Goal: Information Seeking & Learning: Learn about a topic

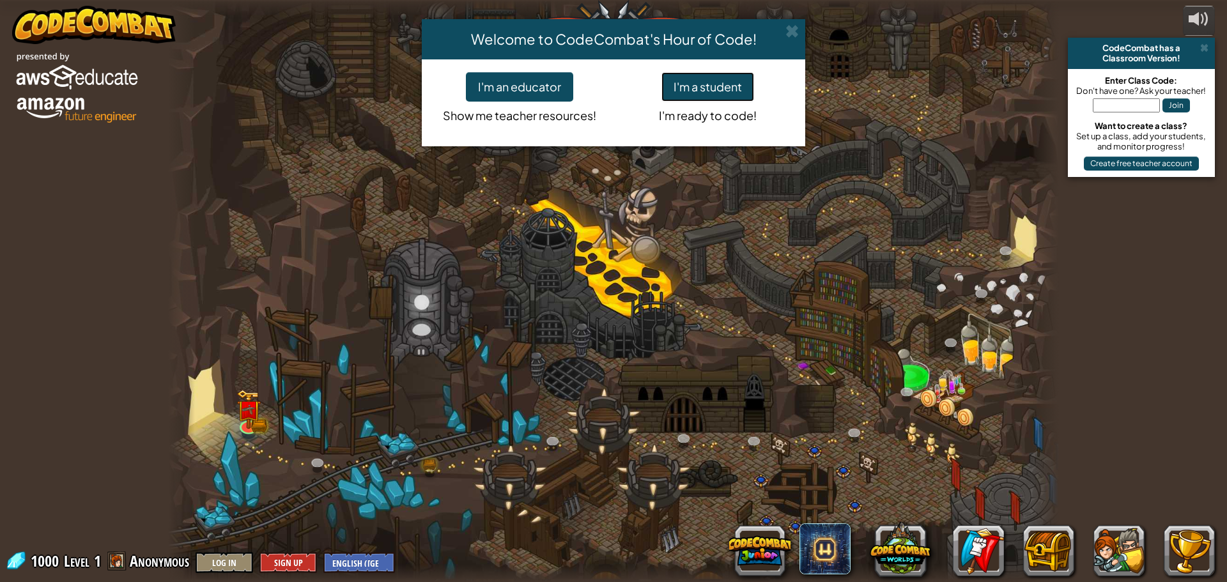
click at [714, 88] on button "I'm a student" at bounding box center [707, 86] width 93 height 29
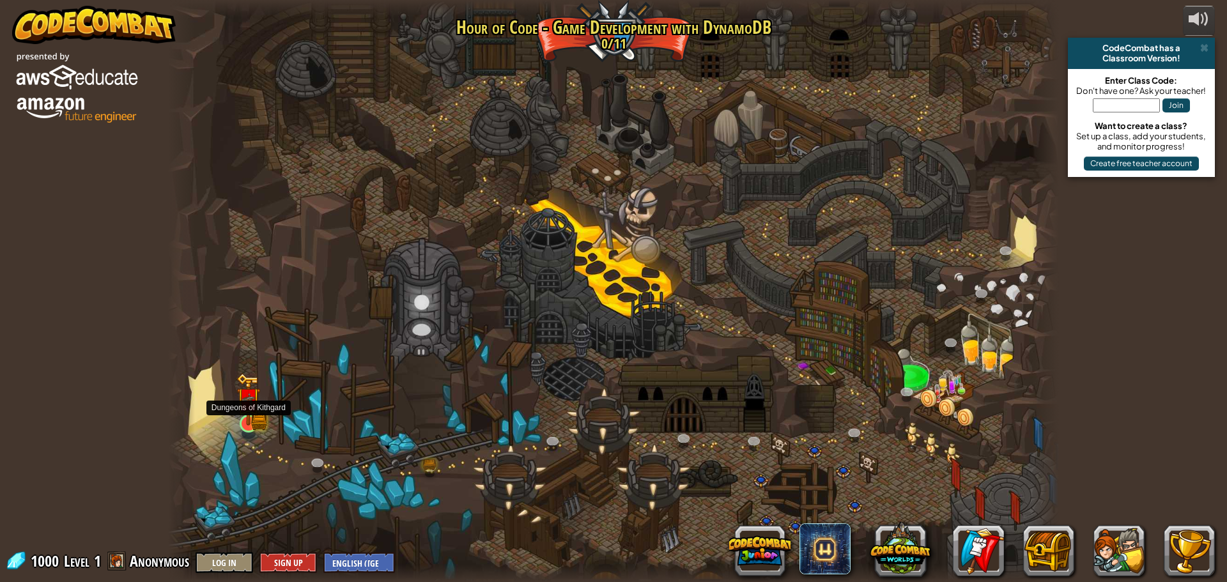
click at [238, 420] on img at bounding box center [248, 399] width 24 height 52
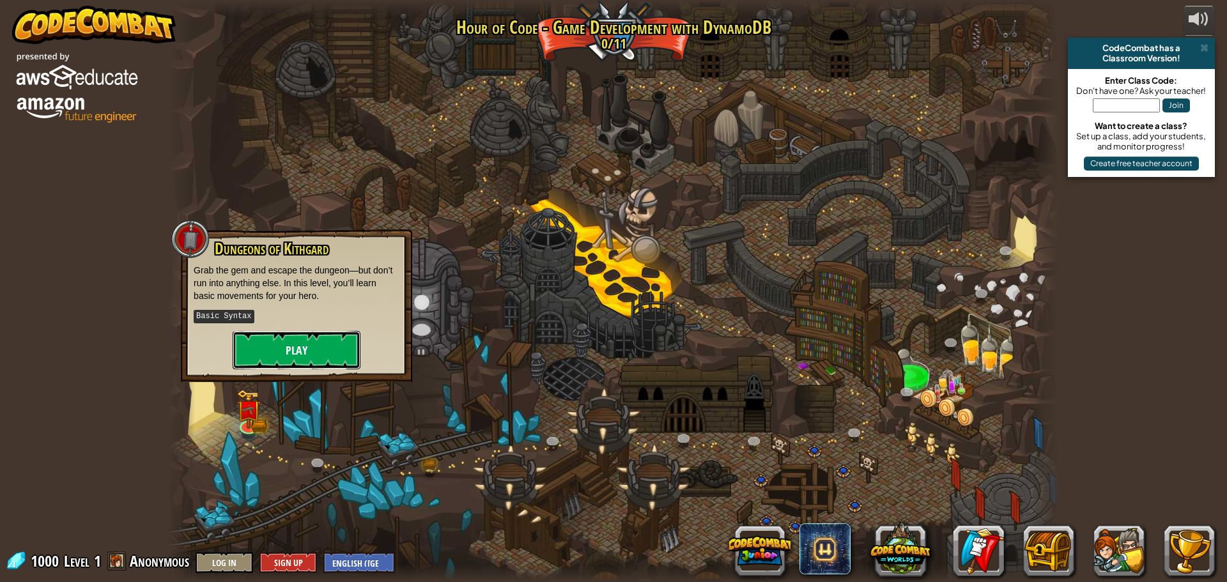
click at [319, 353] on button "Play" at bounding box center [297, 350] width 128 height 38
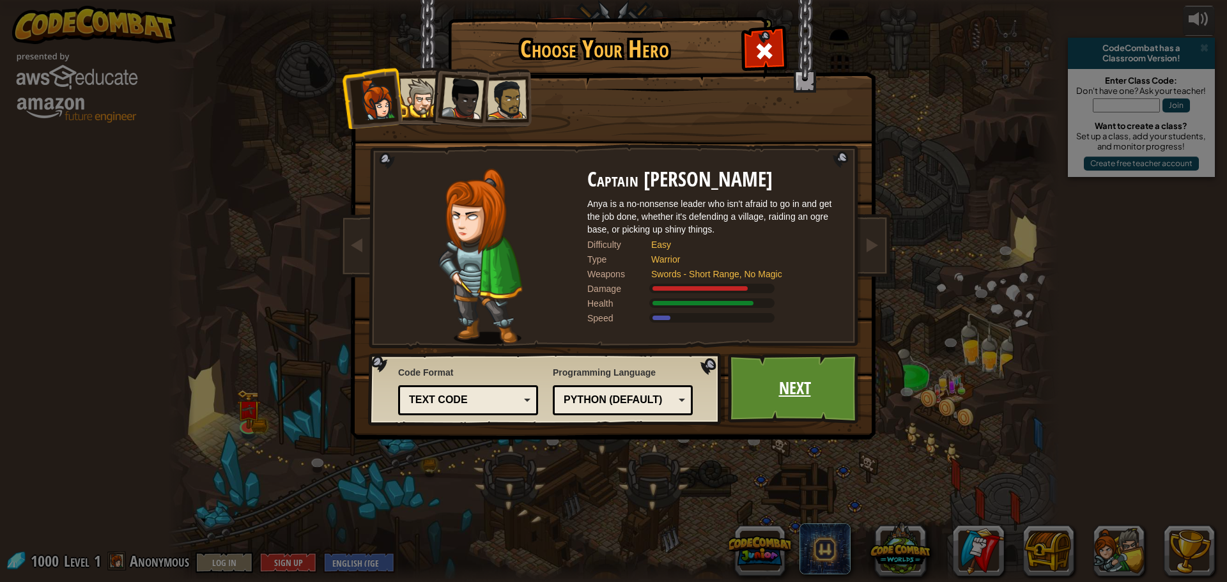
click at [783, 388] on link "Next" at bounding box center [795, 388] width 134 height 70
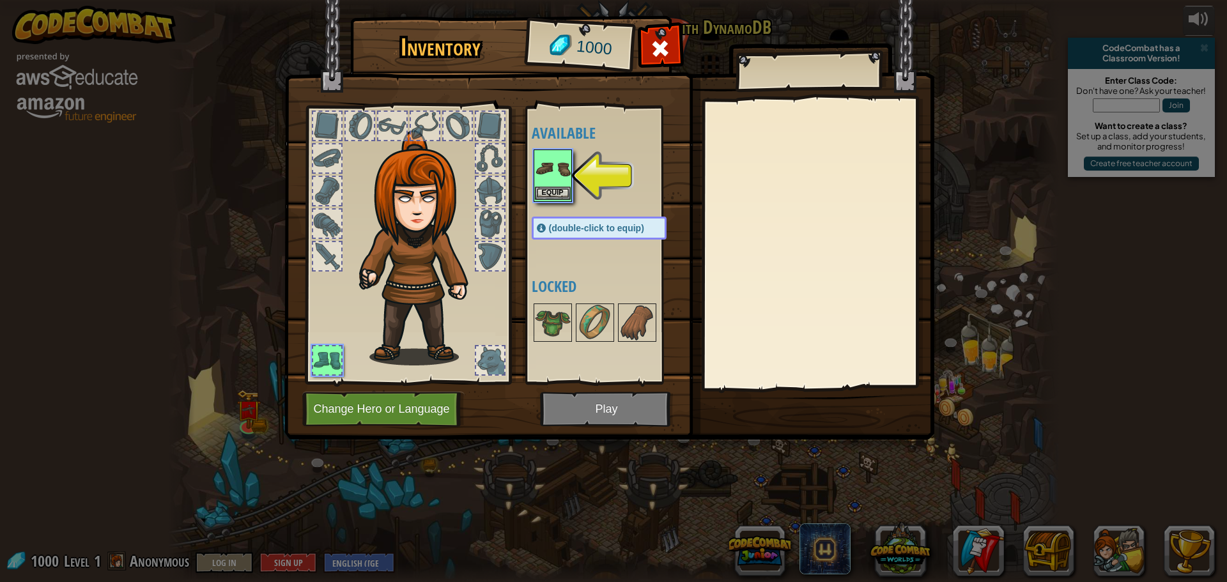
click at [547, 184] on img at bounding box center [553, 169] width 36 height 36
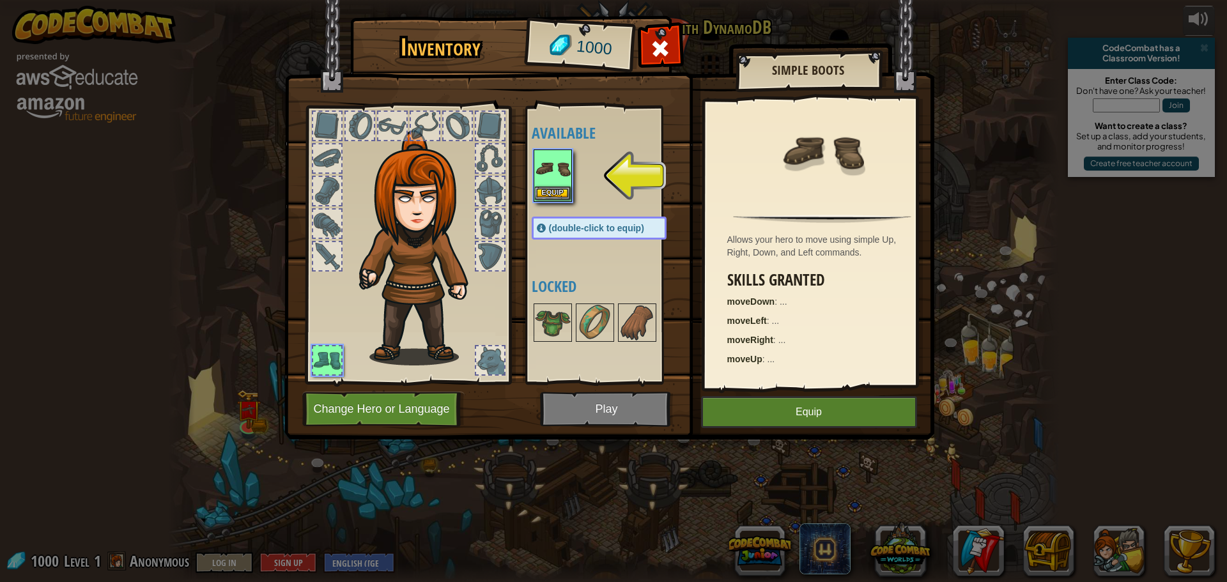
click at [547, 184] on img at bounding box center [553, 169] width 36 height 36
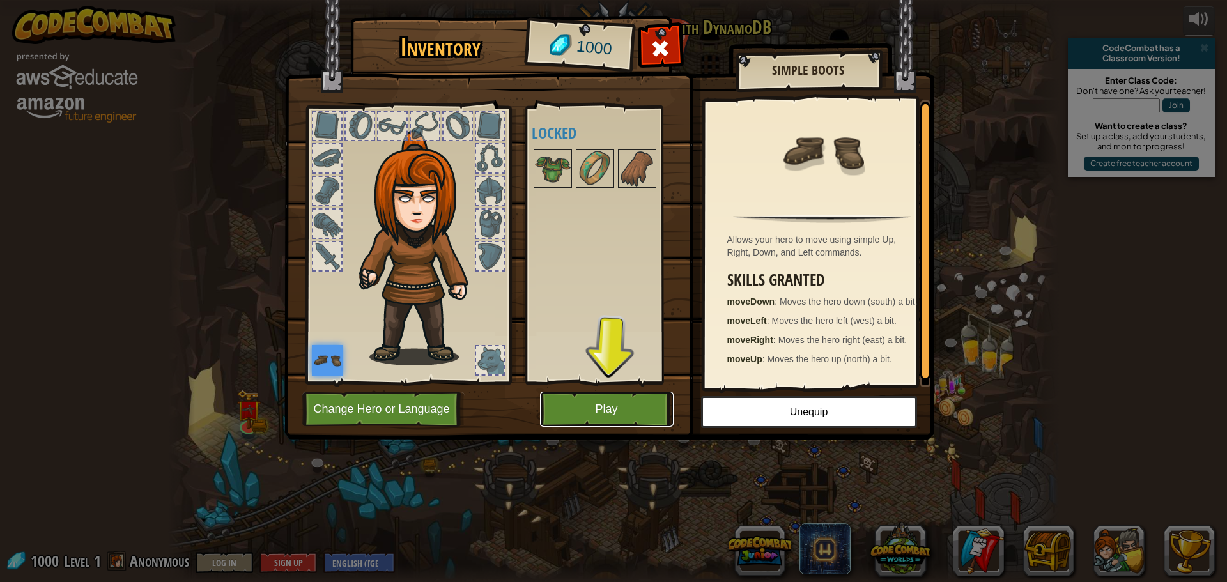
click at [635, 394] on button "Play" at bounding box center [607, 409] width 134 height 35
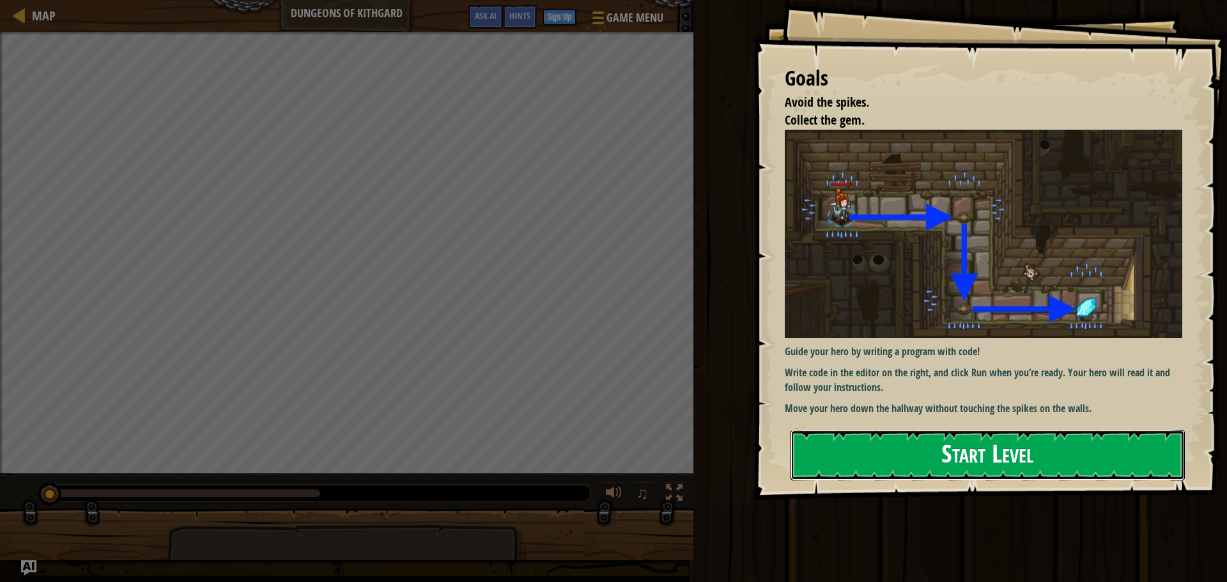
click at [1066, 462] on button "Start Level" at bounding box center [987, 455] width 394 height 50
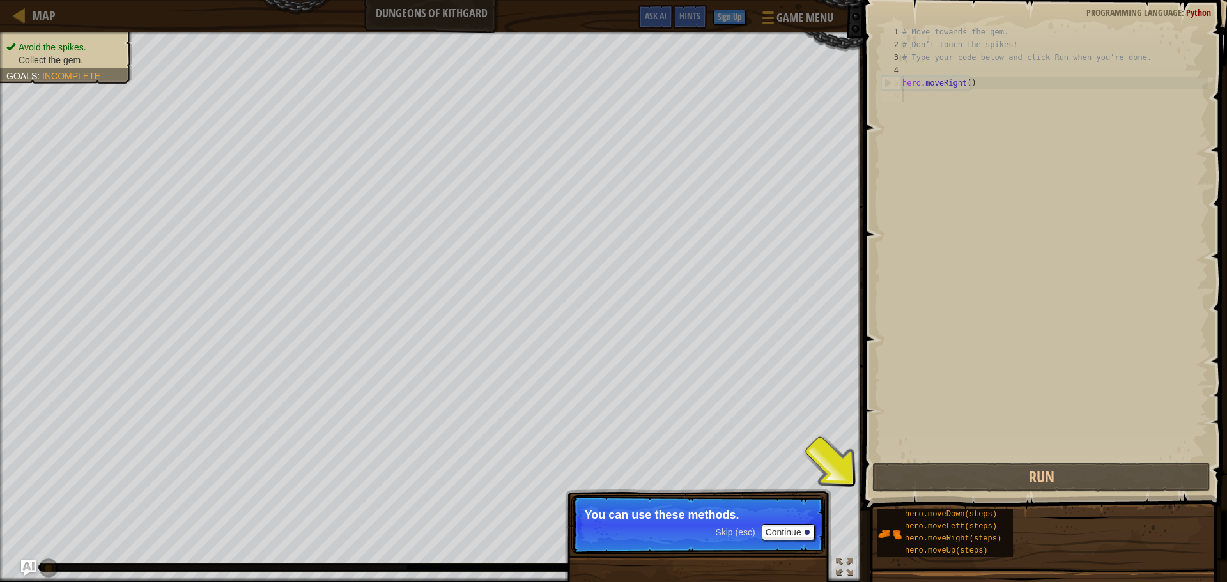
click at [978, 98] on div "# Move towards the gem. # Don’t touch the spikes! # Type your code below and cl…" at bounding box center [1054, 256] width 308 height 460
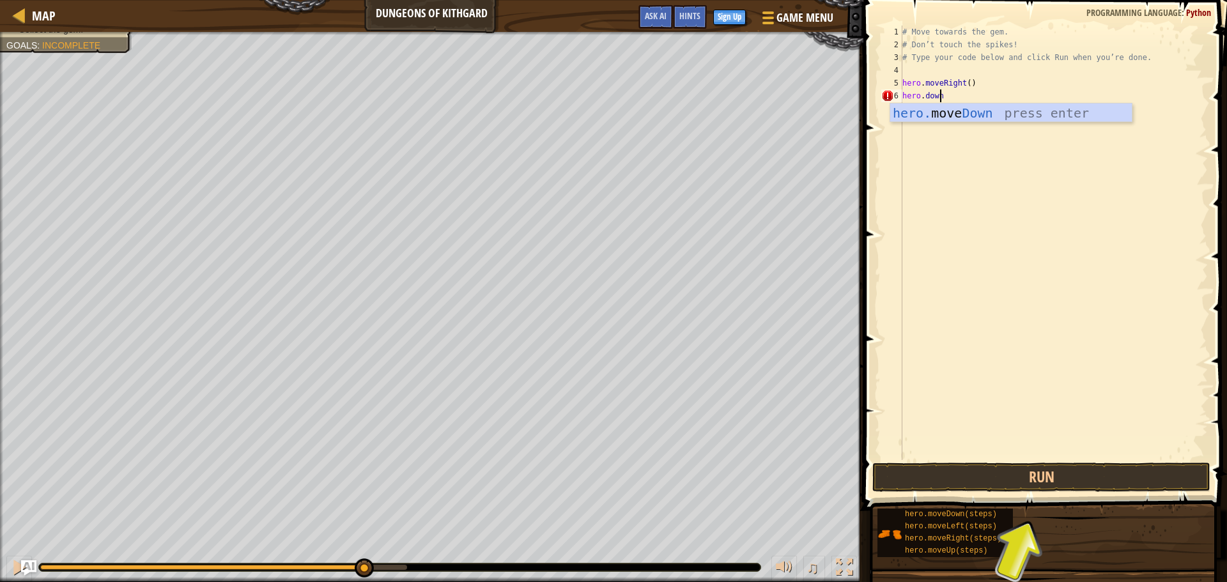
scroll to position [6, 2]
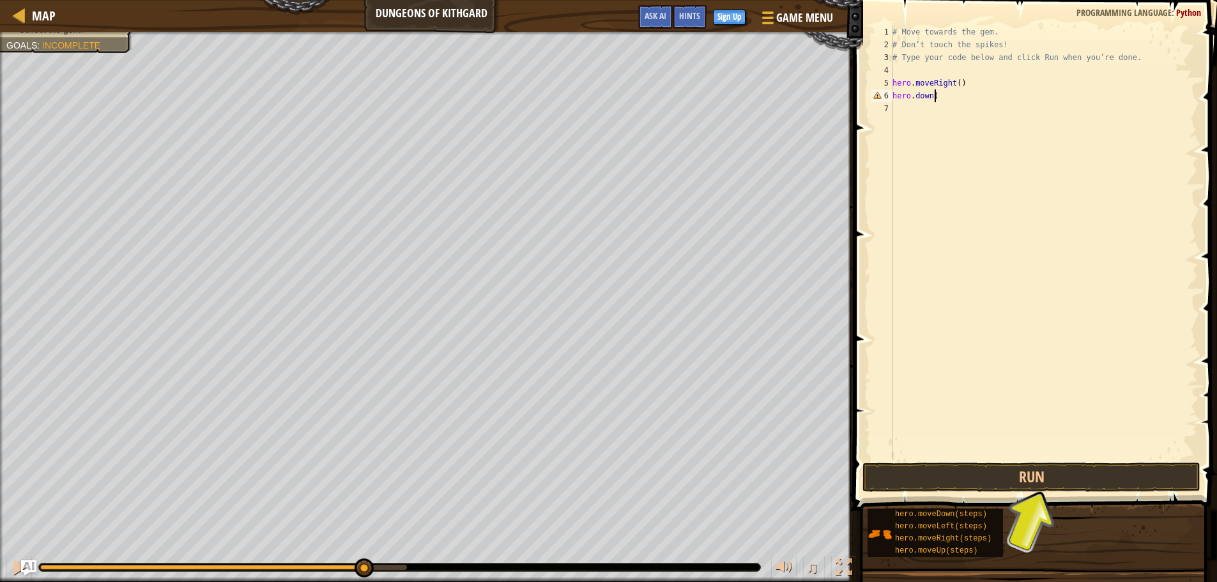
type textarea "hero.down()"
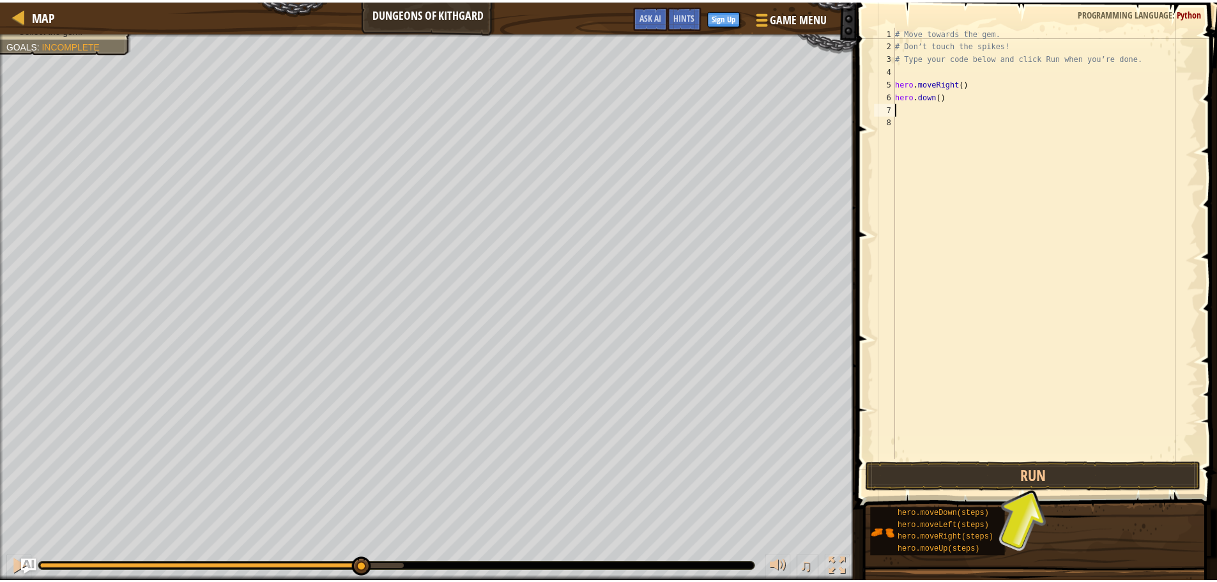
scroll to position [6, 0]
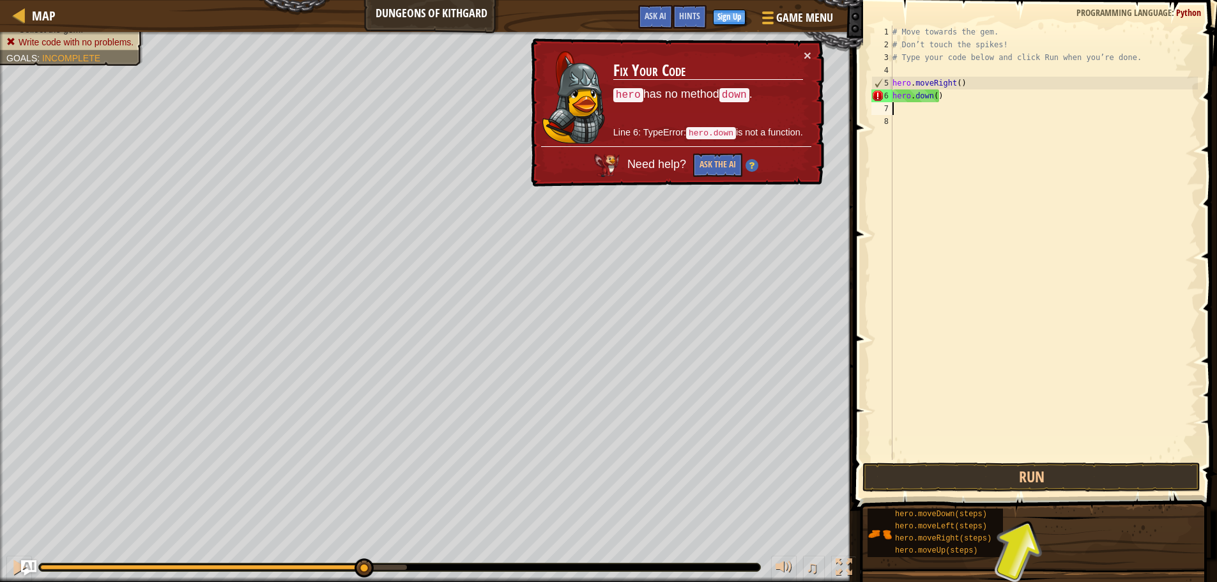
click at [914, 96] on div "# Move towards the gem. # Don’t touch the spikes! # Type your code below and cl…" at bounding box center [1044, 256] width 308 height 460
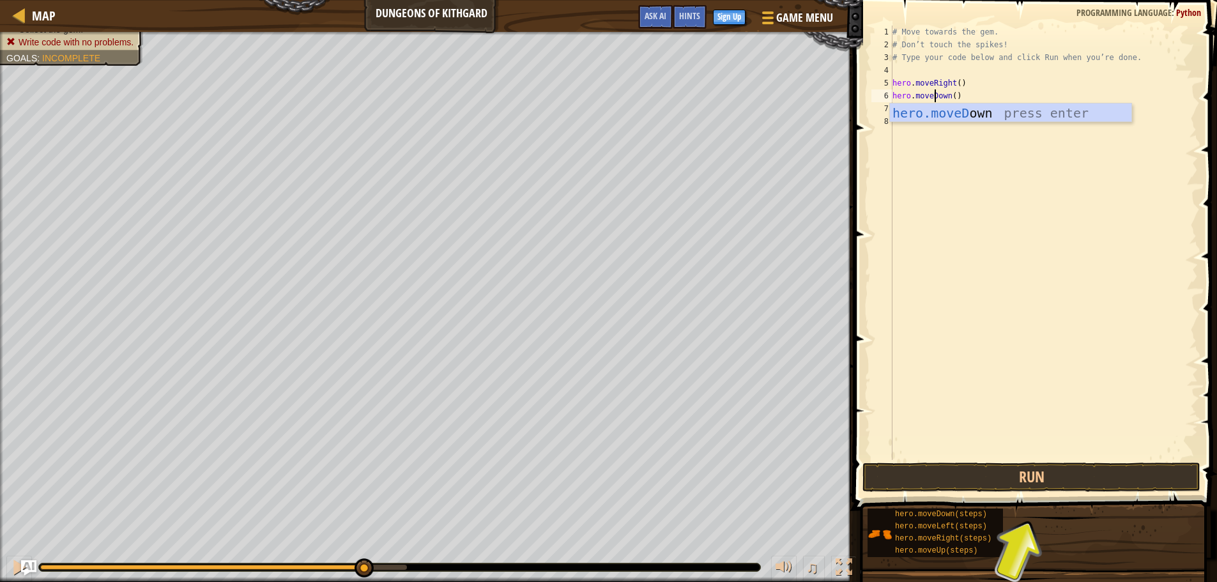
scroll to position [6, 3]
type textarea "hero.moveDown"
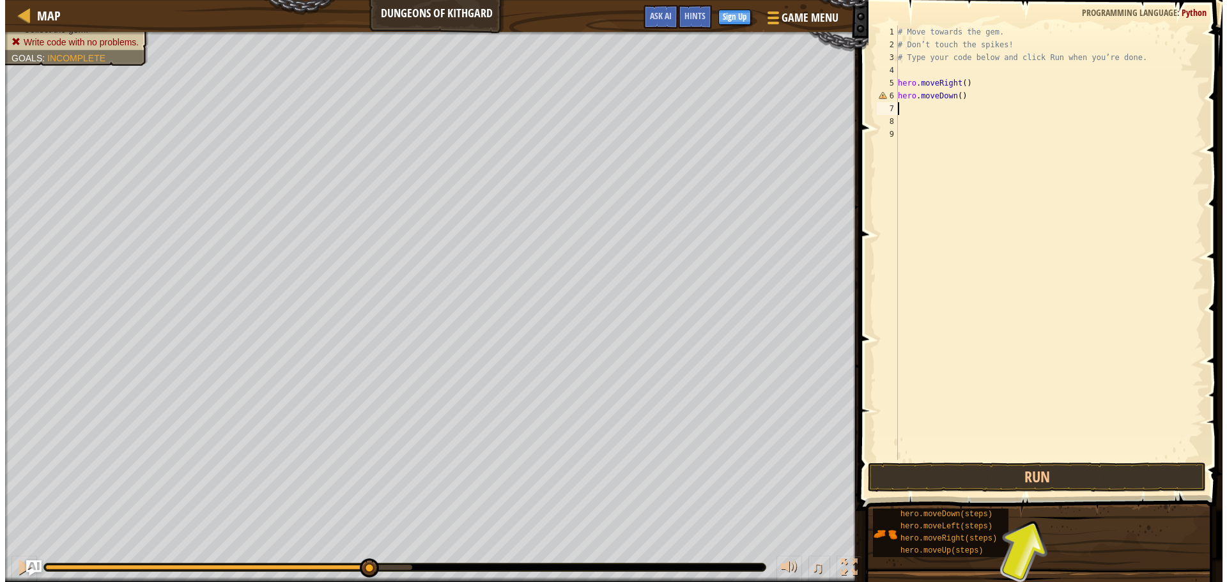
scroll to position [6, 0]
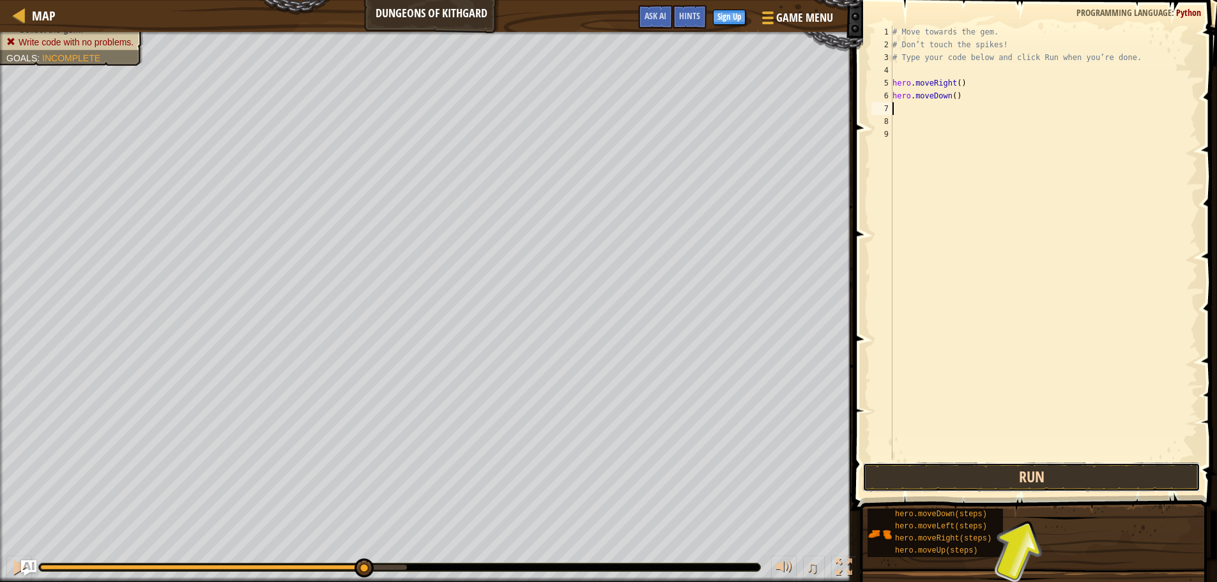
click at [1036, 489] on button "Run" at bounding box center [1032, 477] width 338 height 29
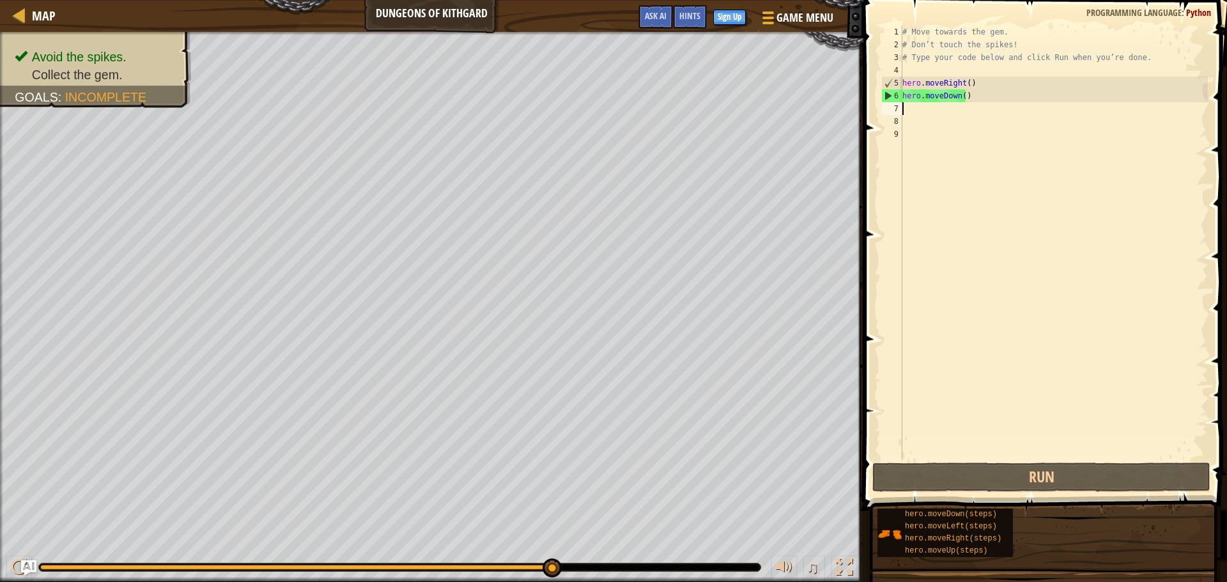
type textarea "her"
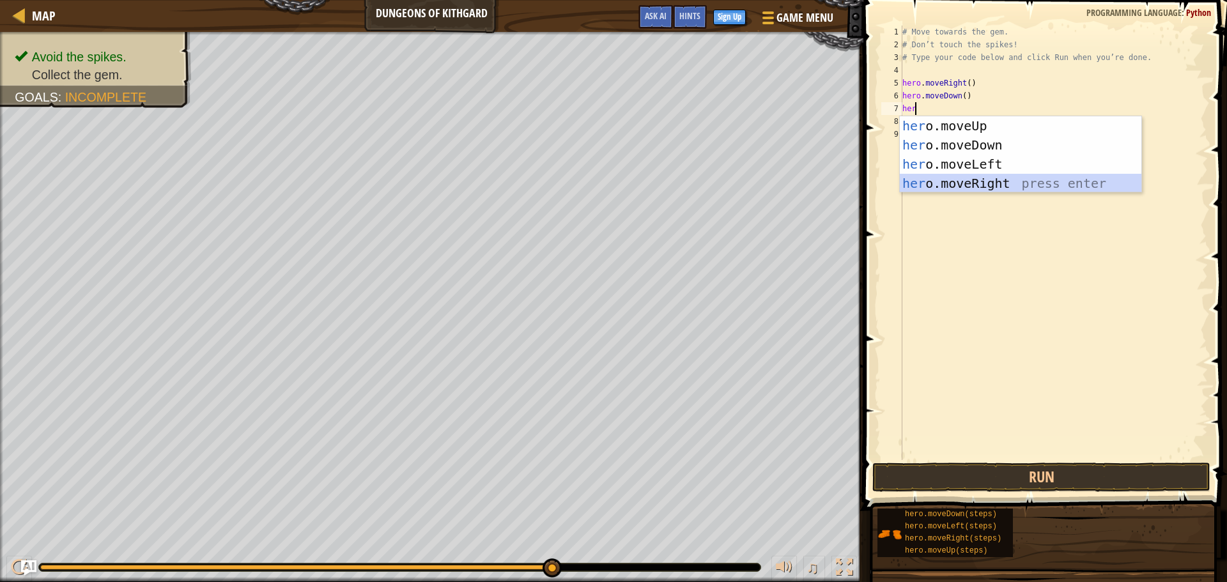
click at [1015, 183] on div "her o.moveUp press enter her o.moveDown press enter her o.moveLeft press enter …" at bounding box center [1021, 173] width 242 height 115
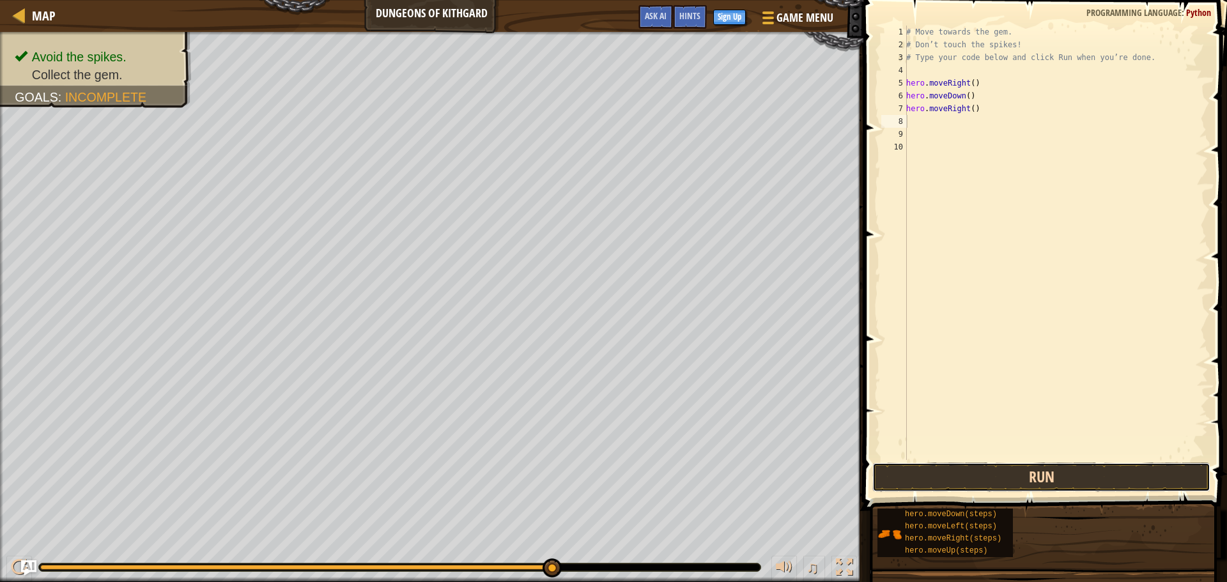
click at [1014, 483] on button "Run" at bounding box center [1041, 477] width 338 height 29
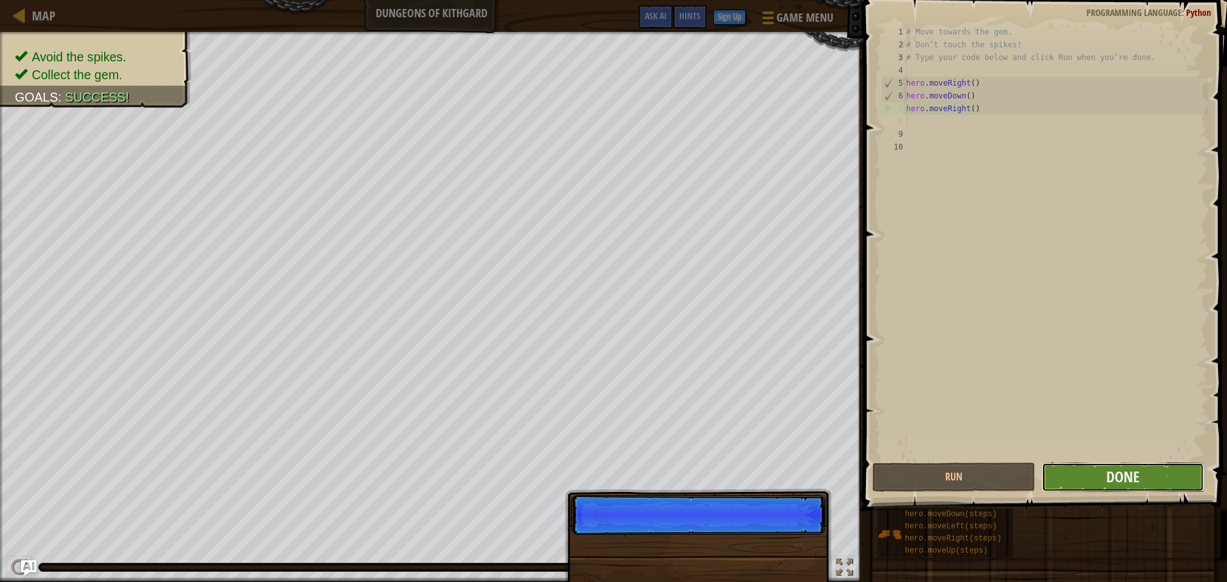
click at [1161, 473] on button "Done" at bounding box center [1123, 477] width 162 height 29
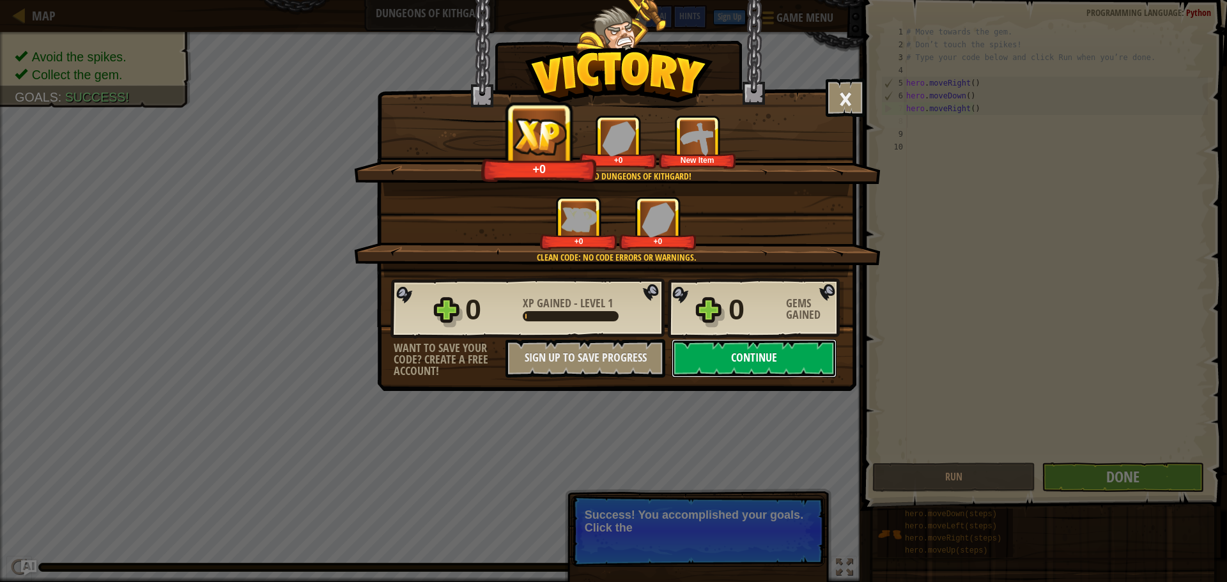
click at [790, 358] on button "Continue" at bounding box center [754, 358] width 165 height 38
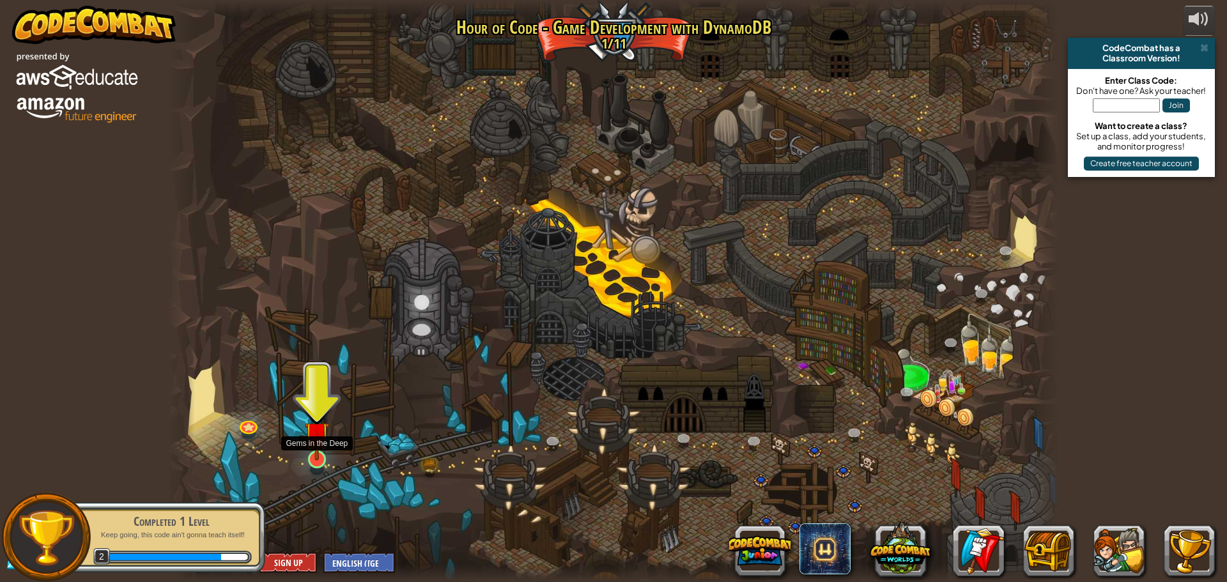
click at [312, 439] on img at bounding box center [317, 433] width 24 height 54
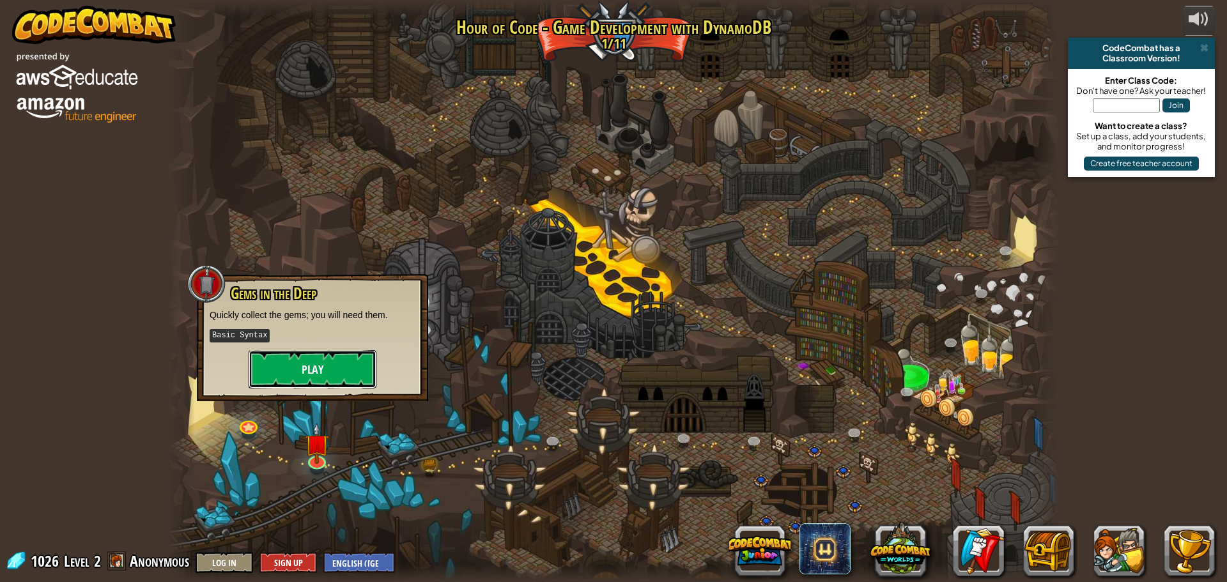
click at [357, 360] on button "Play" at bounding box center [313, 369] width 128 height 38
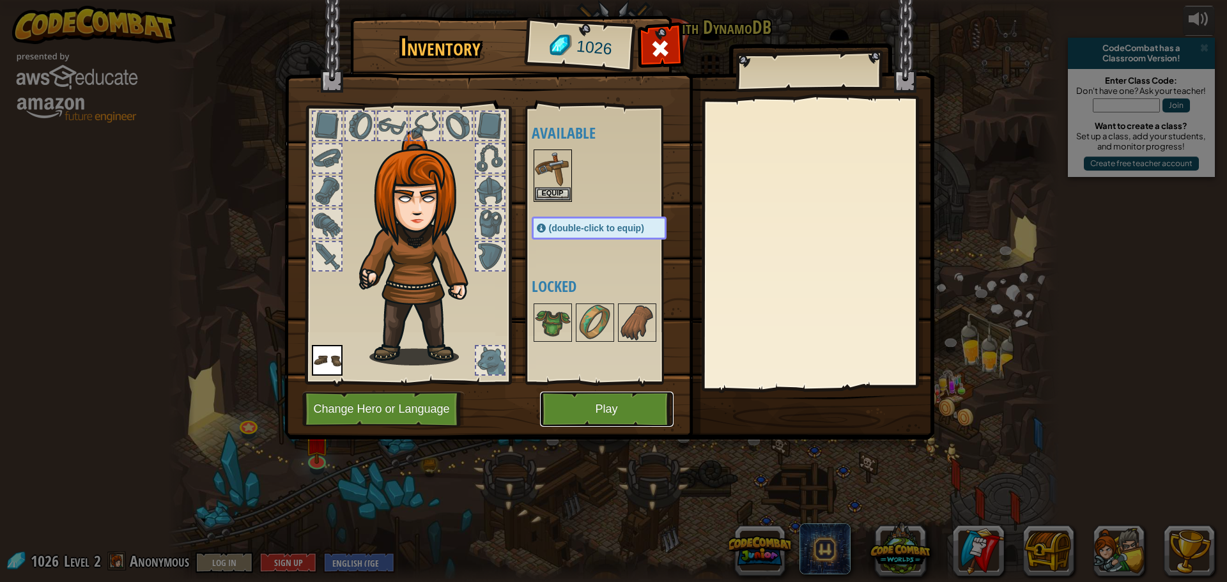
click at [635, 394] on button "Play" at bounding box center [607, 409] width 134 height 35
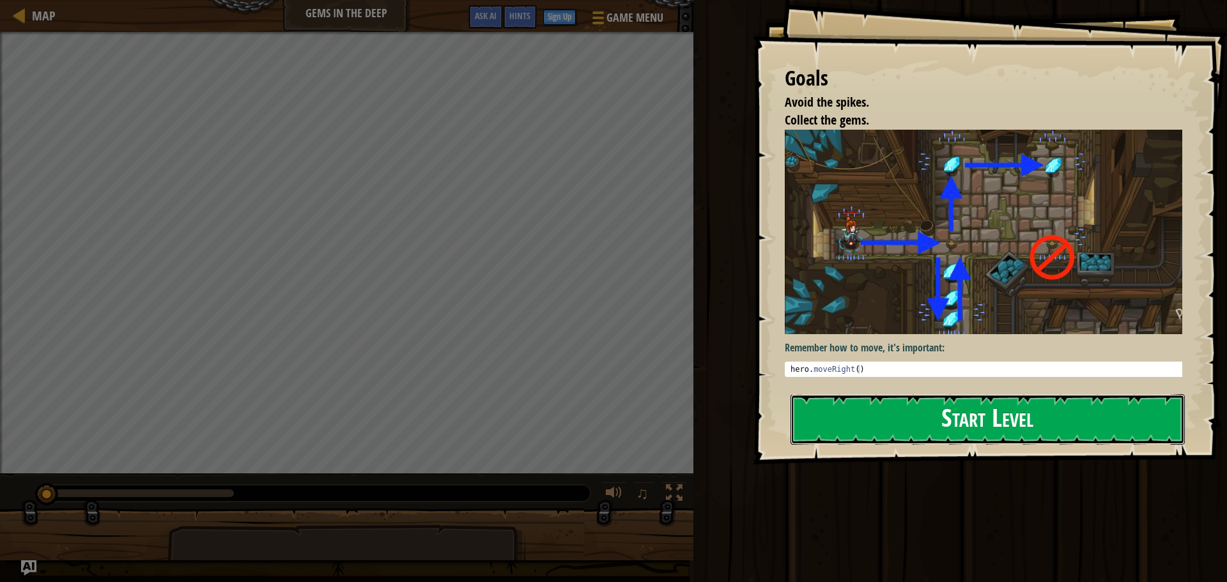
click at [987, 427] on button "Start Level" at bounding box center [987, 419] width 394 height 50
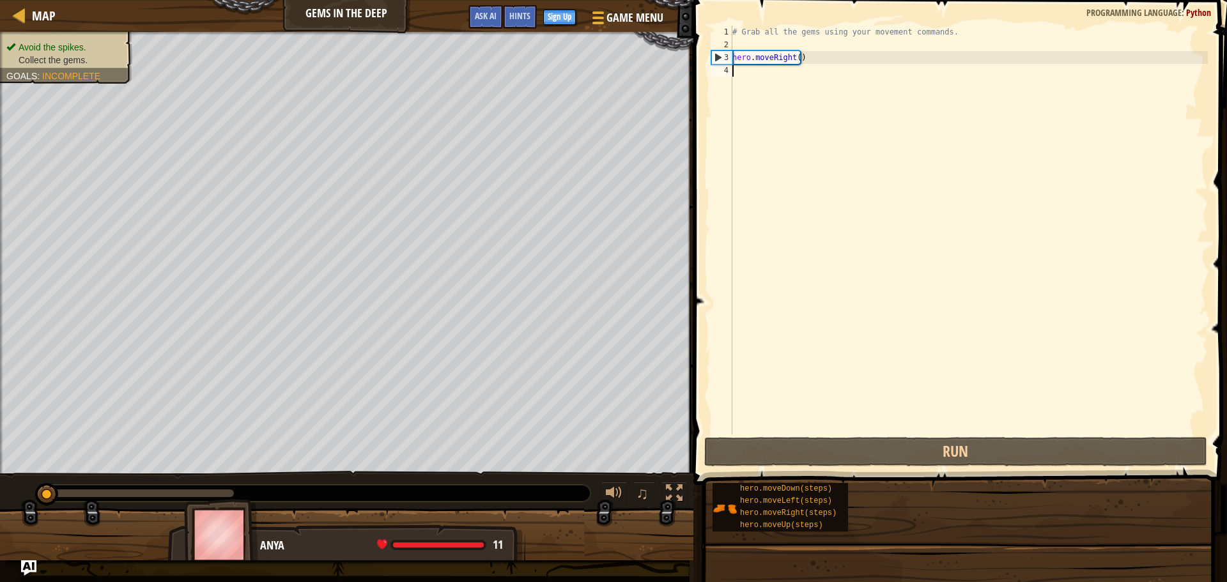
click at [30, 42] on span "Avoid the spikes." at bounding box center [53, 47] width 68 height 10
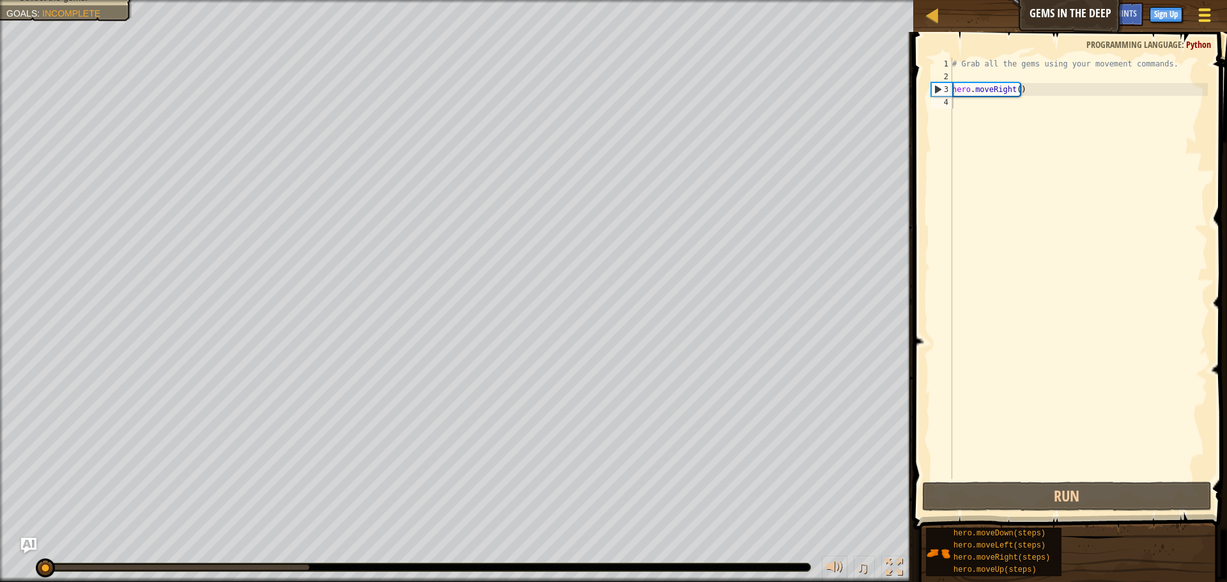
click at [1199, 16] on span at bounding box center [1205, 15] width 12 height 3
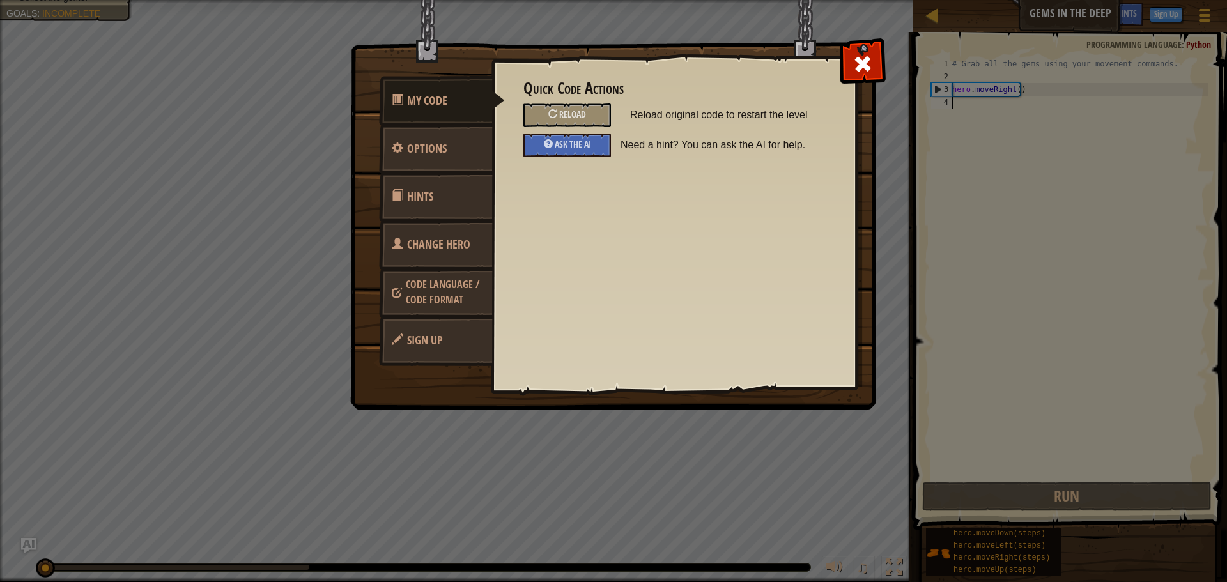
click at [863, 81] on img at bounding box center [617, 181] width 535 height 458
click at [865, 57] on span at bounding box center [862, 64] width 20 height 20
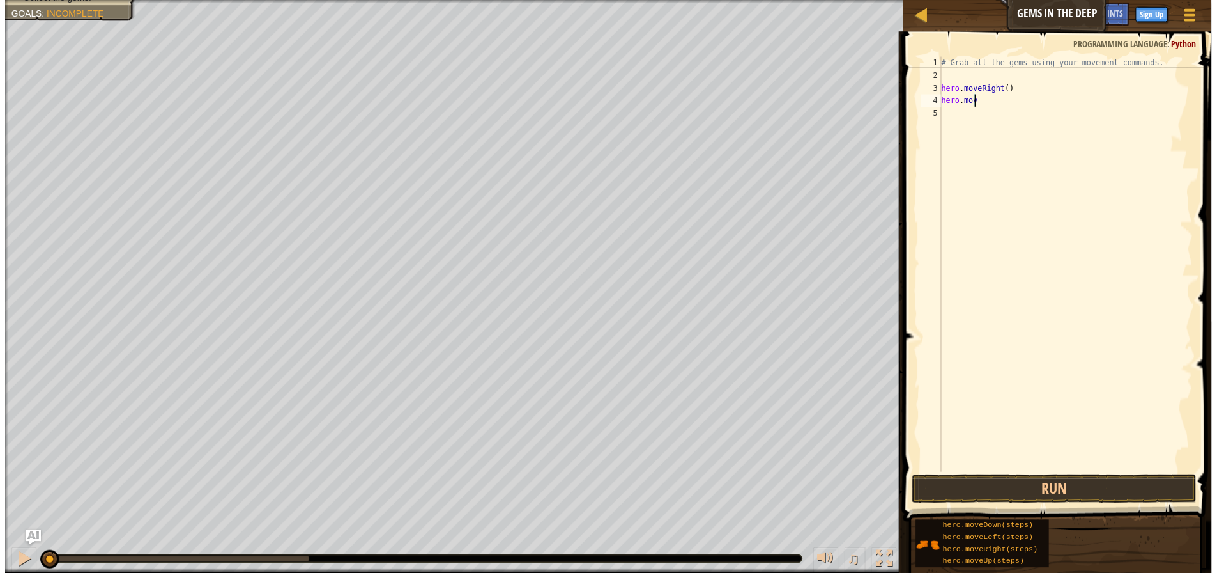
scroll to position [6, 2]
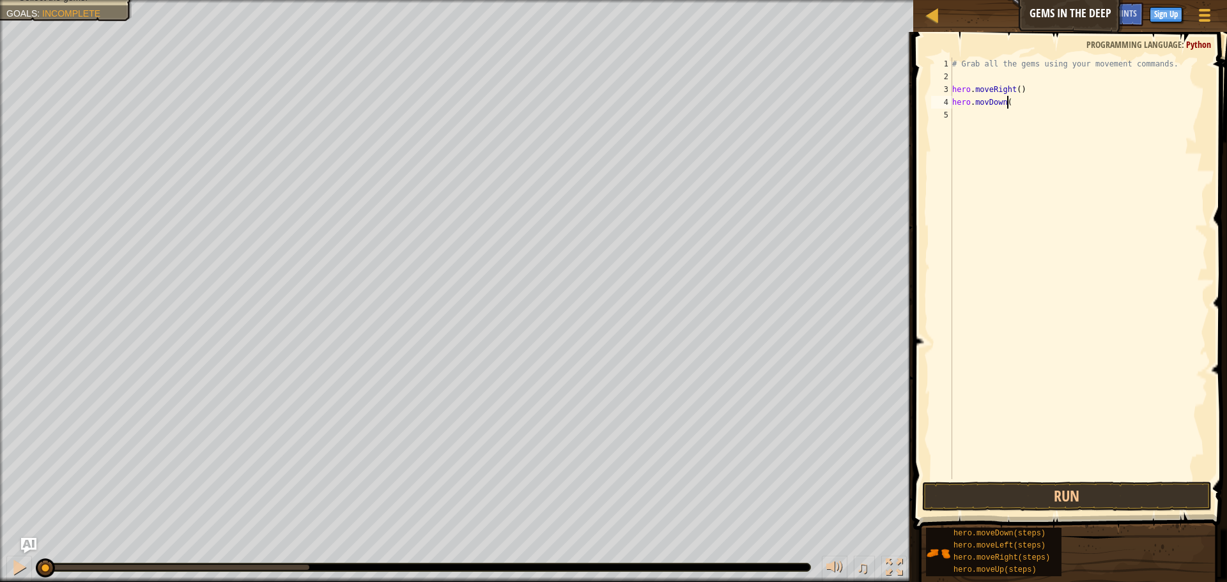
type textarea "hero.movDown()"
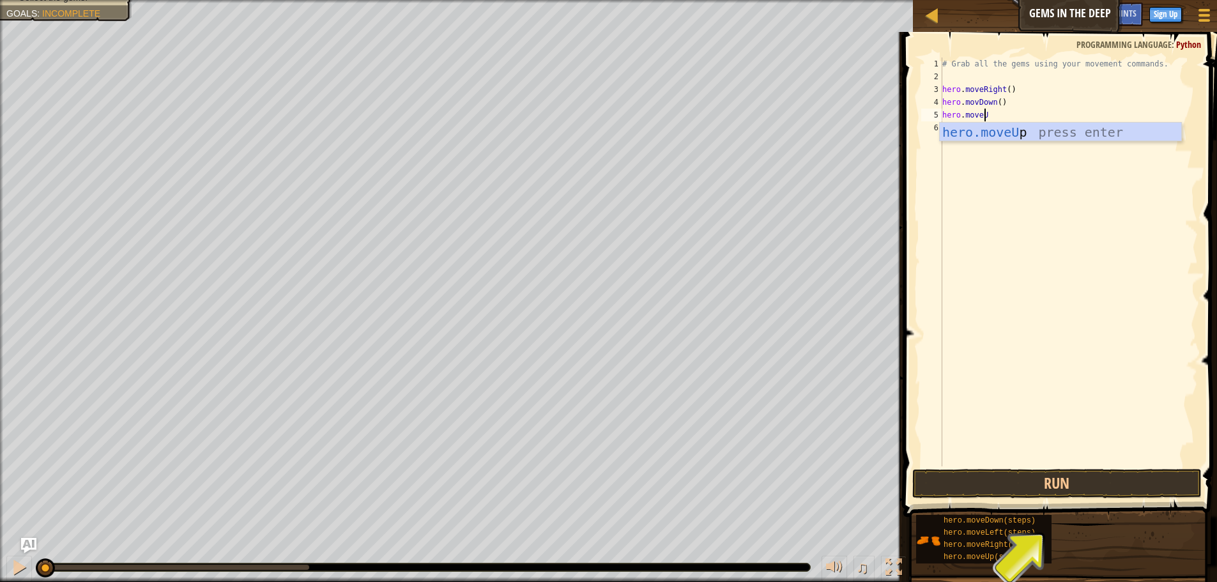
scroll to position [6, 3]
type textarea "hero.moveUp()"
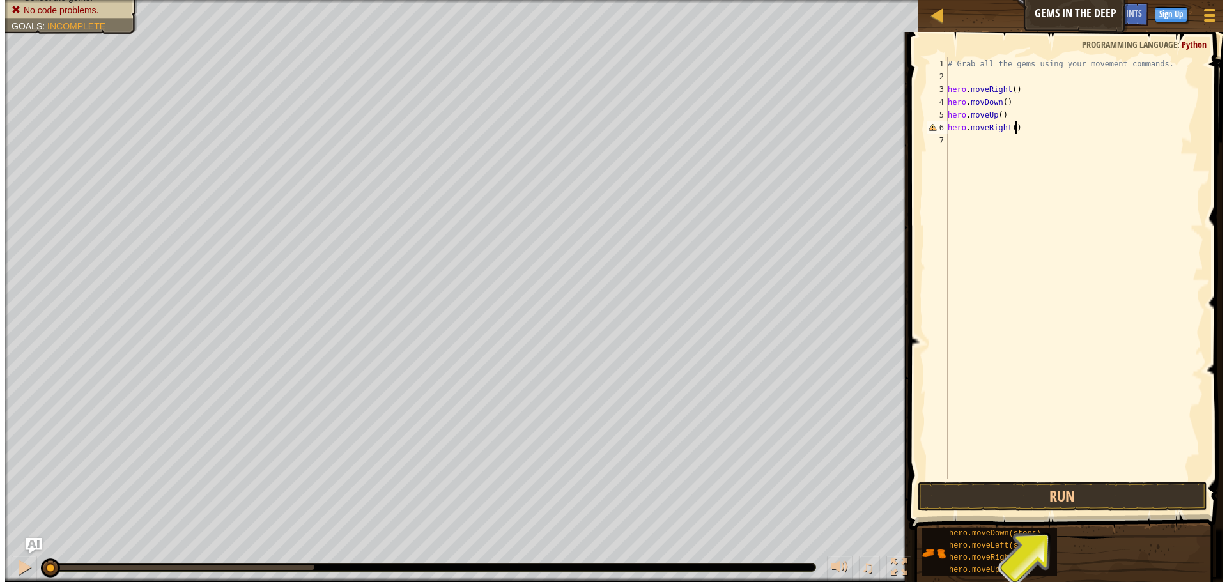
scroll to position [6, 5]
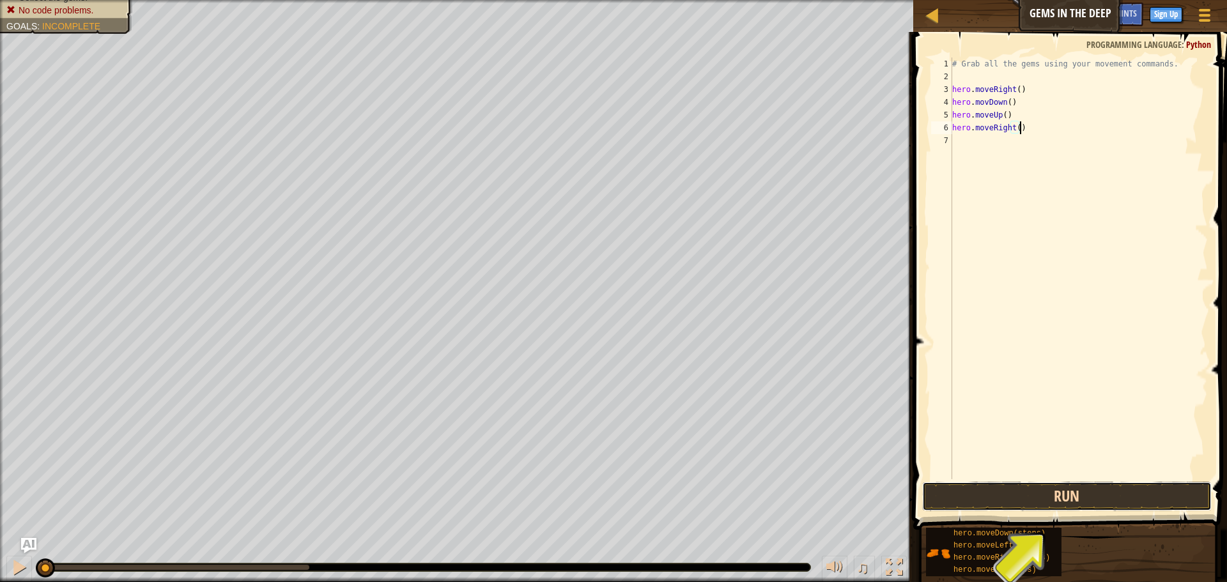
click at [1040, 493] on button "Run" at bounding box center [1066, 496] width 289 height 29
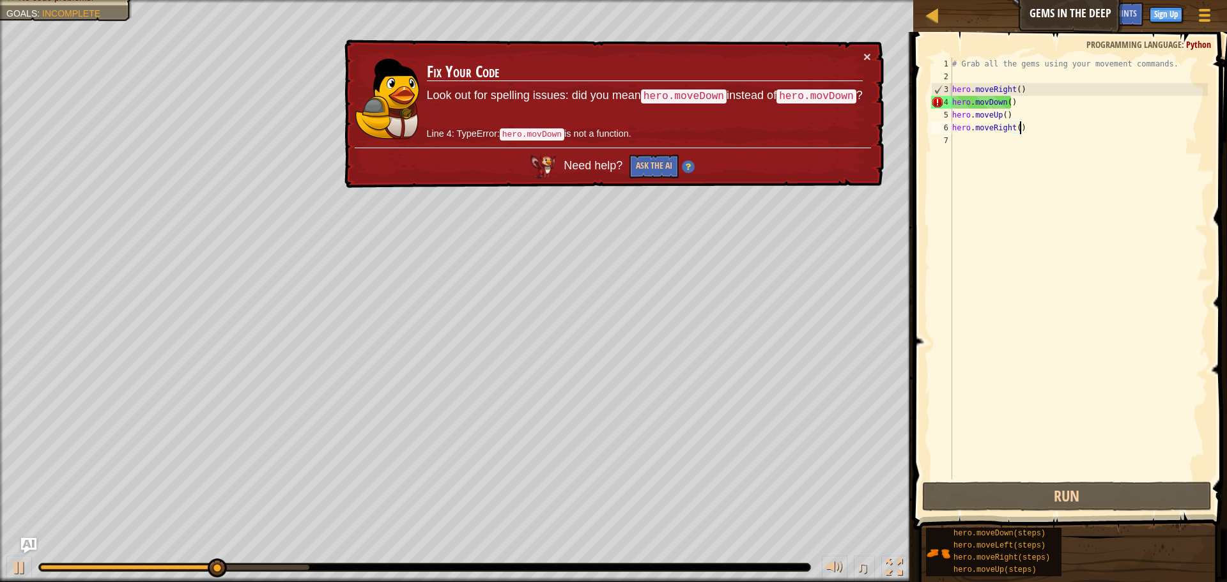
click at [985, 104] on div "# Grab all the gems using your movement commands. hero . moveRight ( ) hero . m…" at bounding box center [1079, 281] width 258 height 447
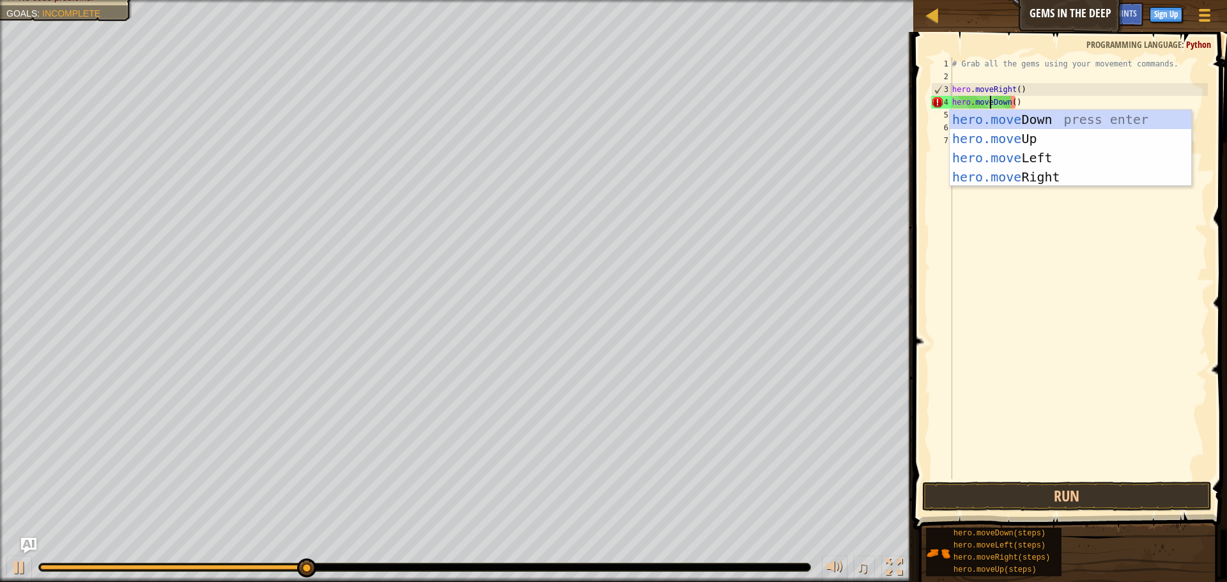
scroll to position [6, 3]
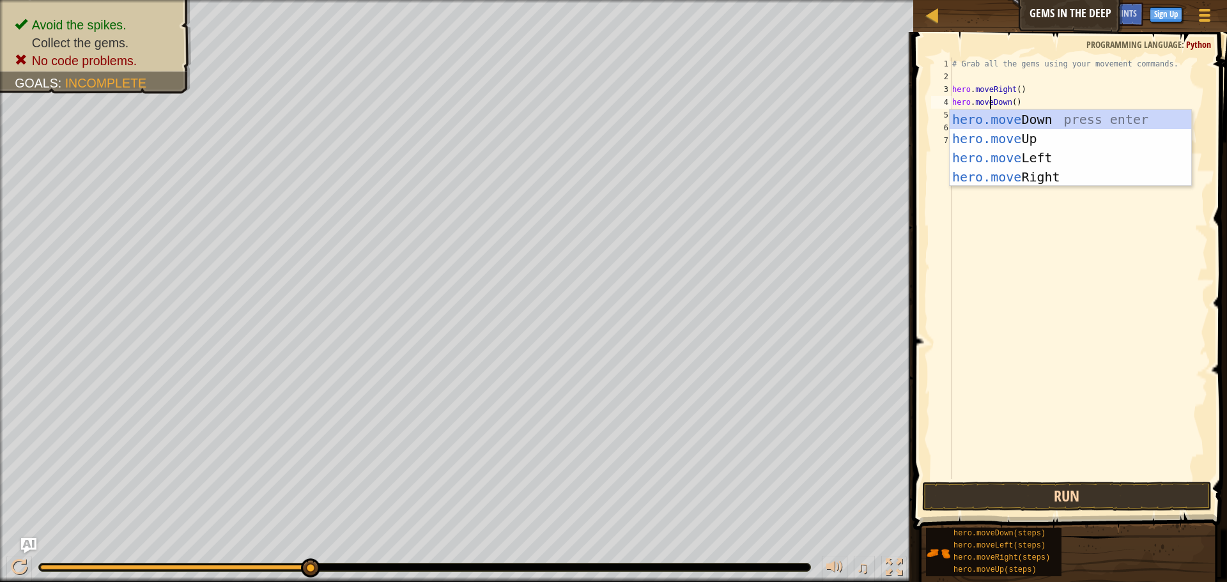
type textarea "hero.moveDown()"
click at [1107, 487] on button "Run" at bounding box center [1066, 496] width 289 height 29
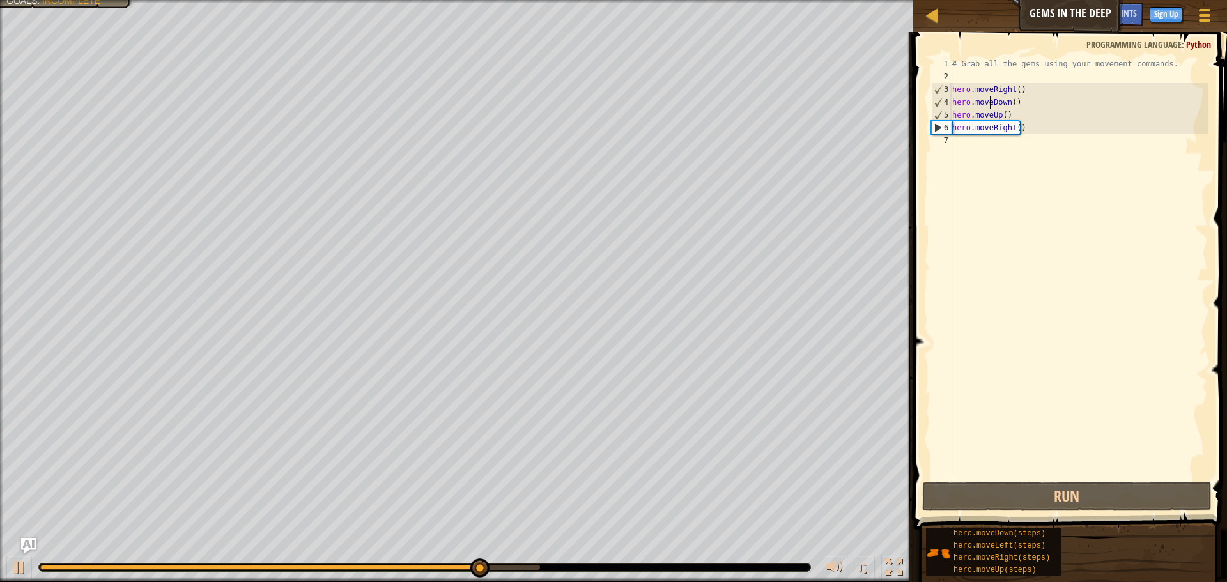
click at [1048, 139] on div "# Grab all the gems using your movement commands. hero . moveRight ( ) hero . m…" at bounding box center [1079, 281] width 258 height 447
click at [1043, 128] on div "# Grab all the gems using your movement commands. hero . moveRight ( ) hero . m…" at bounding box center [1079, 281] width 258 height 447
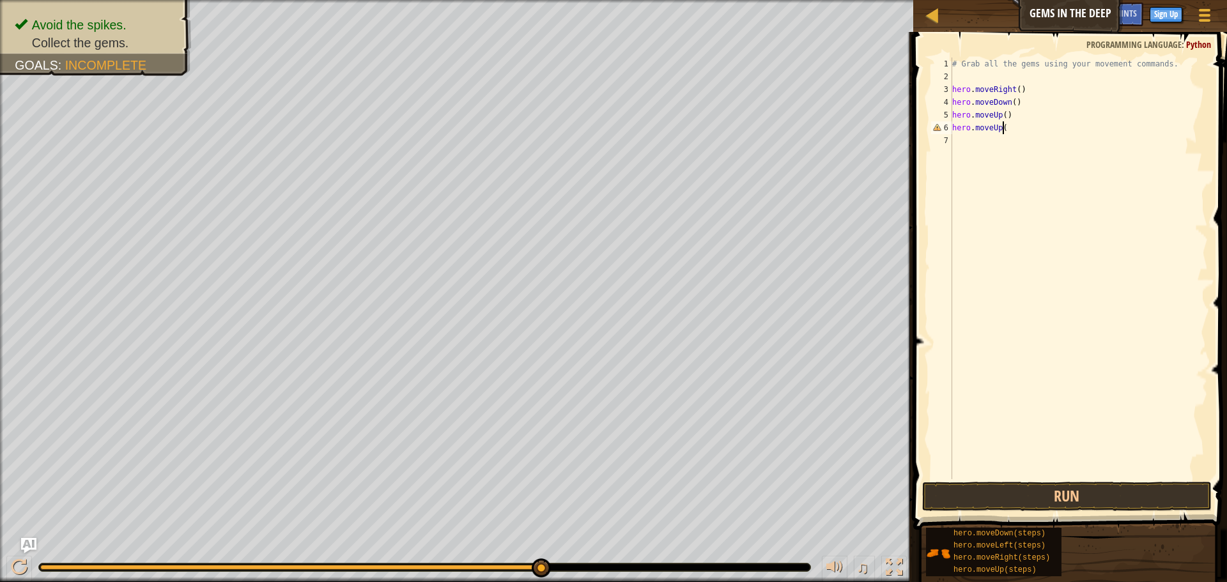
scroll to position [6, 4]
type textarea "hero.moveUp()"
type textarea "hero.moveRight()"
click at [994, 495] on button "Run" at bounding box center [1066, 496] width 289 height 29
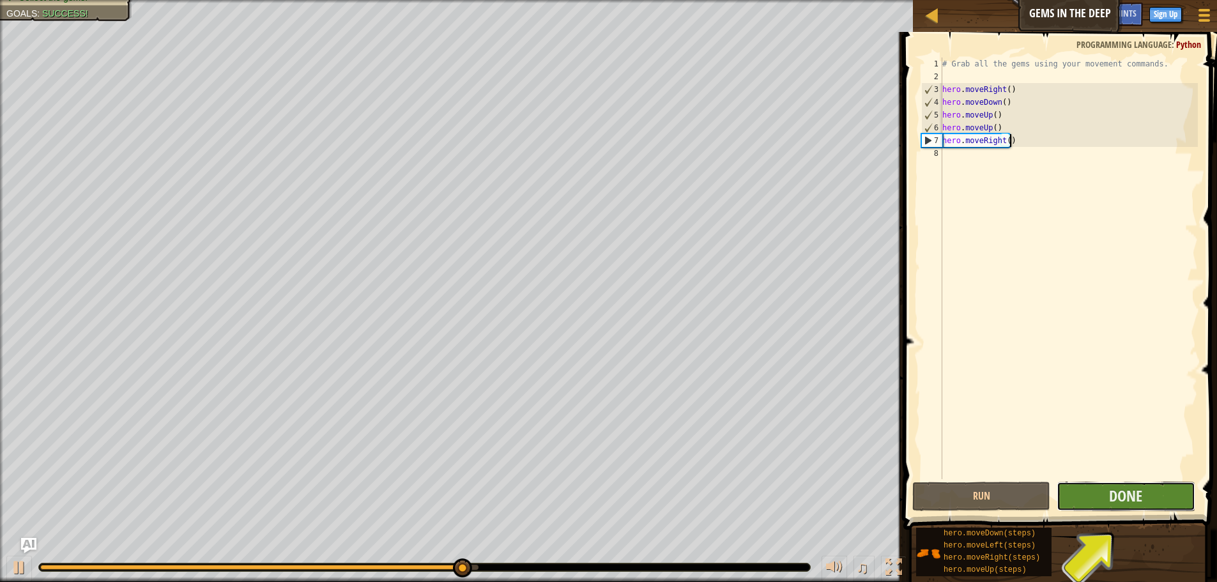
click at [1144, 498] on button "Done" at bounding box center [1126, 496] width 138 height 29
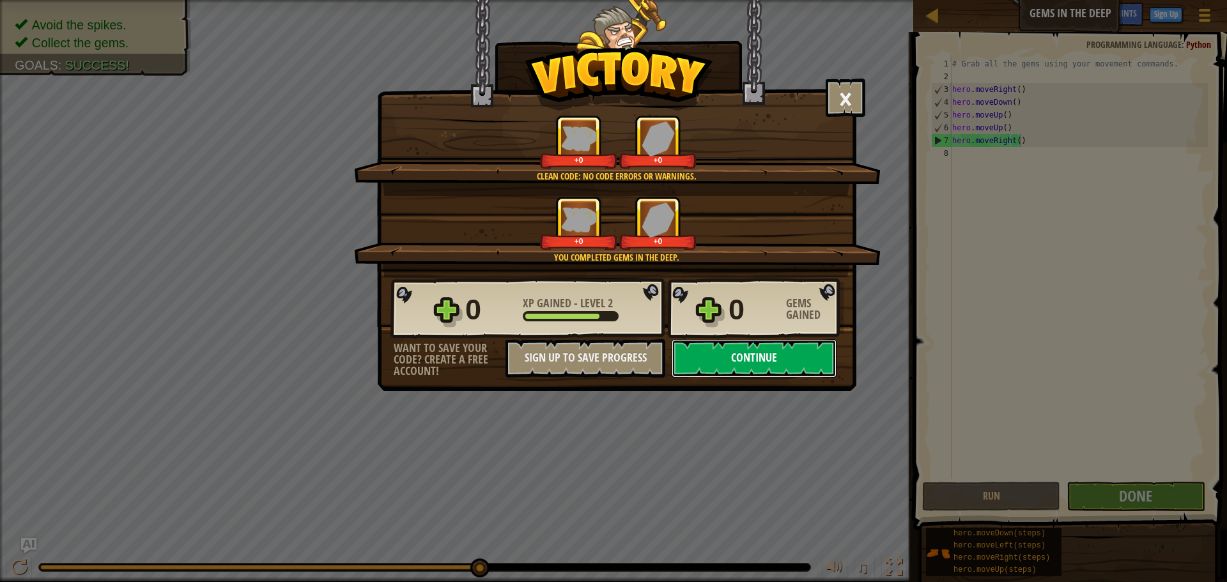
click at [812, 353] on button "Continue" at bounding box center [754, 358] width 165 height 38
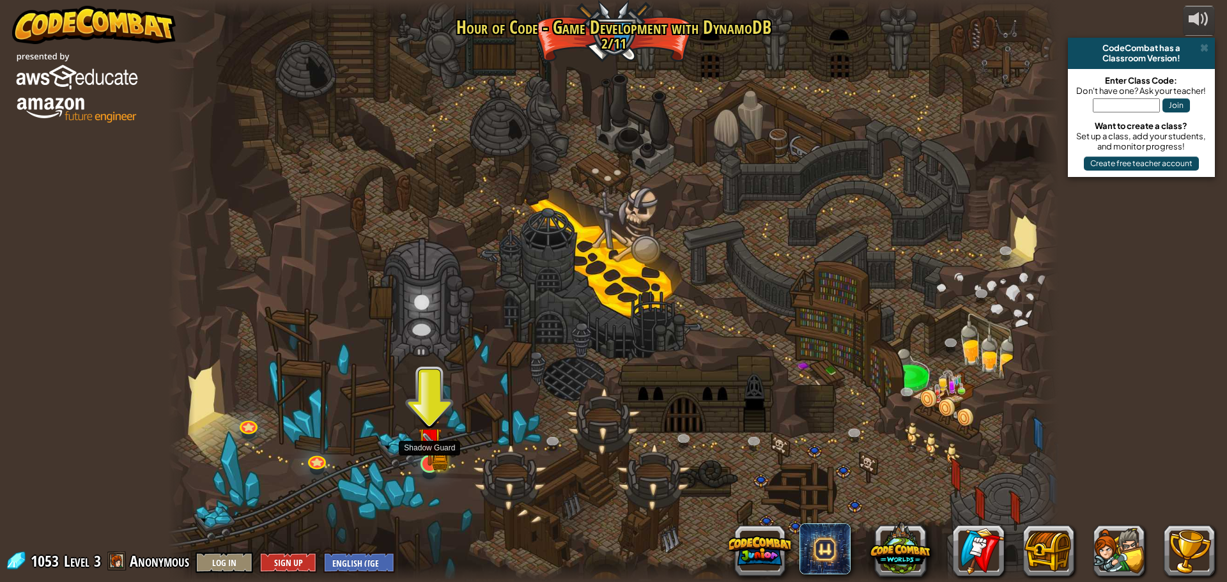
click at [424, 458] on img at bounding box center [430, 439] width 24 height 52
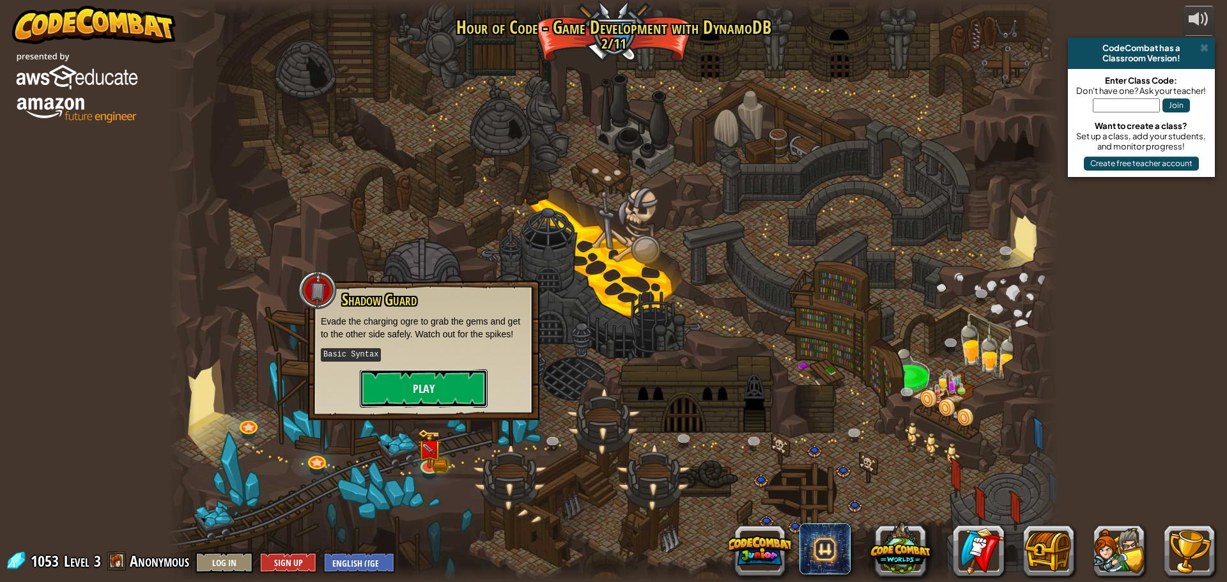
click at [464, 382] on button "Play" at bounding box center [424, 388] width 128 height 38
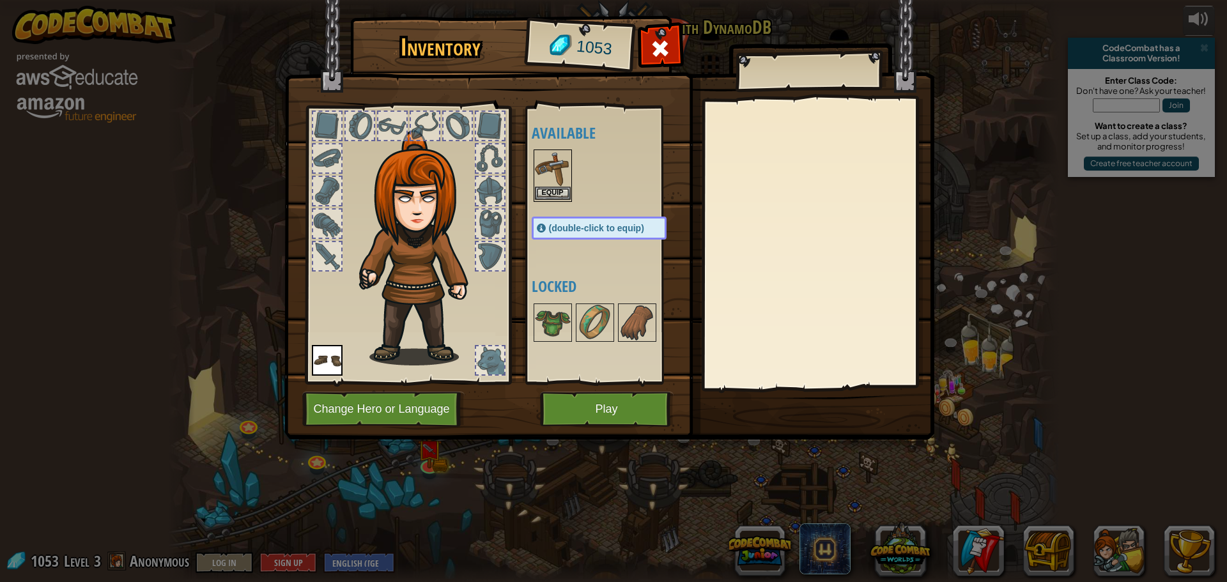
click at [558, 202] on div "Equip" at bounding box center [553, 176] width 38 height 52
click at [558, 200] on button "Equip" at bounding box center [553, 193] width 36 height 13
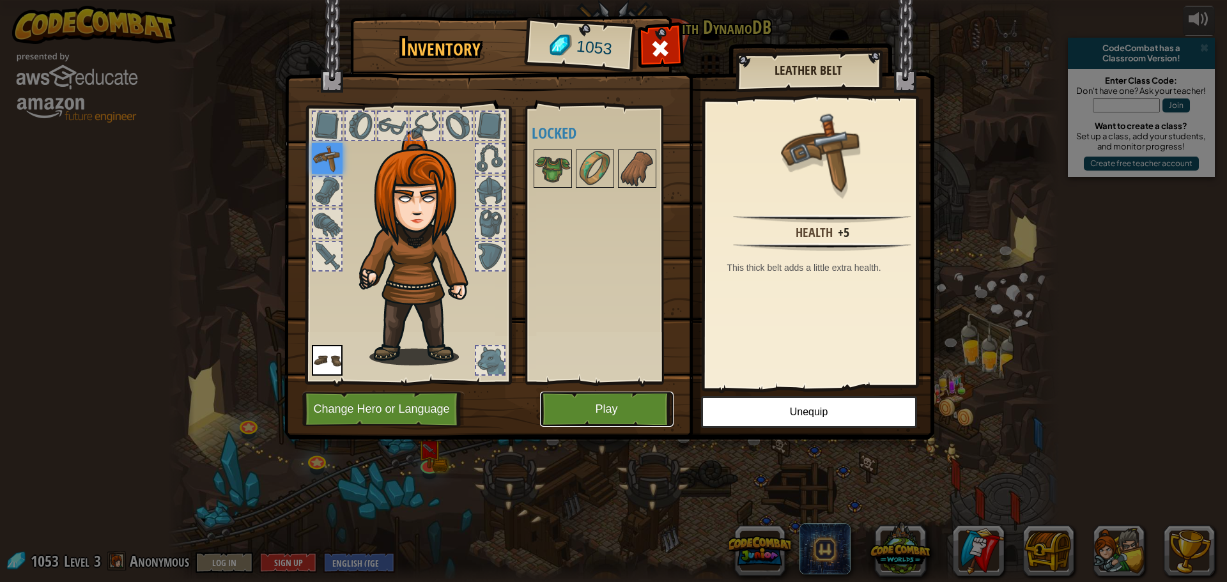
click at [624, 400] on button "Play" at bounding box center [607, 409] width 134 height 35
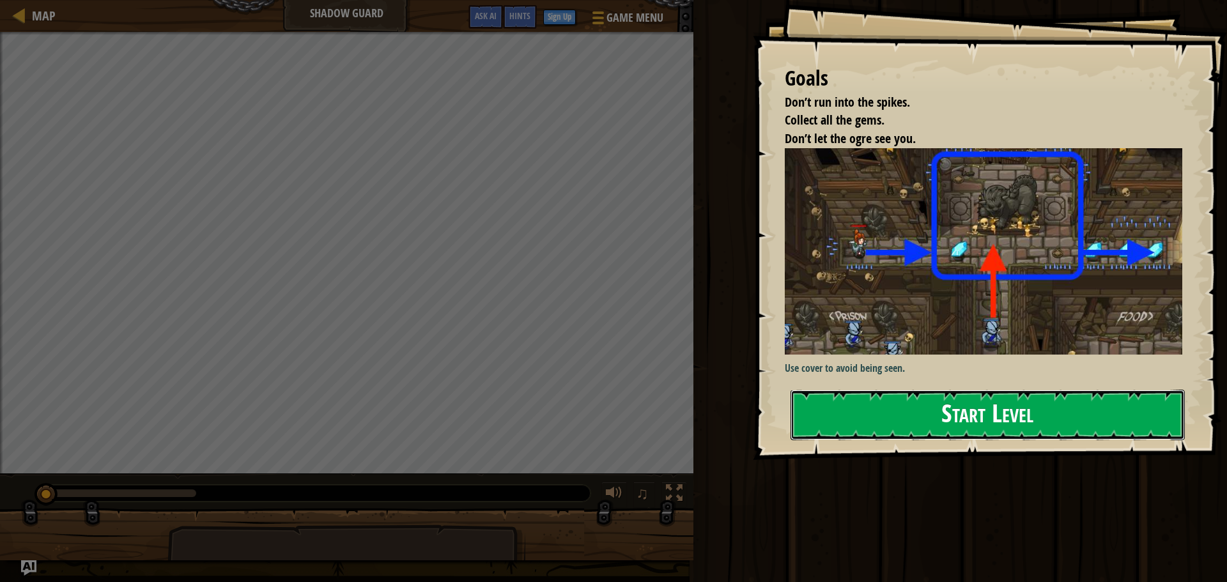
click at [962, 408] on button "Start Level" at bounding box center [987, 415] width 394 height 50
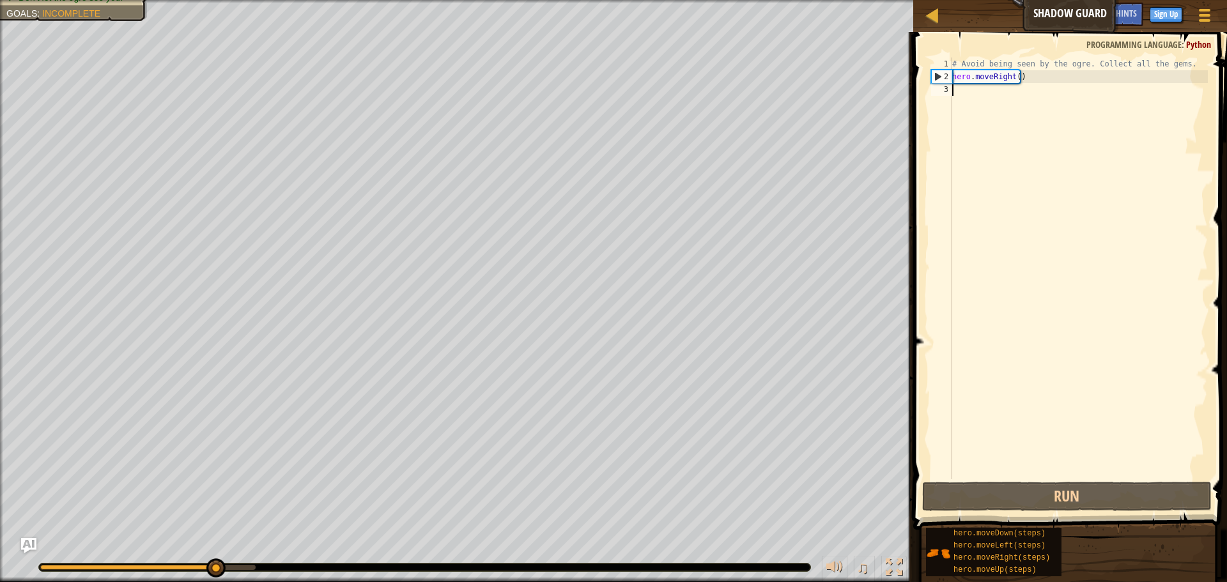
type textarea "hero"
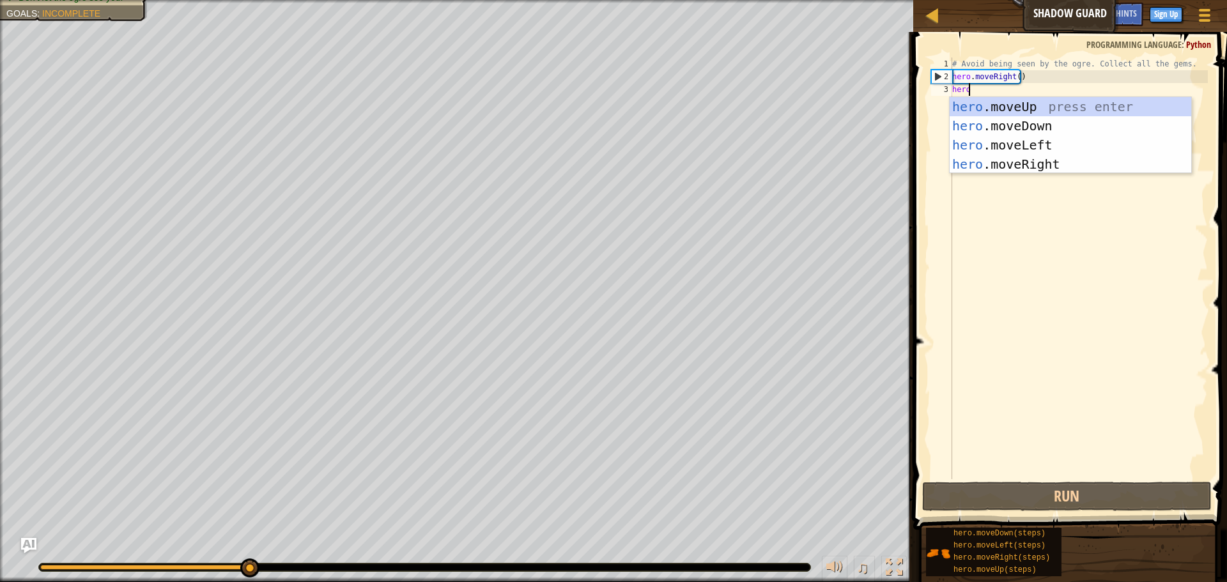
scroll to position [6, 1]
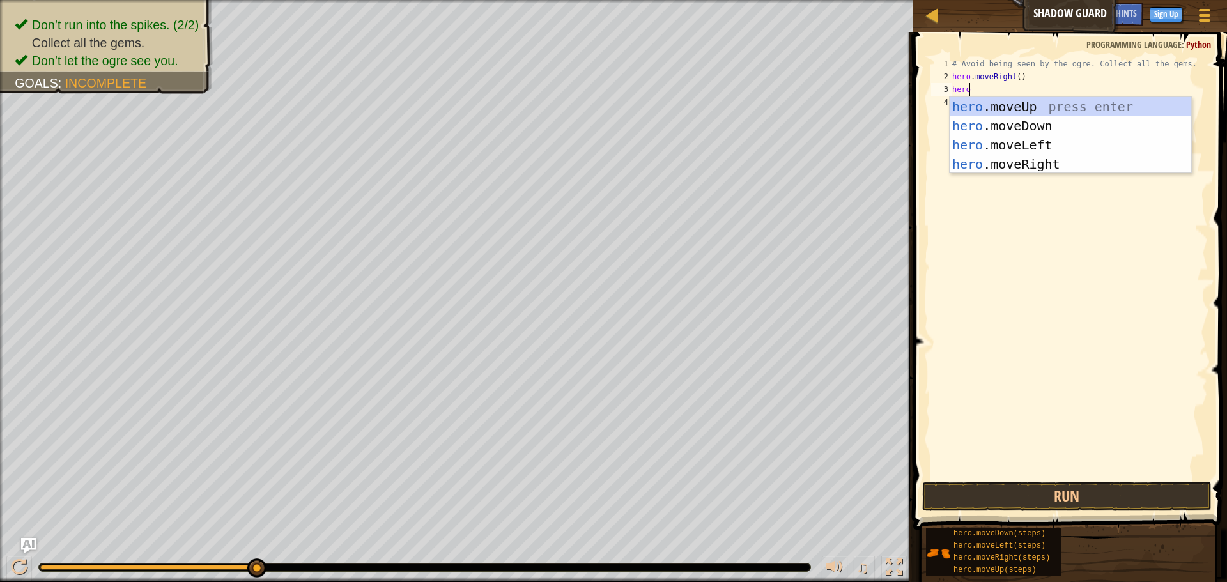
click at [989, 106] on div "hero .moveUp press enter hero .moveDown press enter hero .moveLeft press enter …" at bounding box center [1071, 154] width 242 height 115
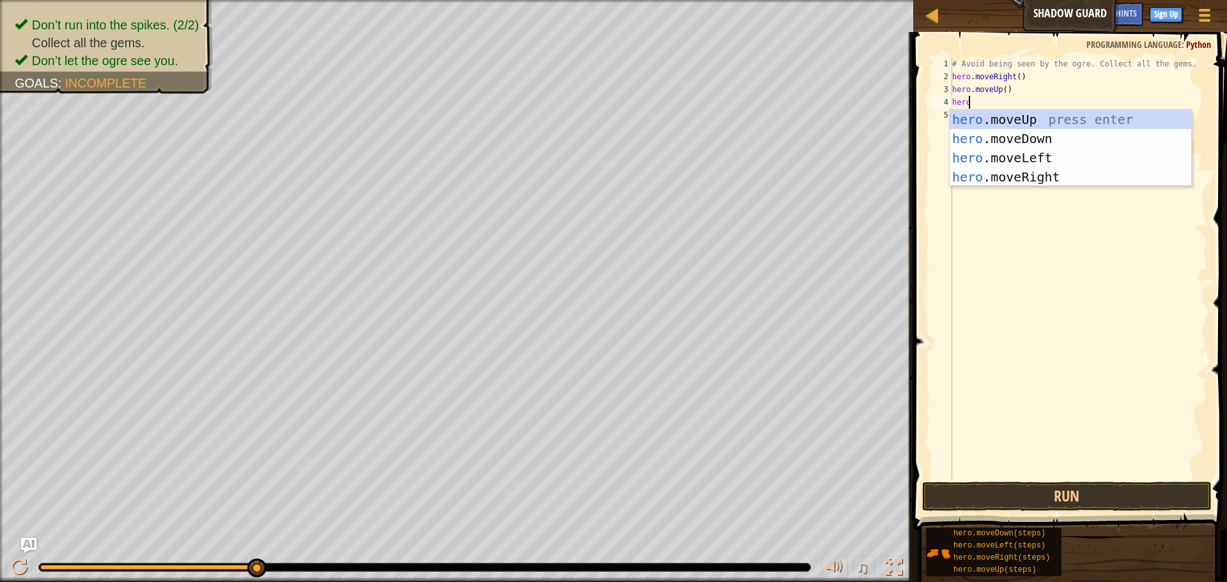
type textarea "hero"
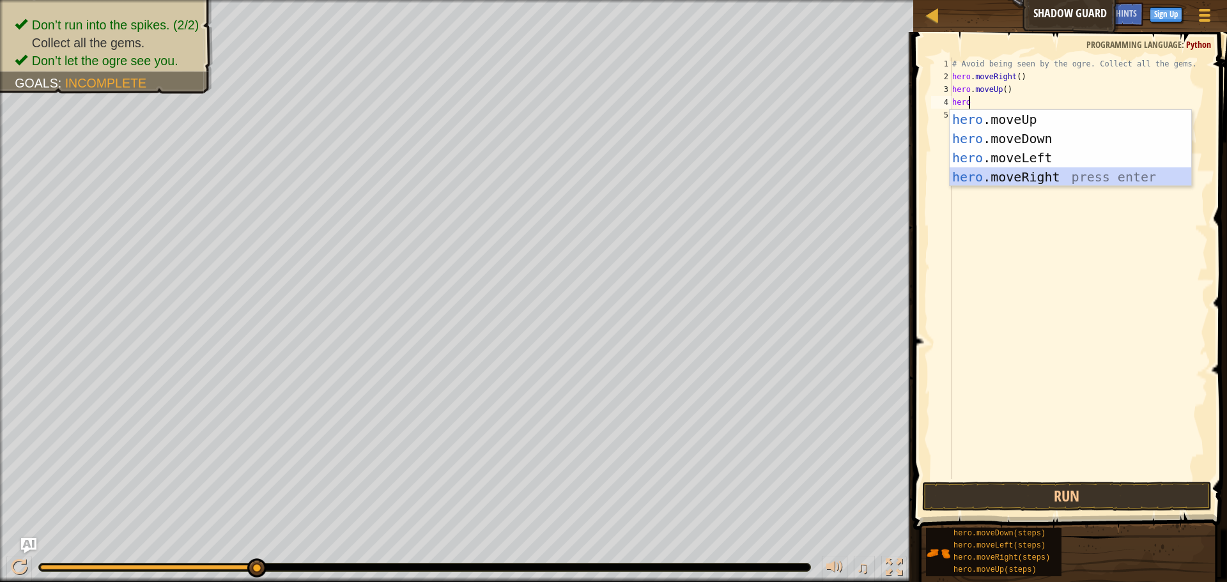
click at [1008, 180] on div "hero .moveUp press enter hero .moveDown press enter hero .moveLeft press enter …" at bounding box center [1071, 167] width 242 height 115
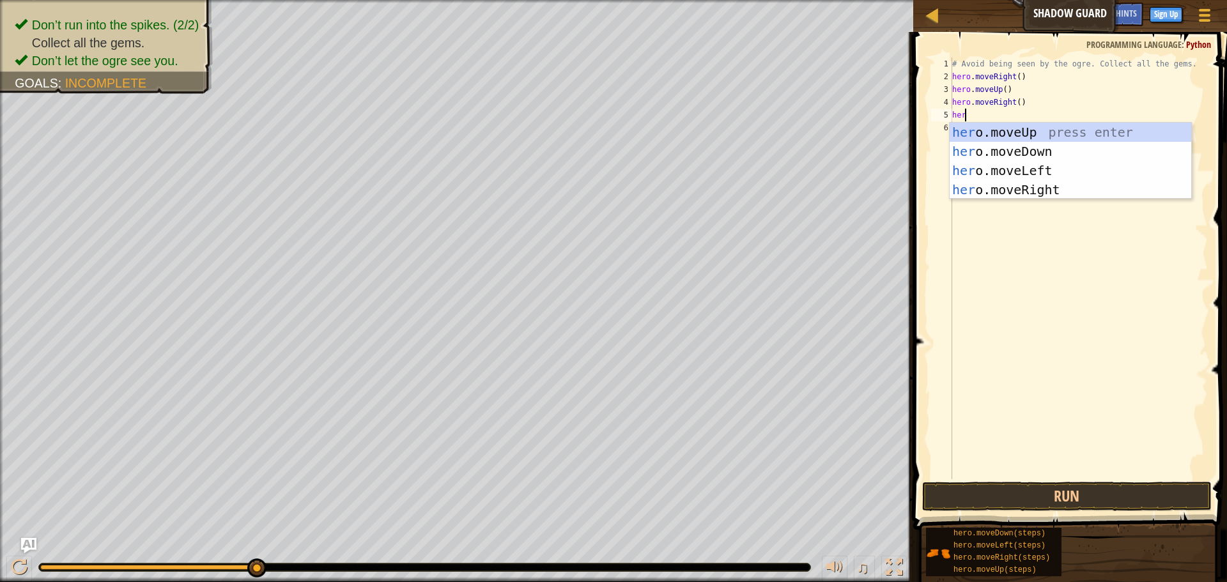
type textarea "hero"
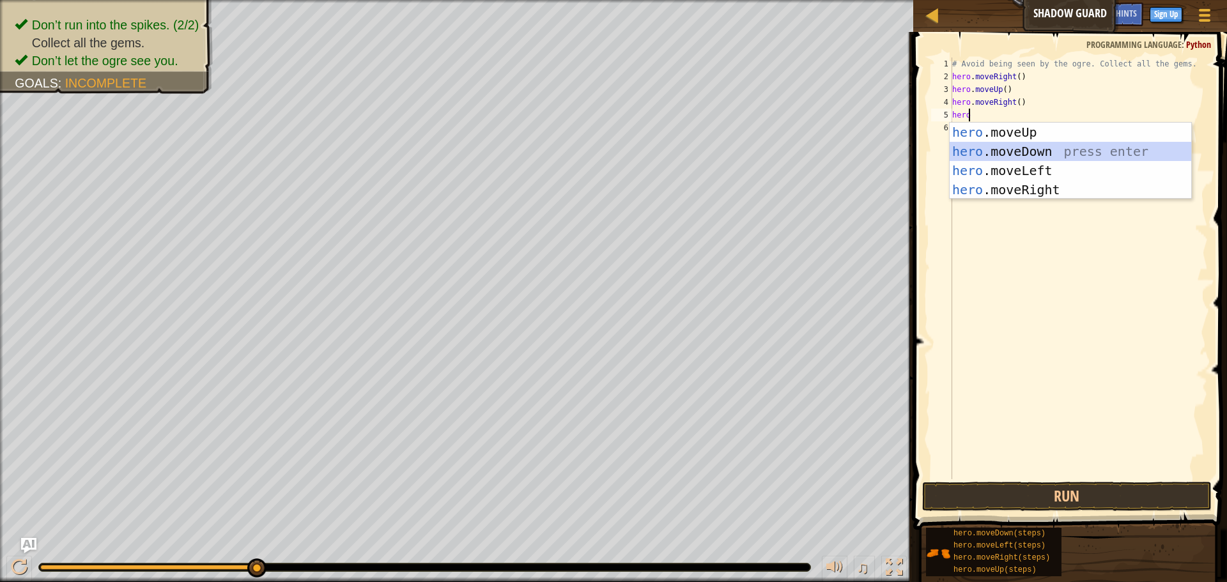
click at [1057, 153] on div "hero .moveUp press enter hero .moveDown press enter hero .moveLeft press enter …" at bounding box center [1071, 180] width 242 height 115
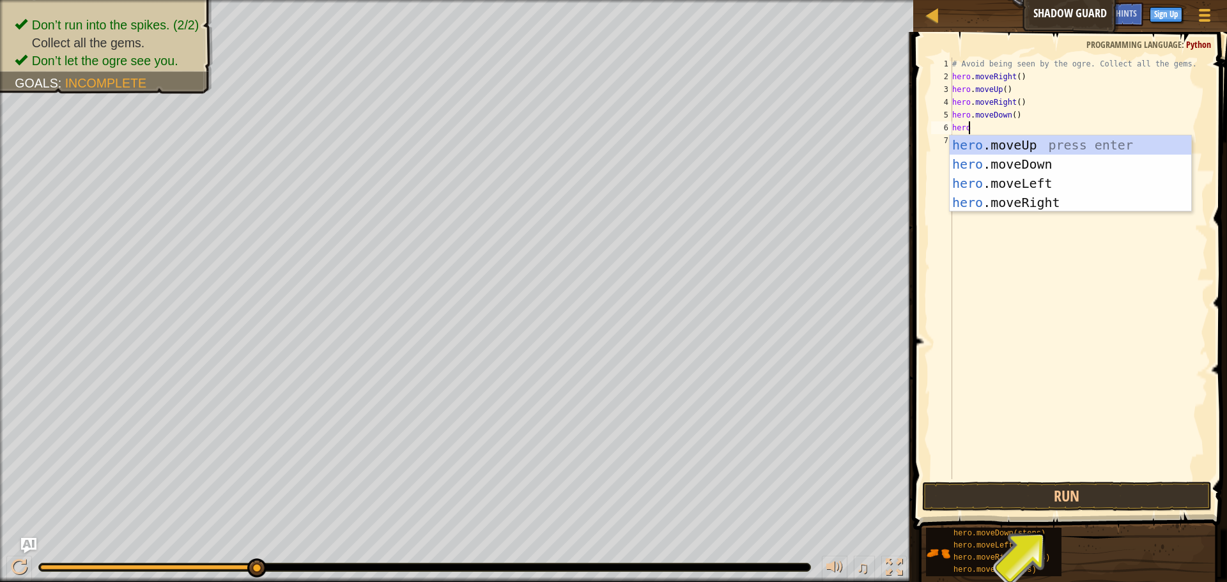
type textarea "hero"
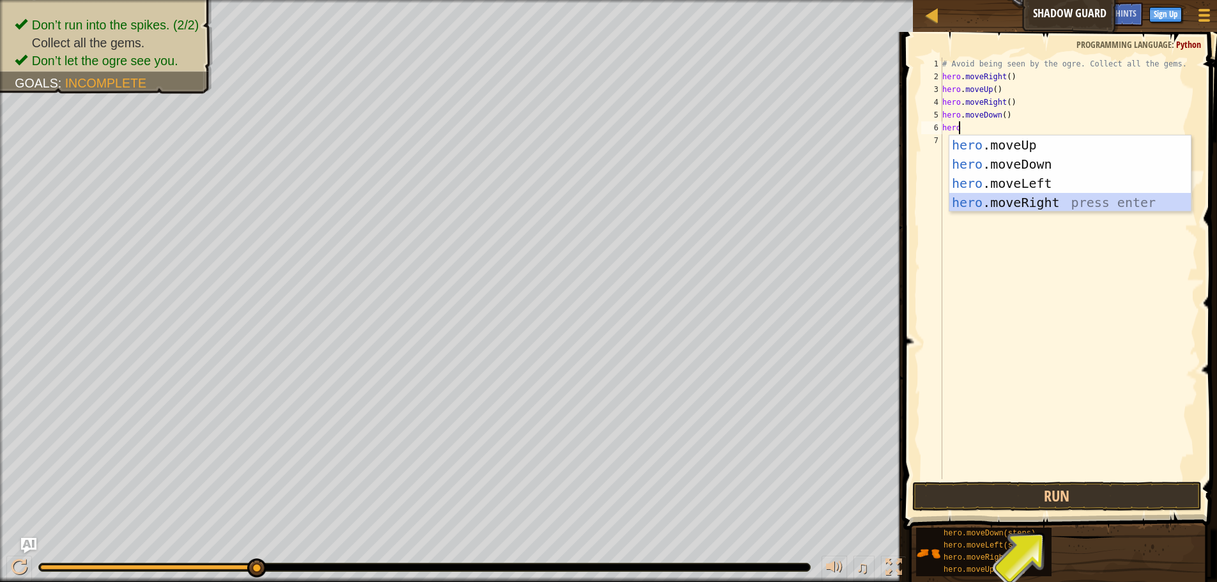
click at [1048, 202] on div "hero .moveUp press enter hero .moveDown press enter hero .moveLeft press enter …" at bounding box center [1071, 192] width 242 height 115
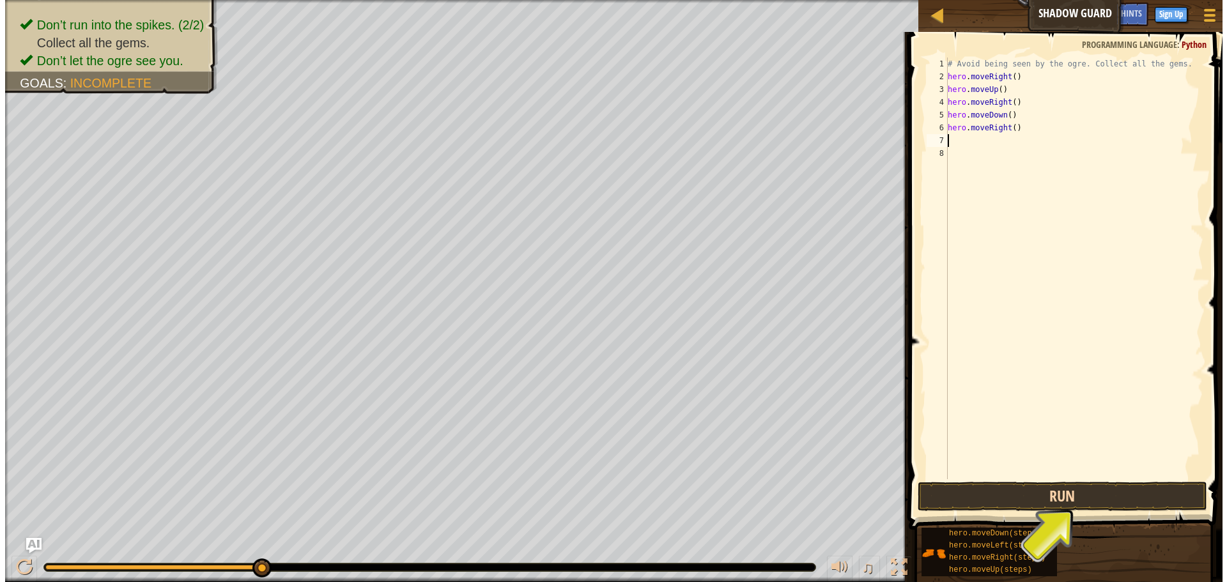
scroll to position [6, 0]
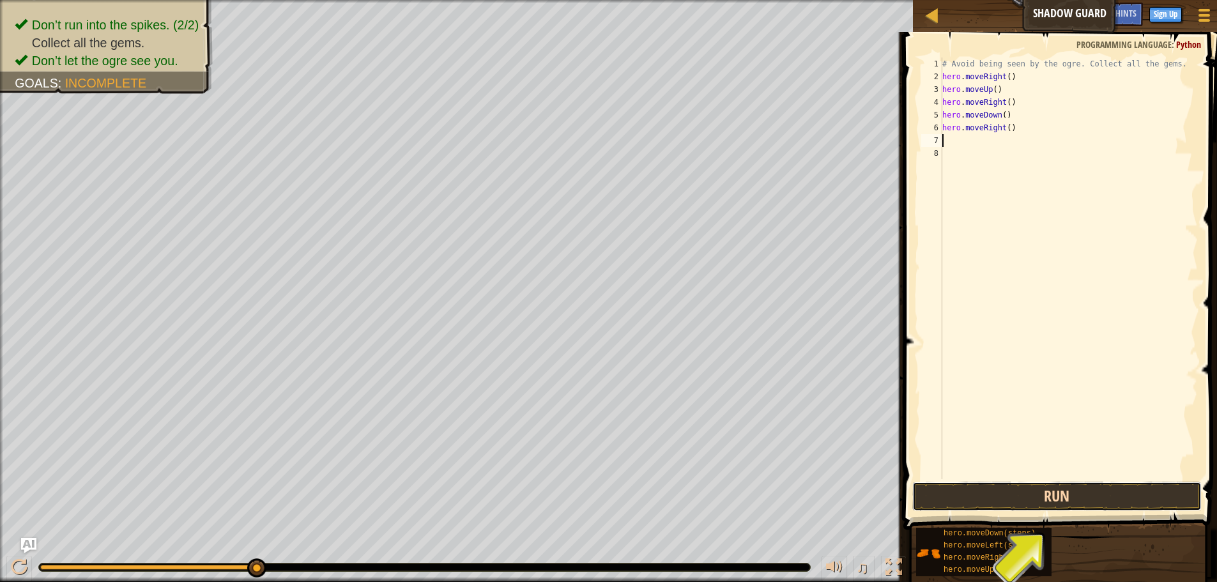
click at [1070, 498] on button "Run" at bounding box center [1056, 496] width 289 height 29
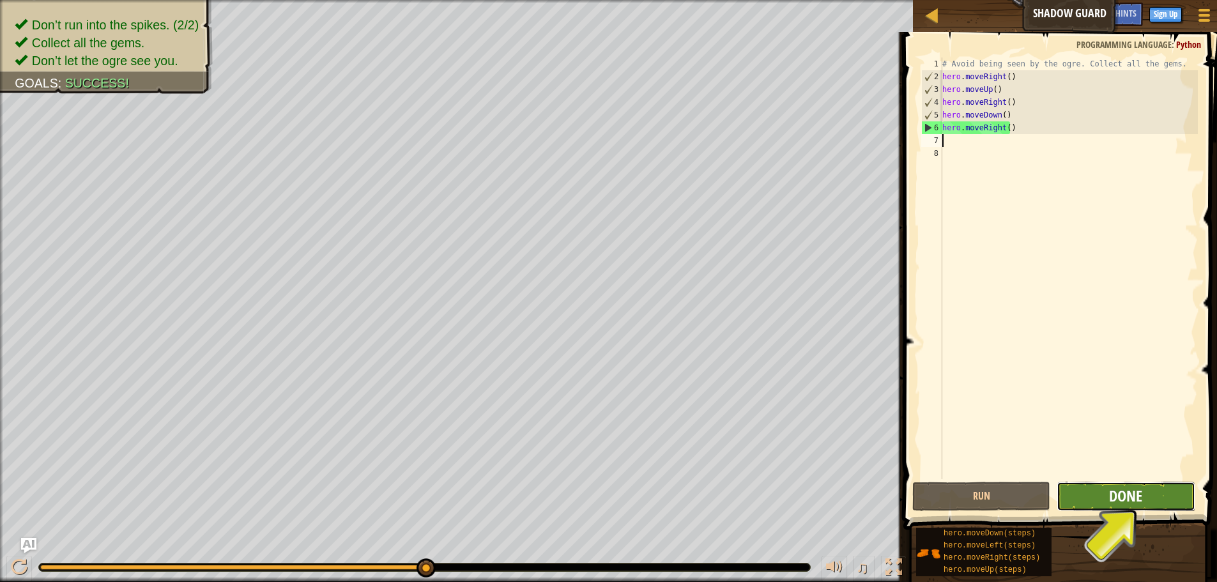
click at [1134, 495] on span "Done" at bounding box center [1125, 496] width 33 height 20
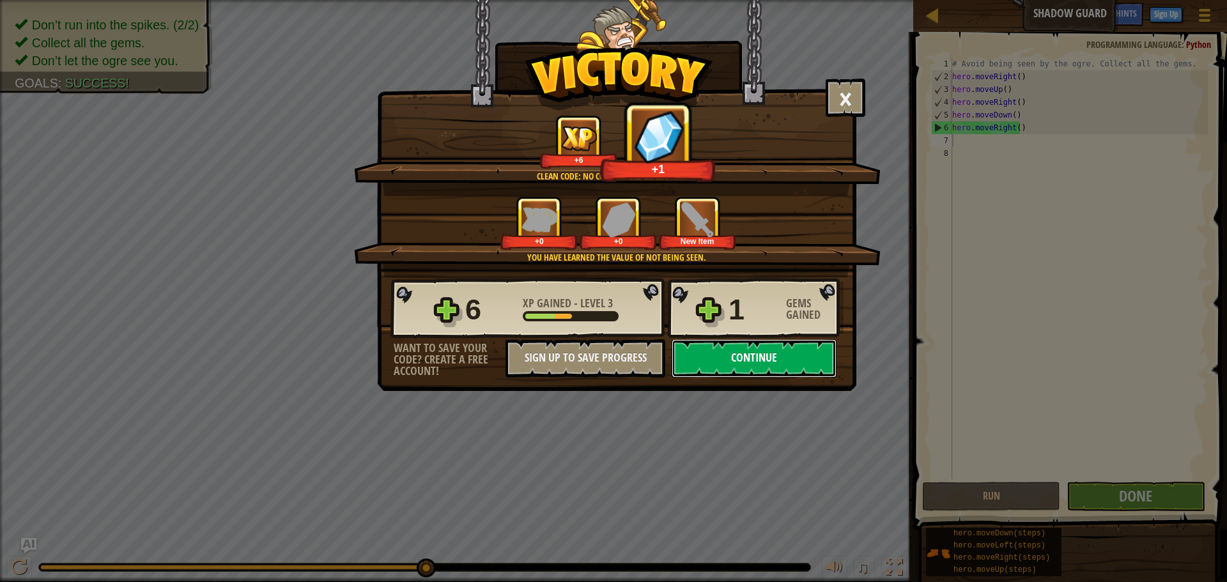
click at [753, 356] on button "Continue" at bounding box center [754, 358] width 165 height 38
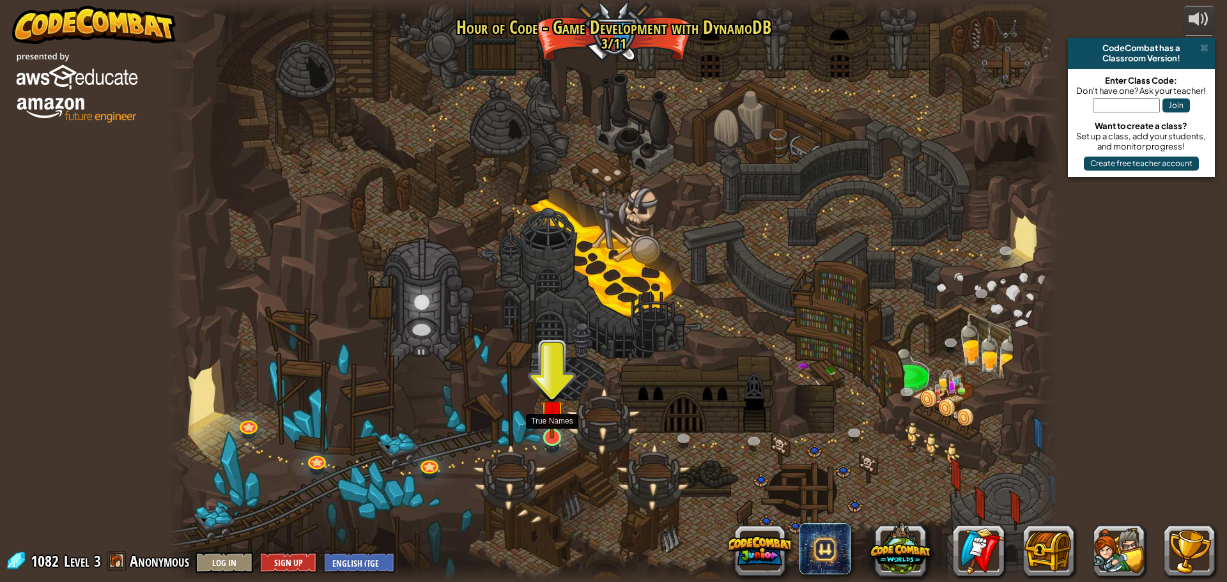
click at [558, 424] on img at bounding box center [552, 412] width 24 height 54
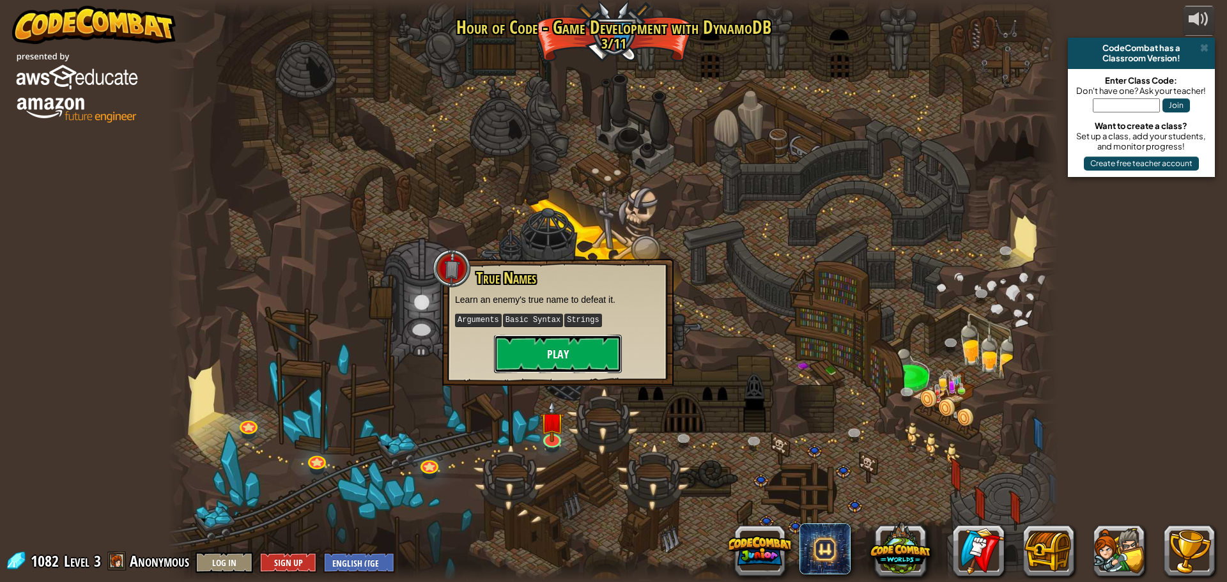
click at [559, 344] on button "Play" at bounding box center [558, 354] width 128 height 38
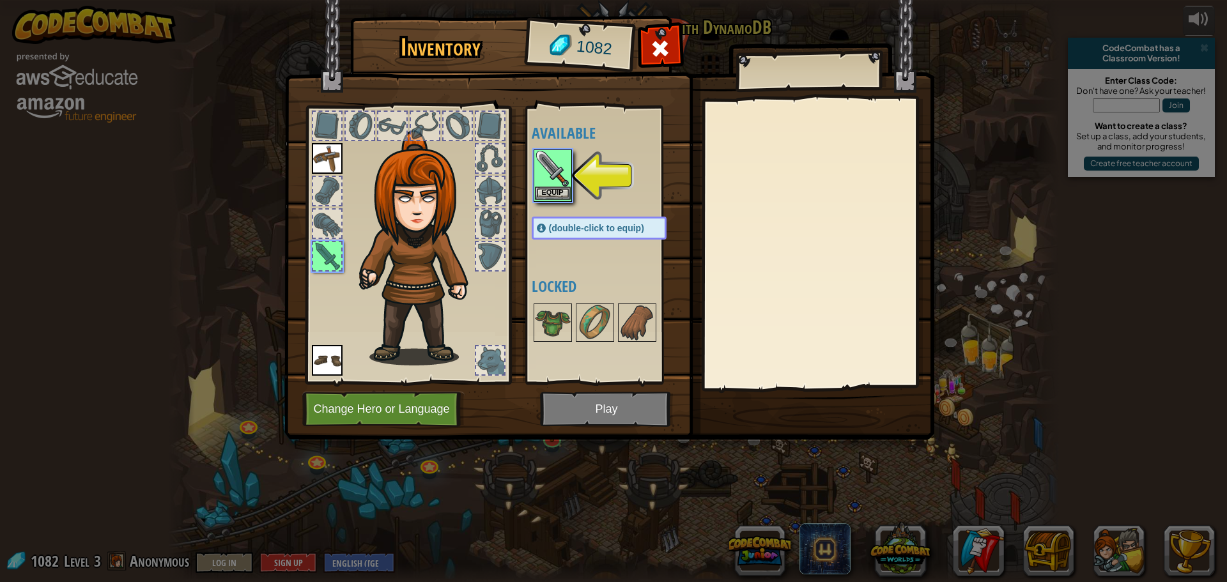
click at [557, 161] on img at bounding box center [553, 169] width 36 height 36
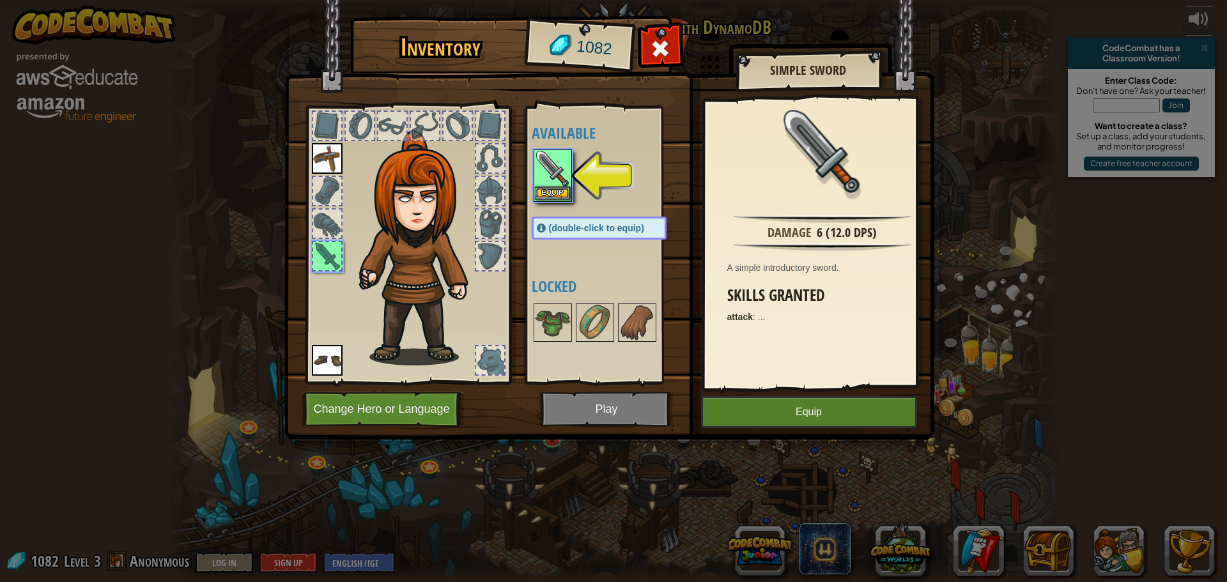
click at [557, 161] on img at bounding box center [553, 169] width 36 height 36
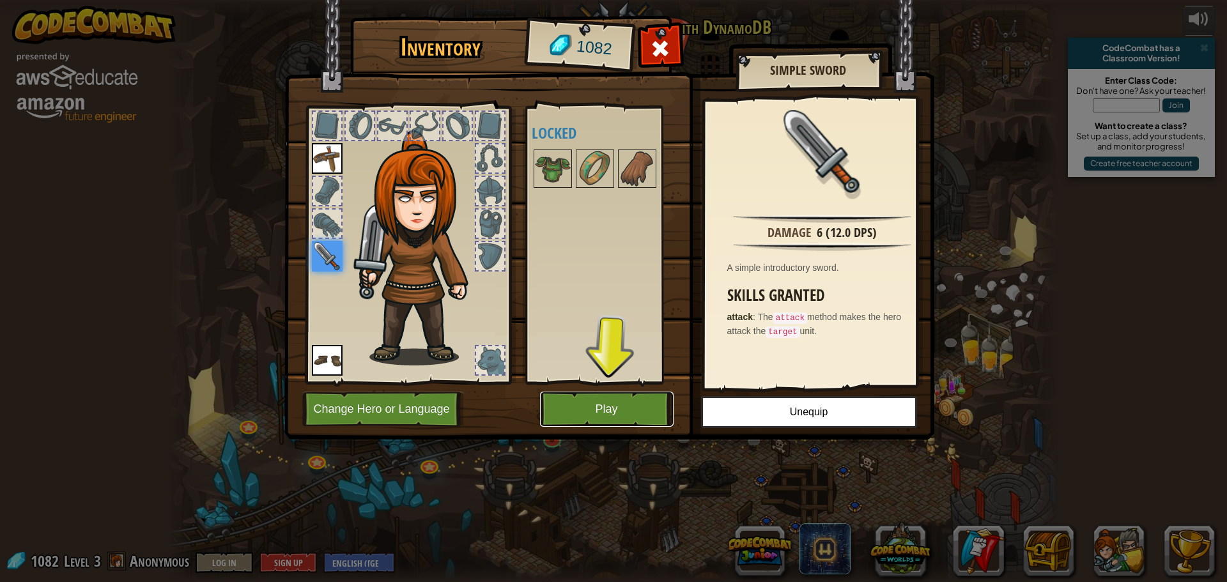
click at [641, 413] on button "Play" at bounding box center [607, 409] width 134 height 35
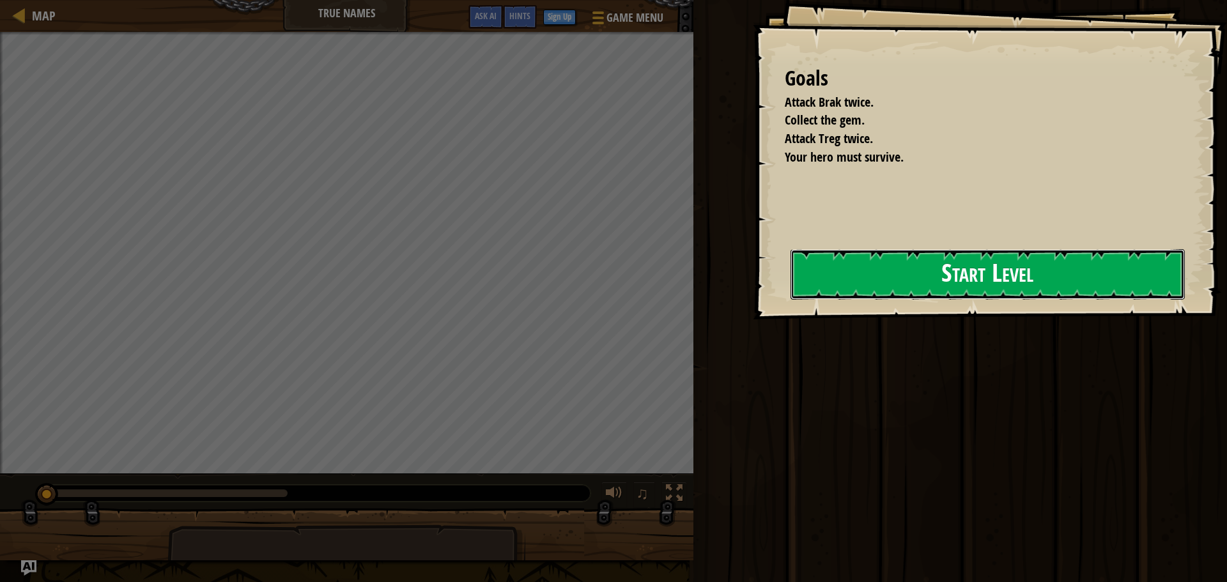
click at [921, 272] on button "Start Level" at bounding box center [987, 274] width 394 height 50
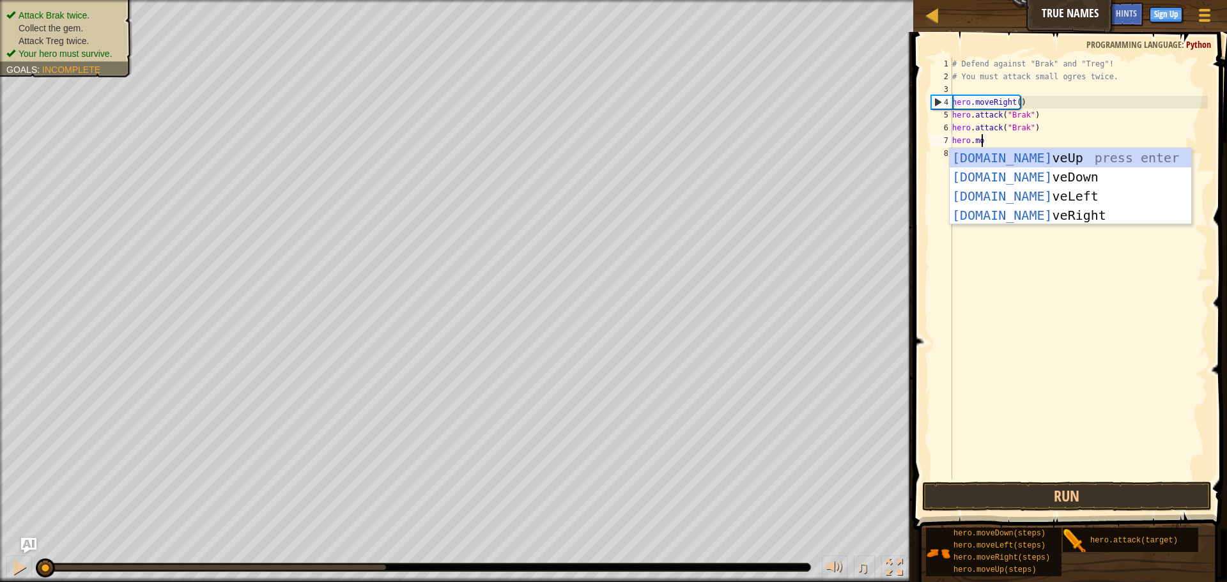
scroll to position [6, 2]
type textarea "hero.move"
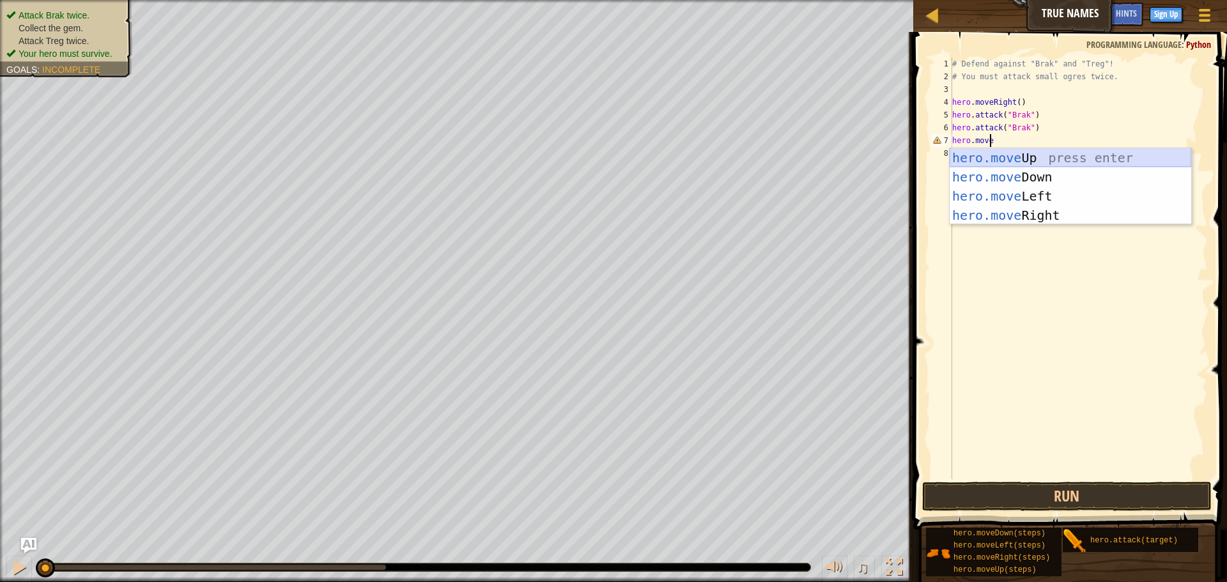
click at [1020, 156] on div "hero.move Up press enter hero.move Down press enter hero.move Left press enter …" at bounding box center [1071, 205] width 242 height 115
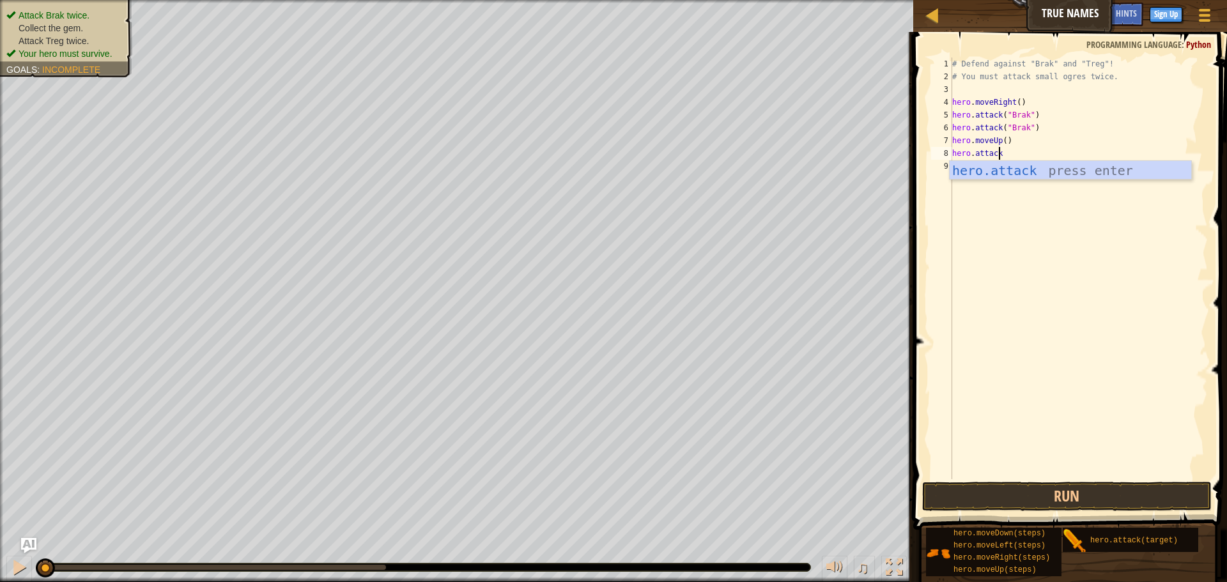
scroll to position [6, 3]
click at [1125, 171] on div "hero.attack press enter" at bounding box center [1071, 190] width 242 height 58
type textarea "hero.attack("Treg")"
click at [994, 174] on div "# Defend against "Brak" and "Treg"! # You must attack small ogres twice. hero .…" at bounding box center [1079, 281] width 258 height 447
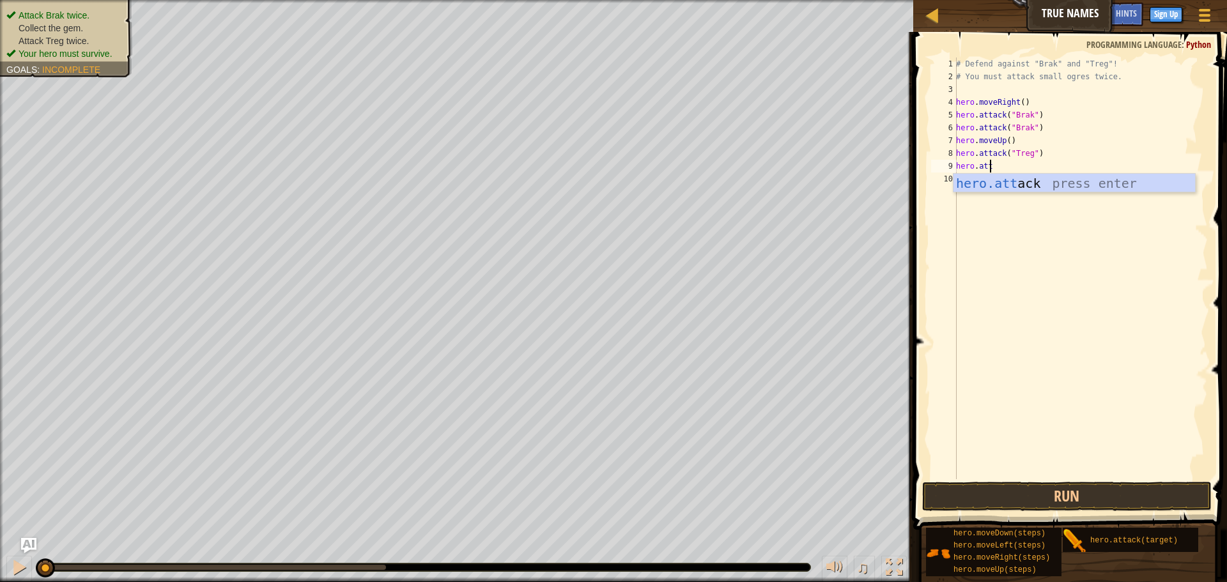
scroll to position [6, 2]
click at [994, 174] on div "hero.att ack press enter" at bounding box center [1074, 203] width 242 height 58
type textarea "hero.attack("Treg")"
click at [1061, 363] on div "# Defend against "Brak" and "Treg"! # You must attack small ogres twice. hero .…" at bounding box center [1080, 281] width 254 height 447
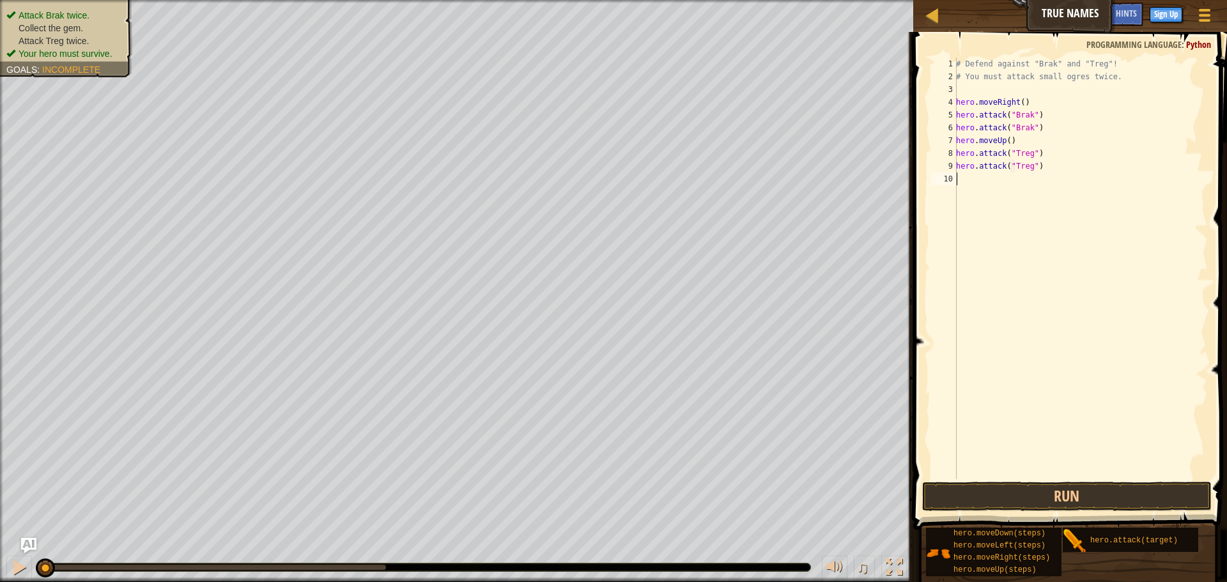
scroll to position [6, 0]
click at [1068, 495] on button "Run" at bounding box center [1066, 496] width 289 height 29
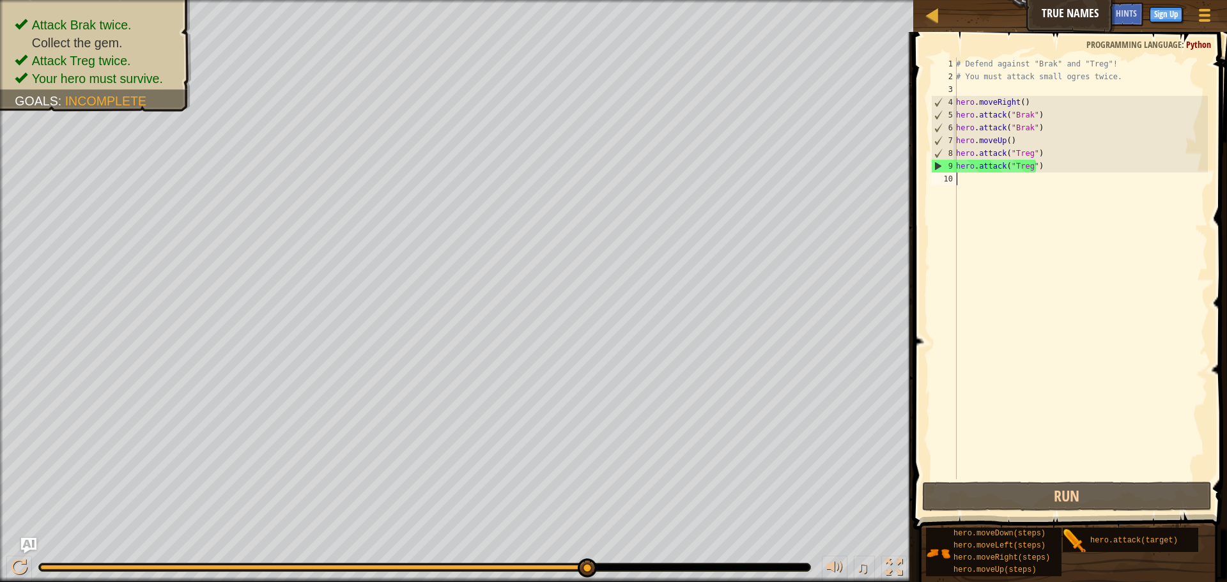
click at [1000, 139] on div "# Defend against "Brak" and "Treg"! # You must attack small ogres twice. hero .…" at bounding box center [1080, 281] width 254 height 447
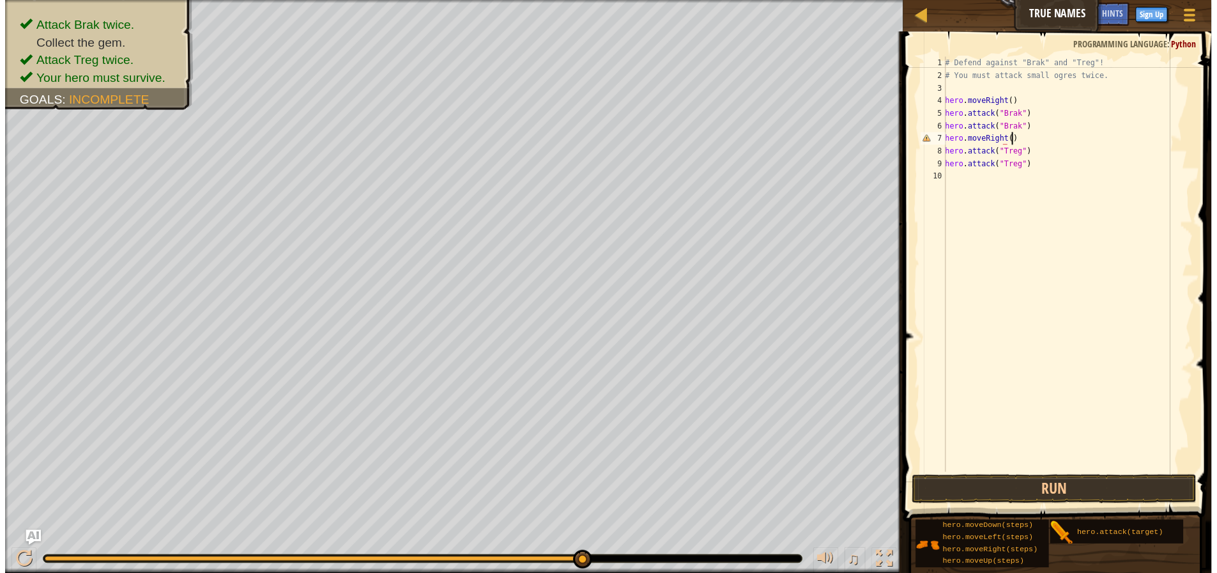
scroll to position [6, 5]
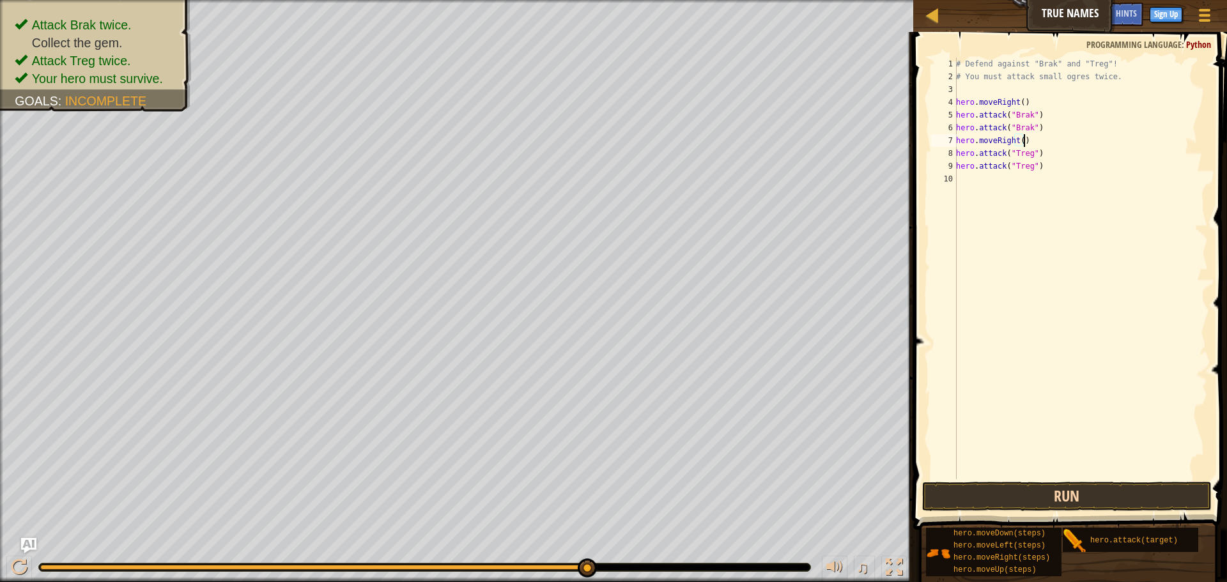
type textarea "hero.moveRight()"
click at [1073, 493] on button "Run" at bounding box center [1066, 496] width 289 height 29
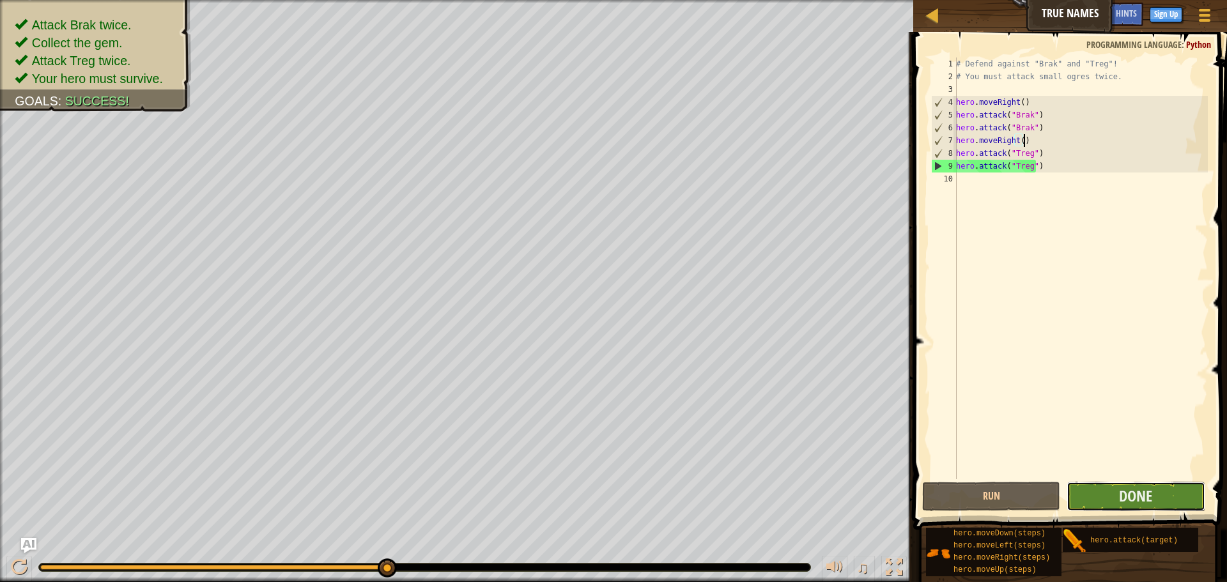
click at [1079, 487] on button "Done" at bounding box center [1135, 496] width 138 height 29
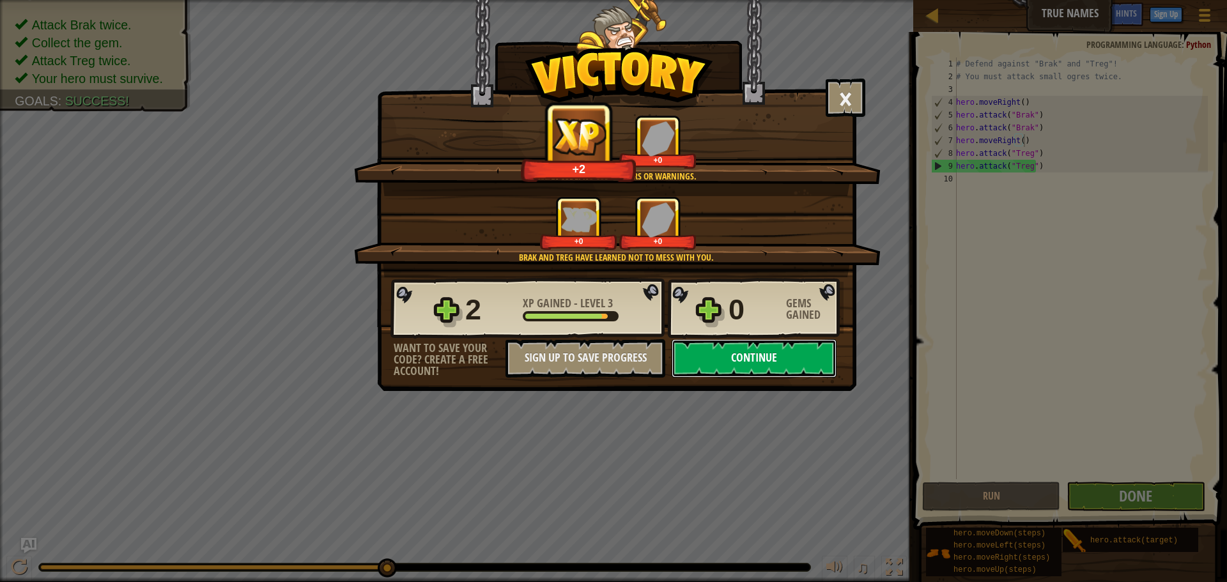
click at [781, 368] on button "Continue" at bounding box center [754, 358] width 165 height 38
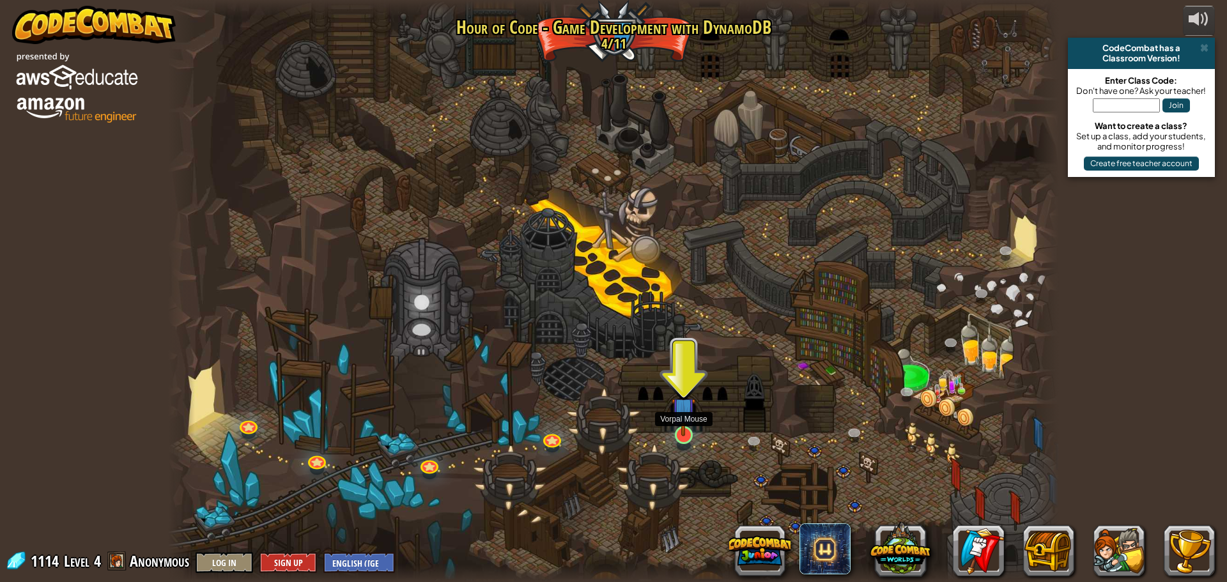
click at [677, 430] on img at bounding box center [684, 409] width 24 height 54
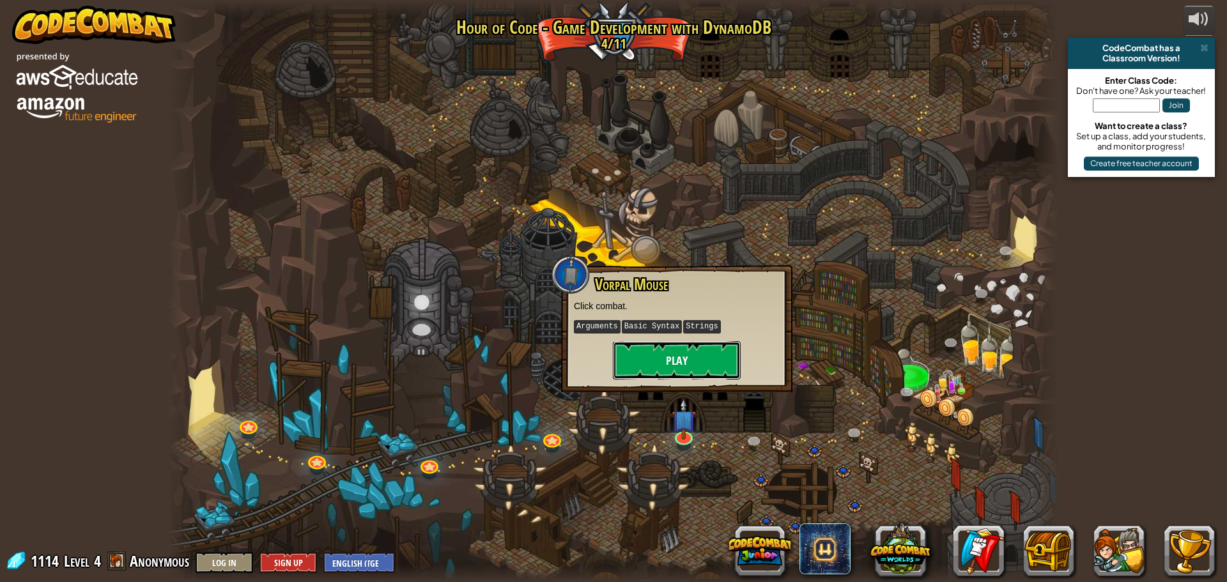
click at [689, 372] on button "Play" at bounding box center [677, 360] width 128 height 38
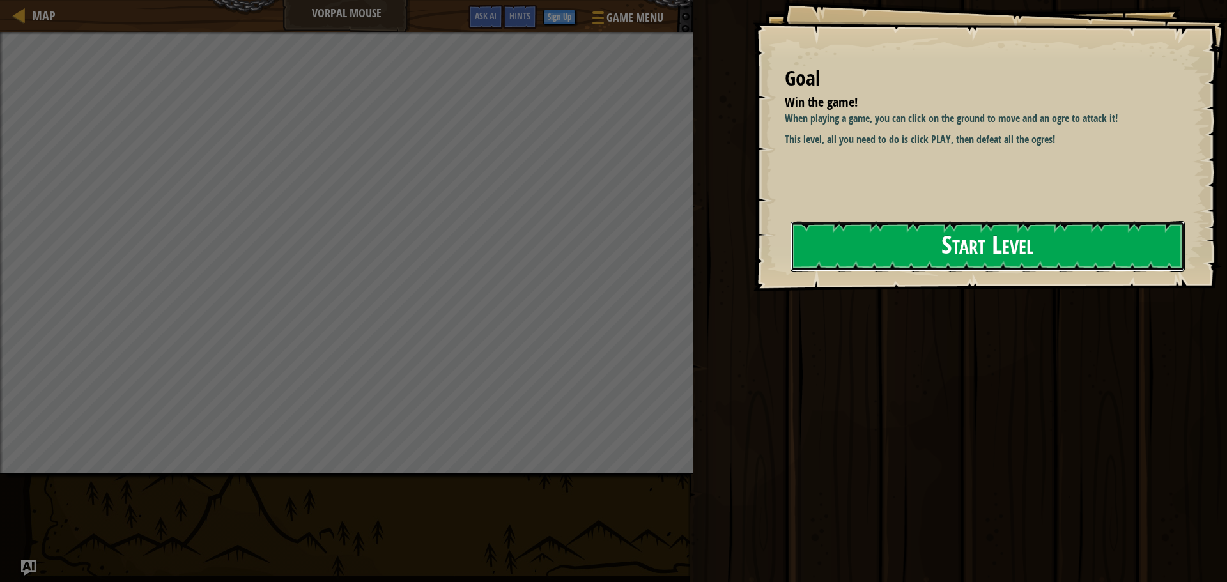
click at [888, 254] on button "Start Level" at bounding box center [987, 246] width 394 height 50
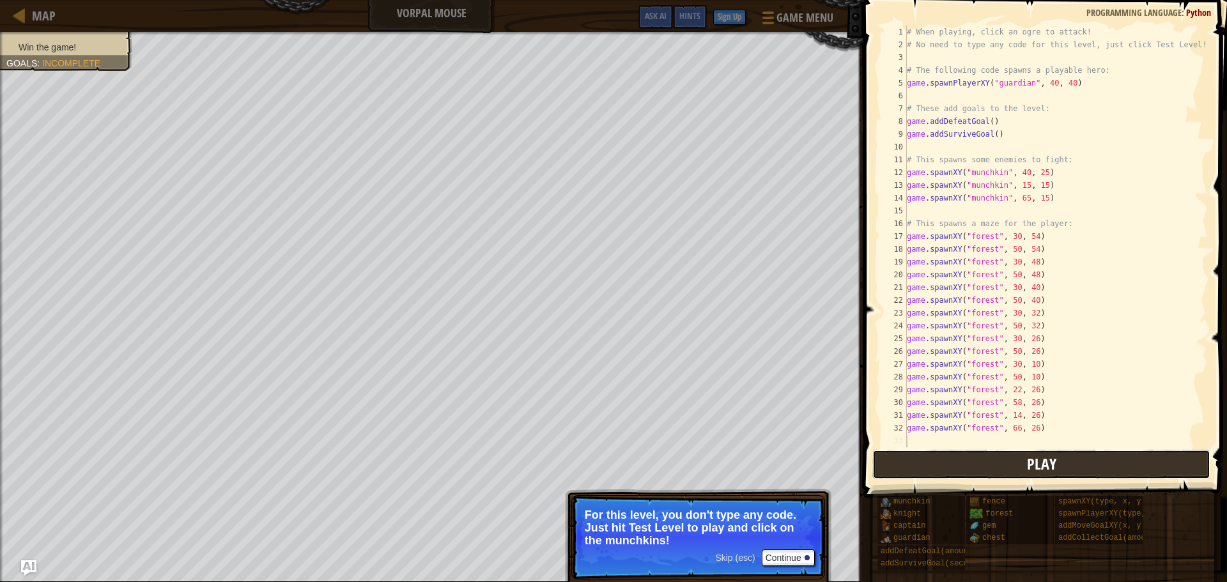
click at [934, 459] on button "Play" at bounding box center [1041, 464] width 338 height 29
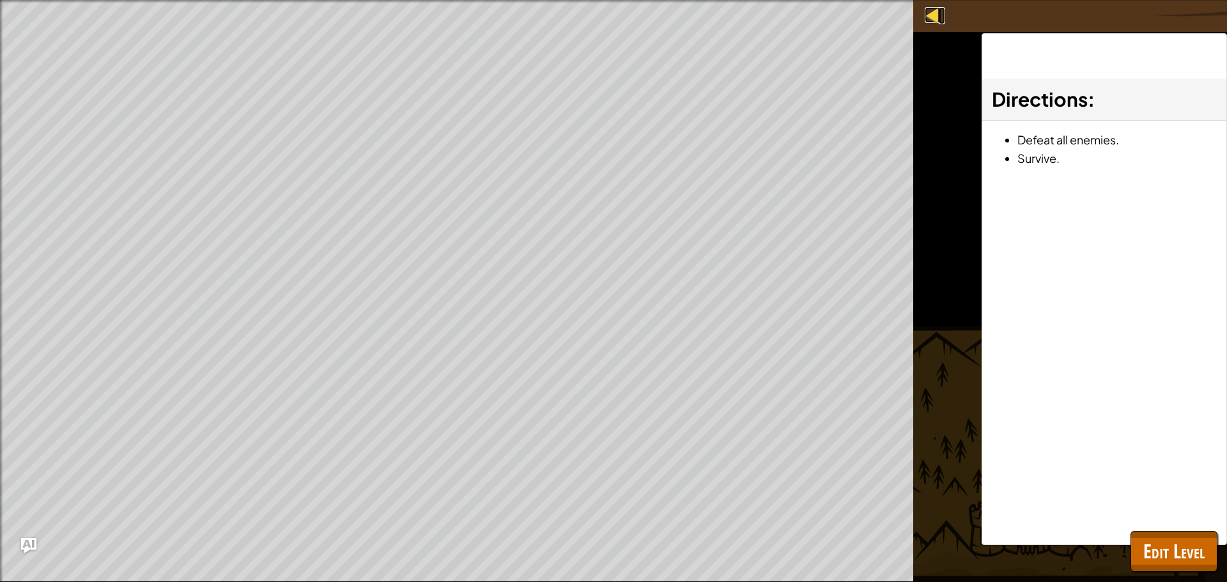
click at [930, 18] on div at bounding box center [933, 15] width 16 height 16
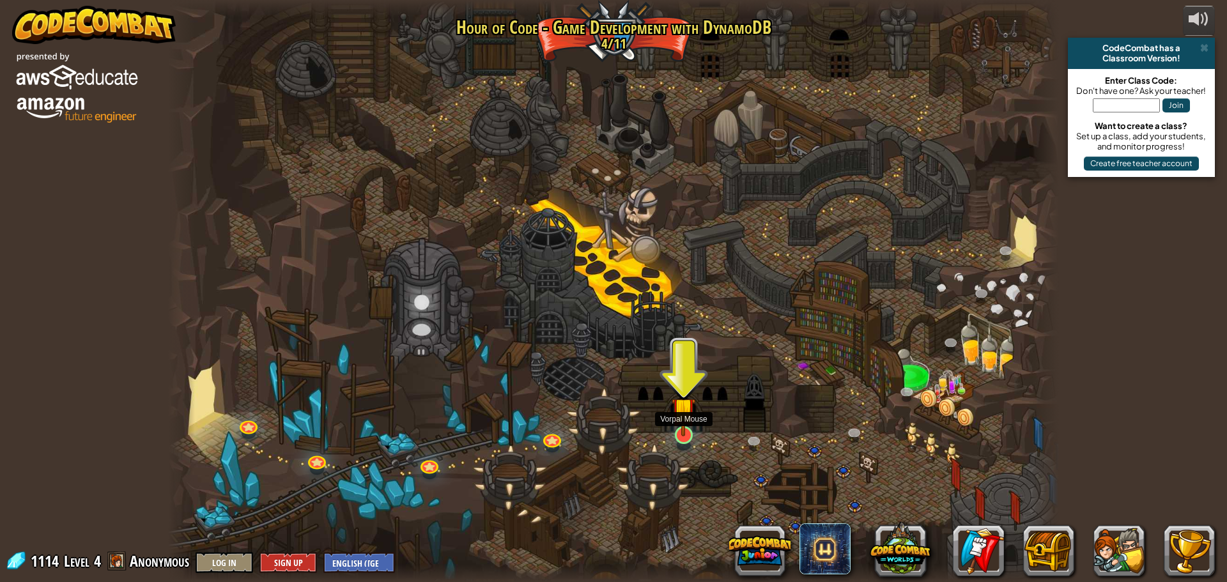
click at [685, 422] on img at bounding box center [684, 409] width 24 height 54
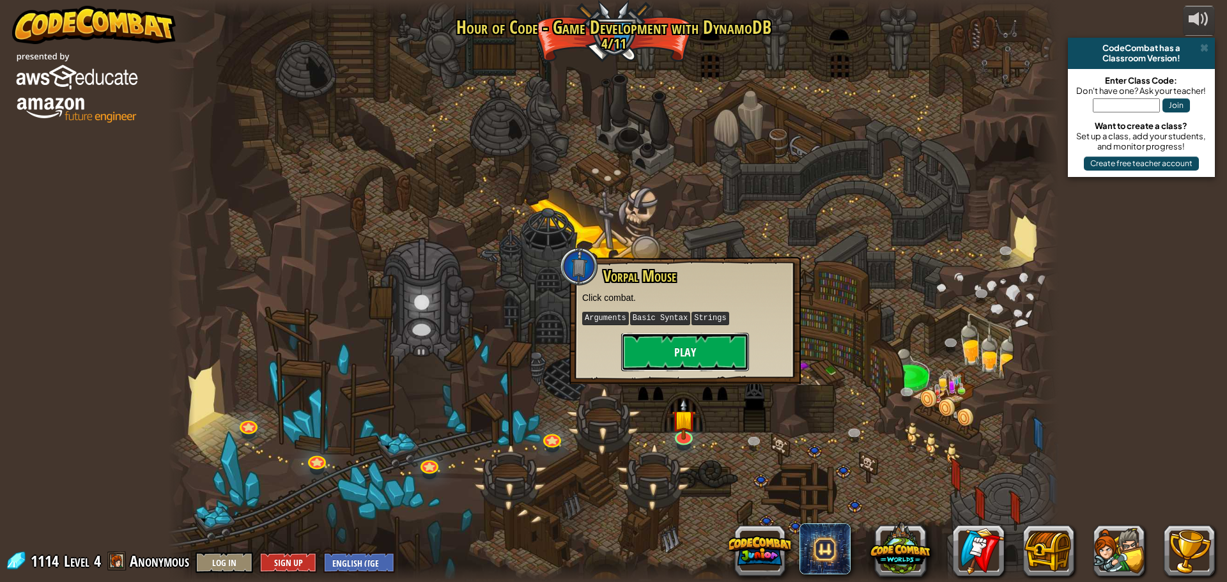
click at [699, 350] on button "Play" at bounding box center [685, 352] width 128 height 38
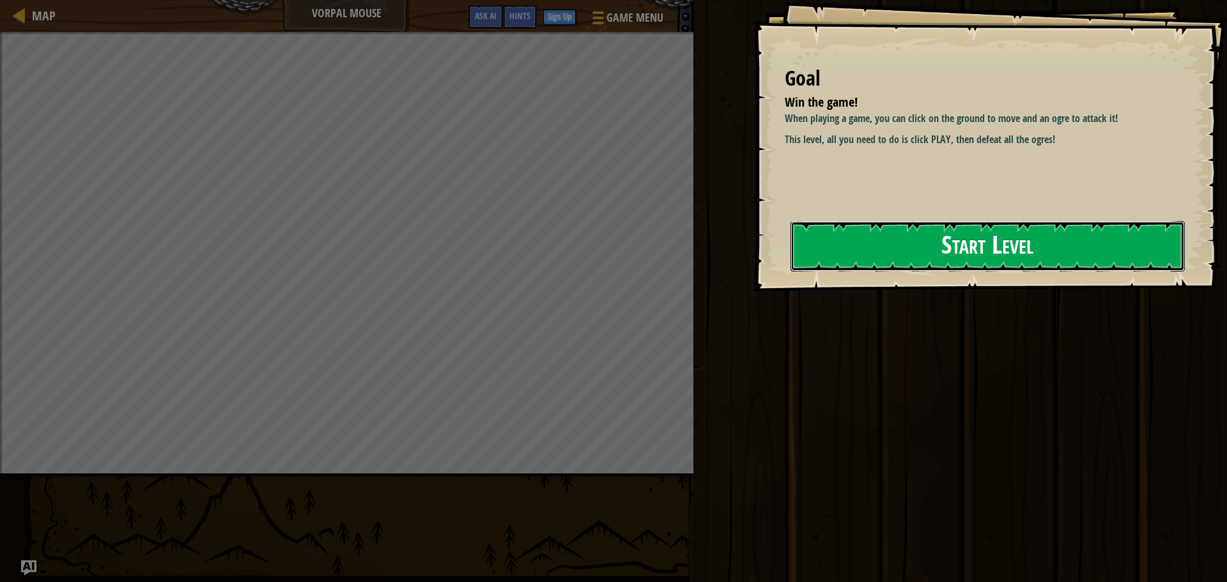
click at [971, 243] on button "Start Level" at bounding box center [987, 246] width 394 height 50
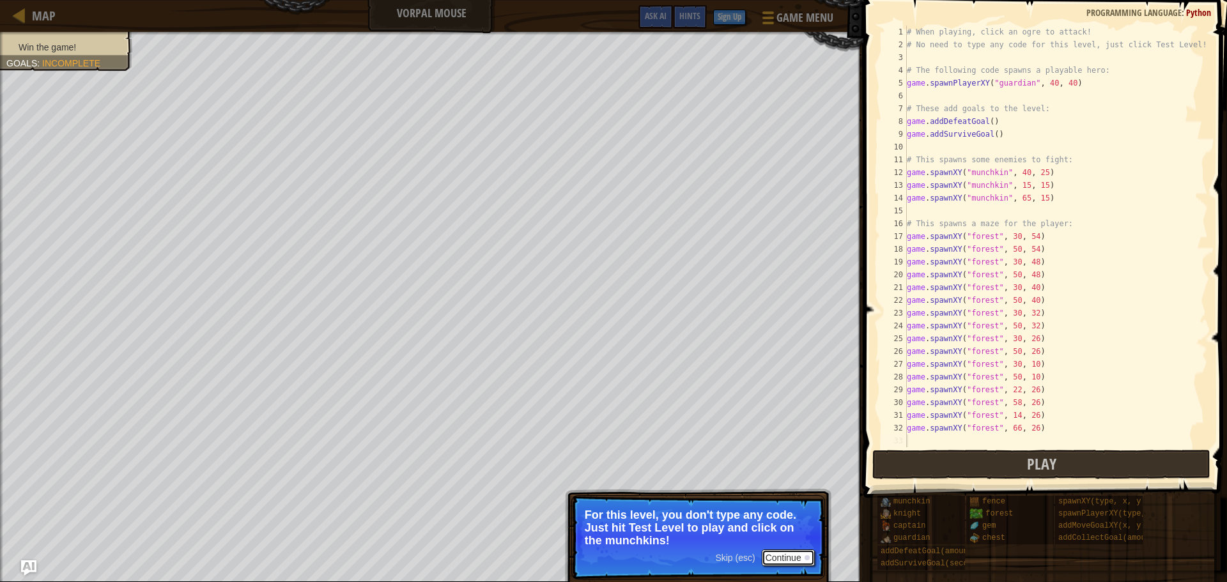
click at [792, 551] on button "Continue" at bounding box center [788, 558] width 53 height 17
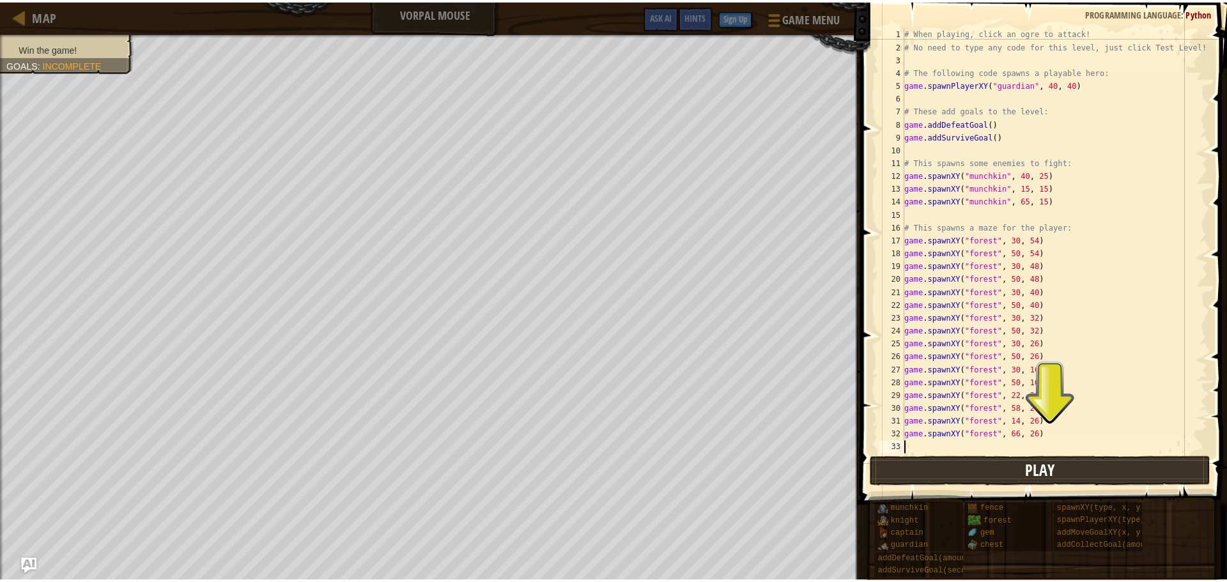
scroll to position [6, 0]
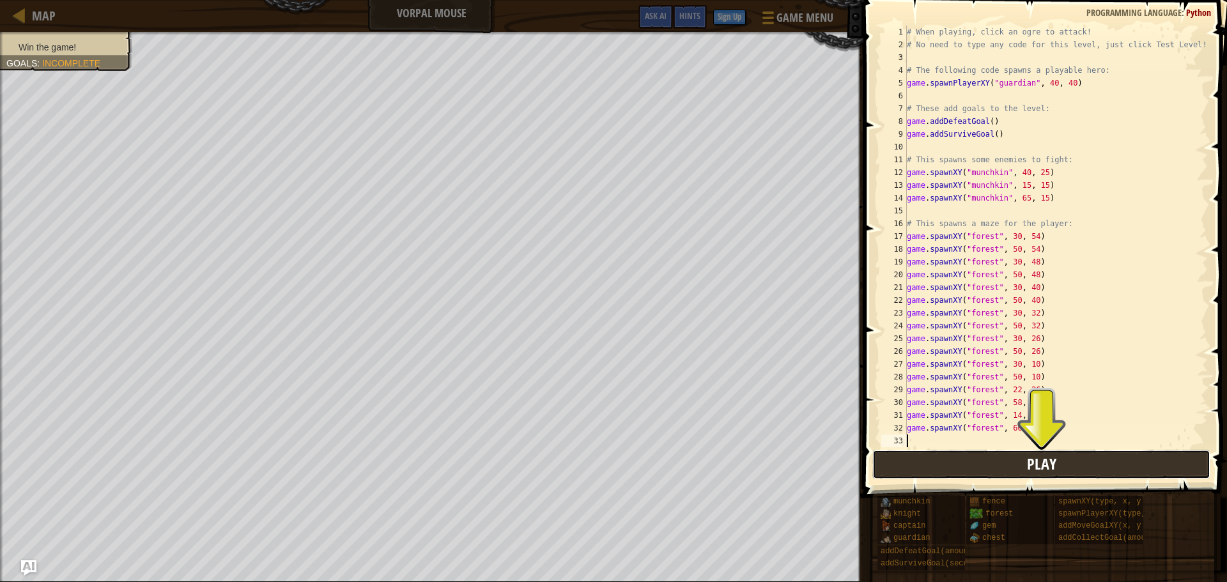
click at [908, 463] on button "Play" at bounding box center [1041, 464] width 338 height 29
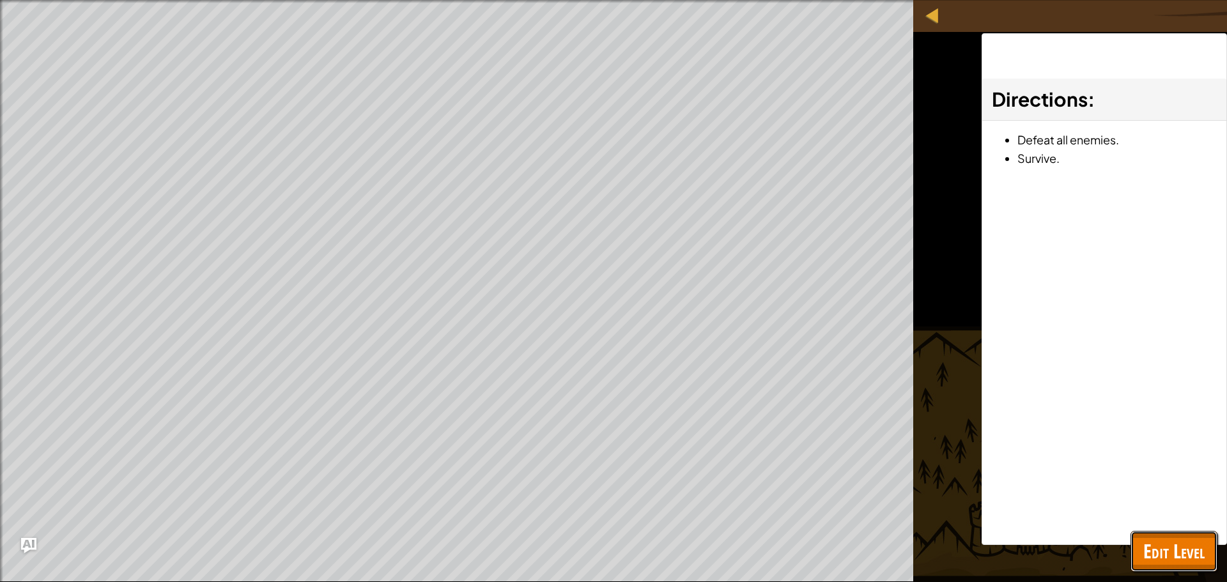
click at [1175, 546] on span "Edit Level" at bounding box center [1173, 551] width 61 height 26
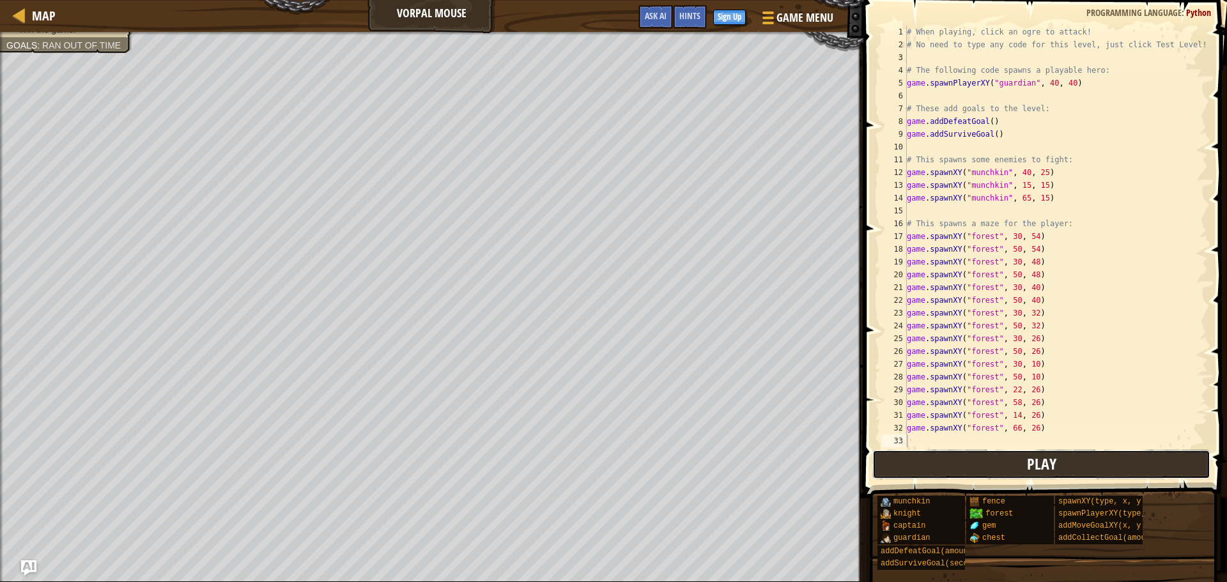
click at [955, 469] on button "Play" at bounding box center [1041, 464] width 338 height 29
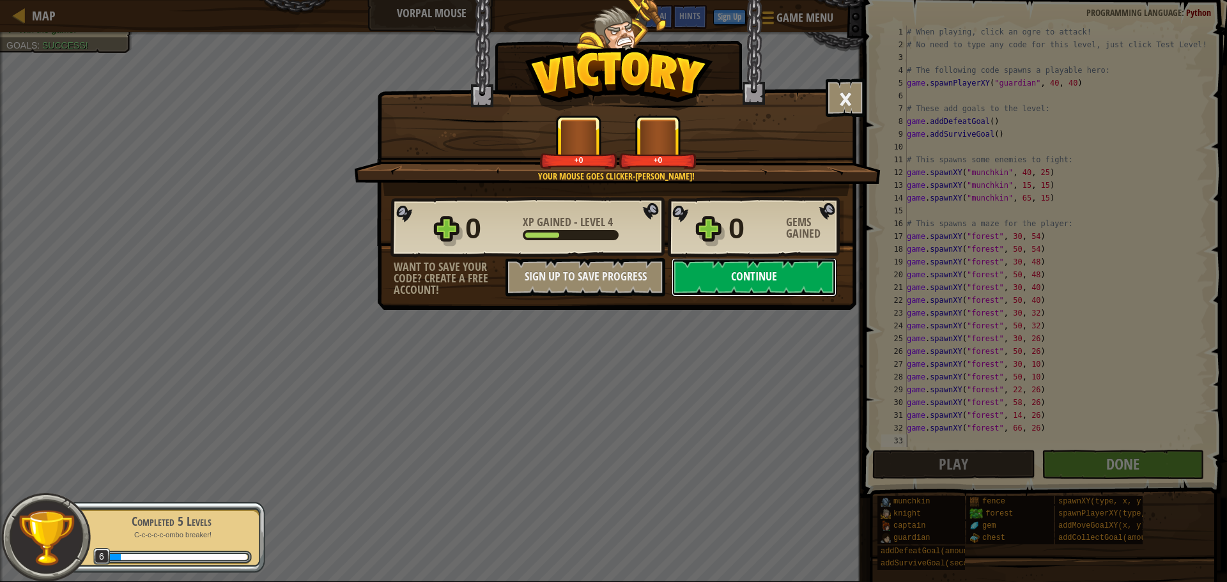
click at [739, 281] on button "Continue" at bounding box center [754, 277] width 165 height 38
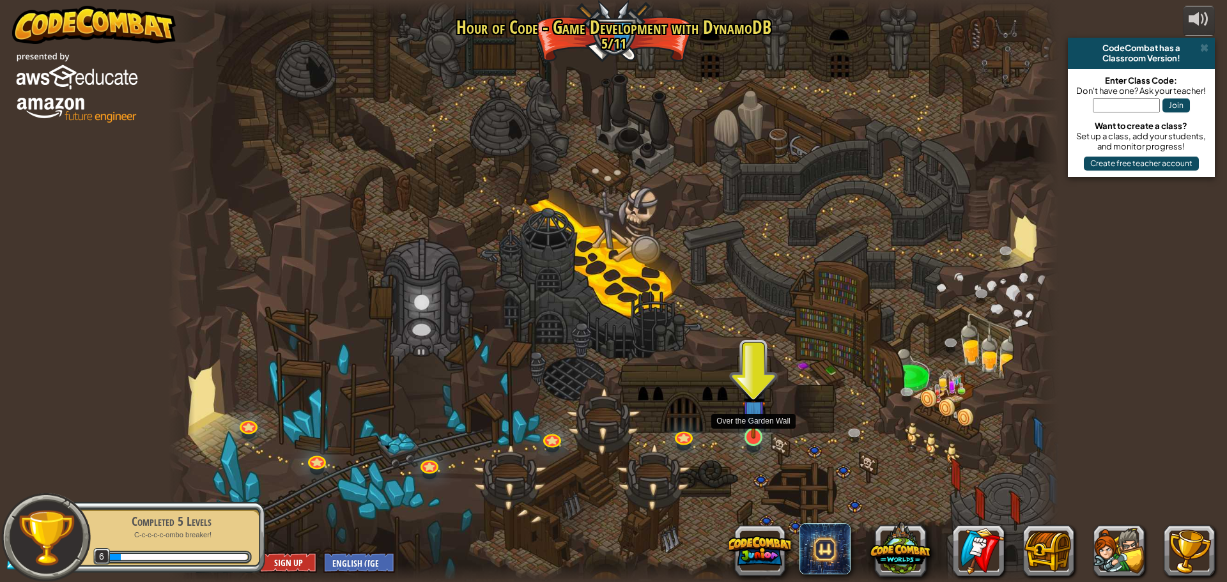
click at [755, 426] on img at bounding box center [754, 412] width 24 height 54
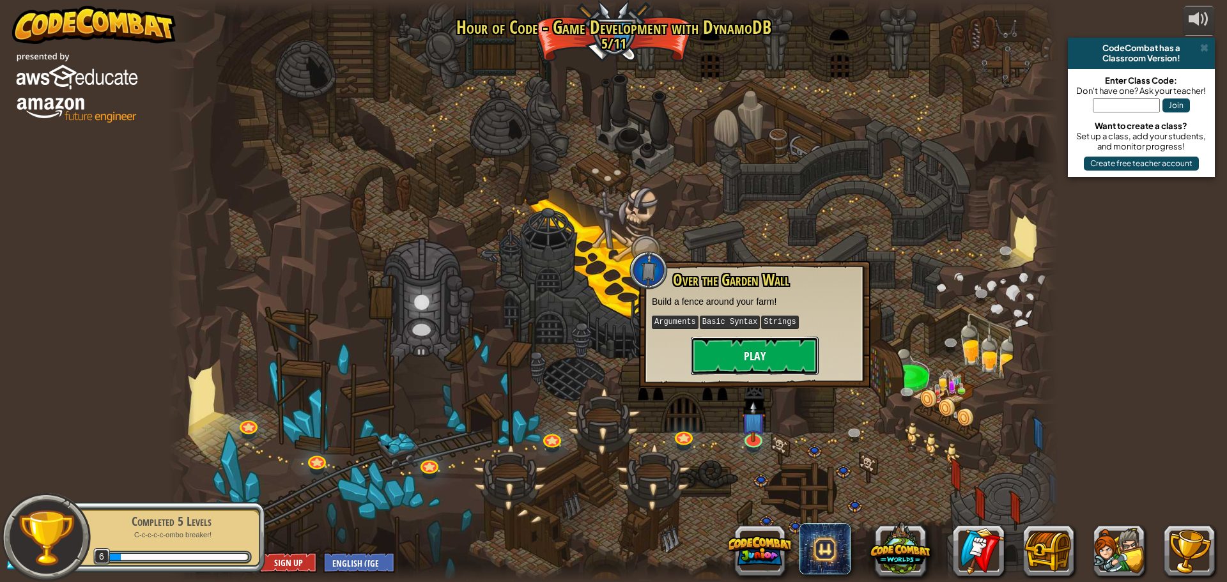
click at [741, 358] on button "Play" at bounding box center [755, 356] width 128 height 38
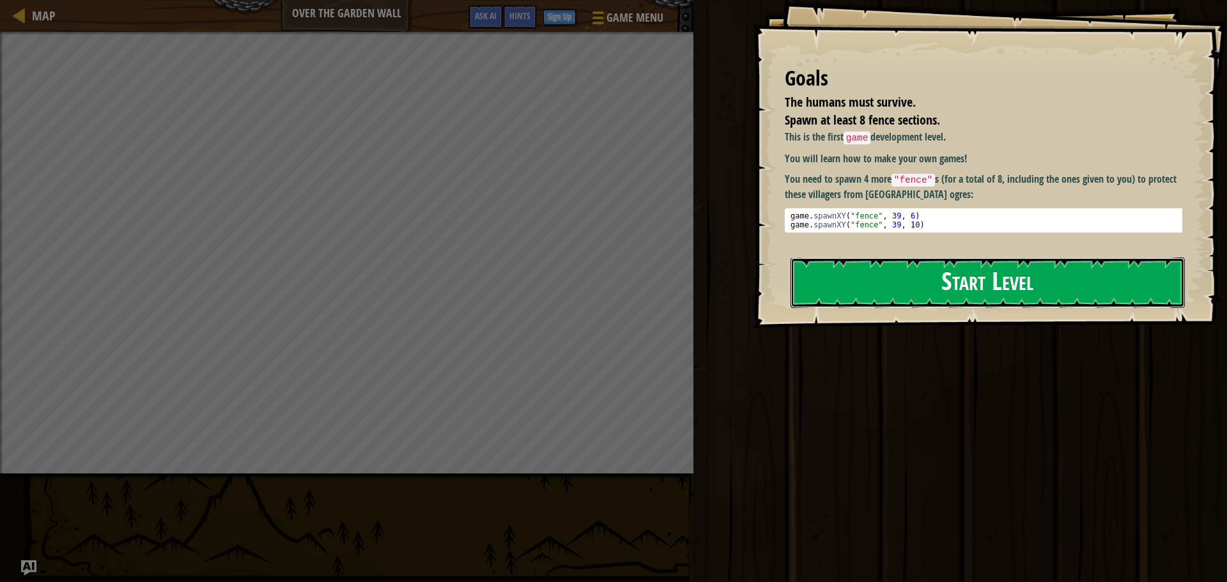
click at [854, 277] on button "Start Level" at bounding box center [987, 283] width 394 height 50
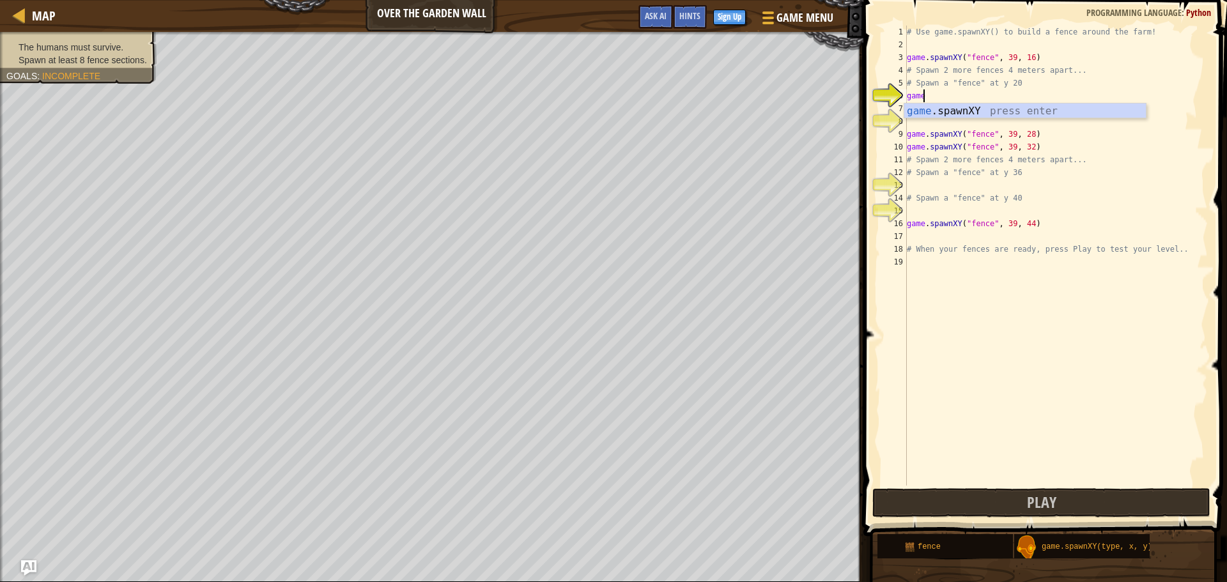
scroll to position [6, 1]
click at [1044, 110] on div "game .spawnXY press enter" at bounding box center [1025, 127] width 242 height 46
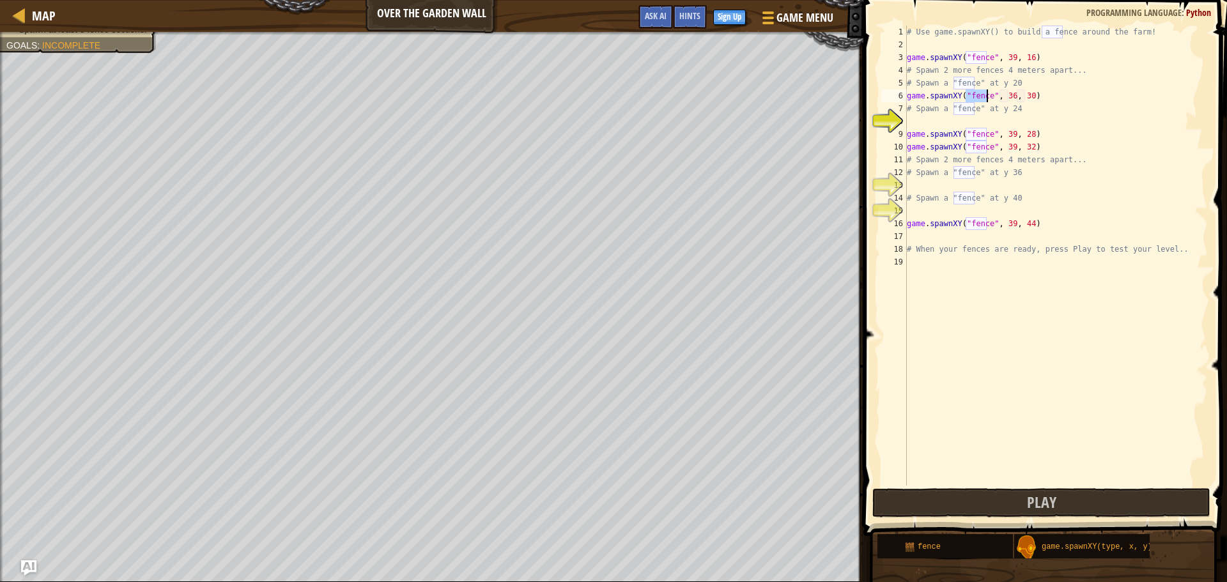
click at [1006, 93] on div "# Use game.spawnXY() to build a fence around the farm! game . spawnXY ( "fence"…" at bounding box center [1056, 269] width 304 height 486
click at [1023, 95] on div "# Use game.spawnXY() to build a fence around the farm! game . spawnXY ( "fence"…" at bounding box center [1056, 269] width 304 height 486
type textarea "game.spawnXY("fence", 39, 24)"
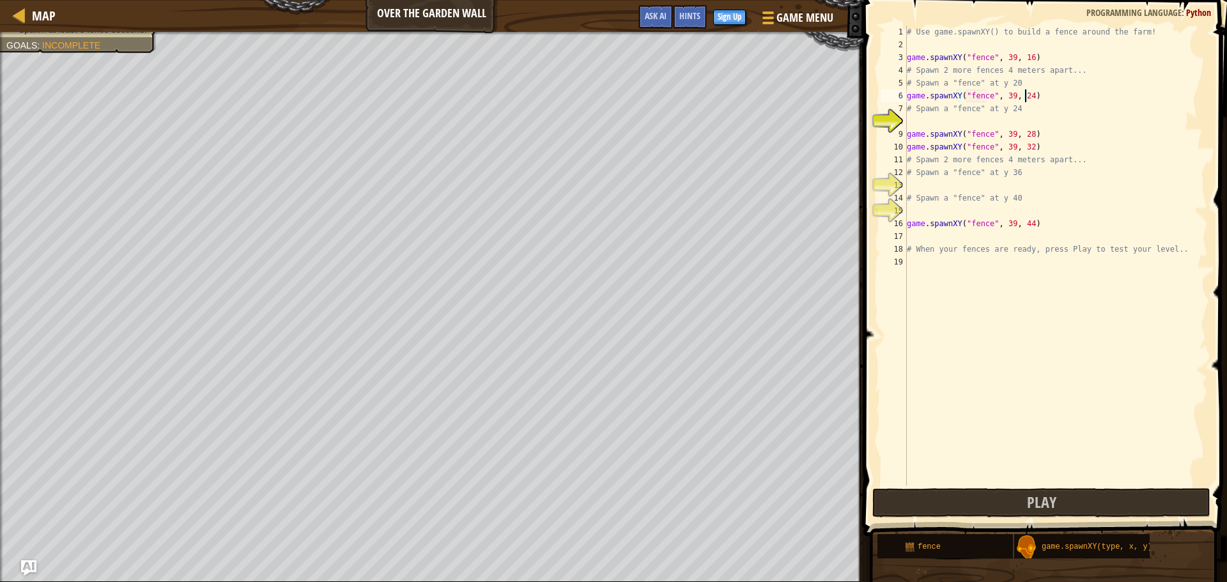
click at [909, 116] on div "# Use game.spawnXY() to build a fence around the farm! game . spawnXY ( "fence"…" at bounding box center [1056, 269] width 304 height 486
click at [985, 13] on body "Map Over the Garden Wall Game Menu Done Sign Up Hints Ask AI 1 הההההההההההההההה…" at bounding box center [613, 6] width 1227 height 13
click at [923, 121] on div "# Use game.spawnXY() to build a fence around the farm! game . spawnXY ( "fence"…" at bounding box center [1056, 269] width 304 height 486
click at [964, 132] on div "game. spawnXY press enter" at bounding box center [1025, 152] width 242 height 46
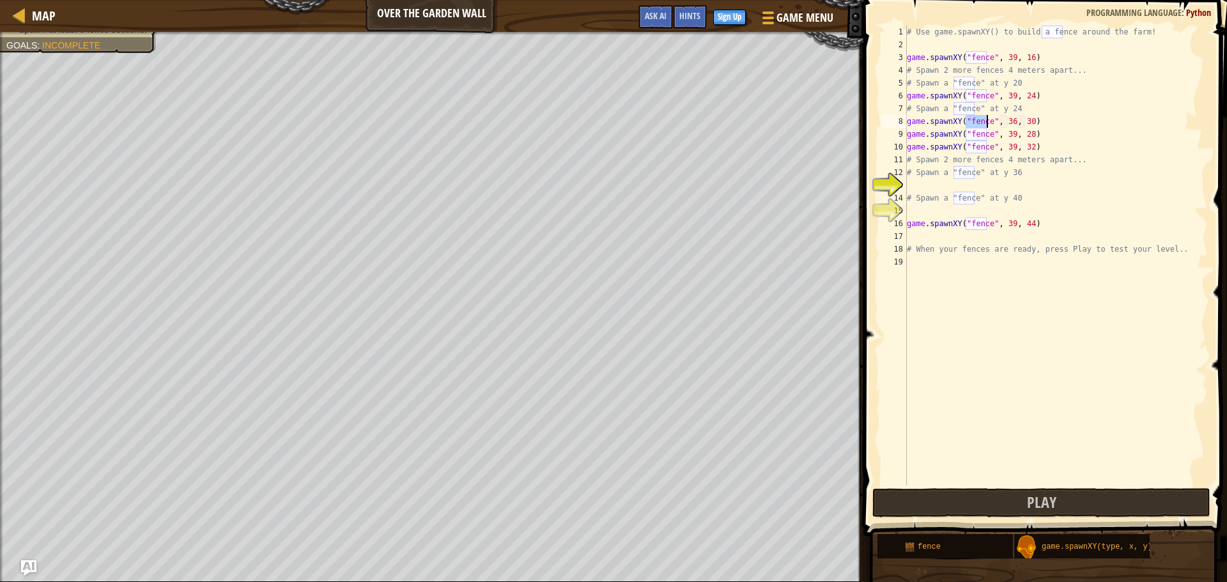
click at [1007, 94] on div "# Use game.spawnXY() to build a fence around the farm! game . spawnXY ( "fence"…" at bounding box center [1056, 269] width 304 height 486
type textarea "game.spawnXY("fence", 40, 22)"
click at [915, 185] on div "# Use game.spawnXY() to build a fence around the farm! game . spawnXY ( "fence"…" at bounding box center [1056, 269] width 304 height 486
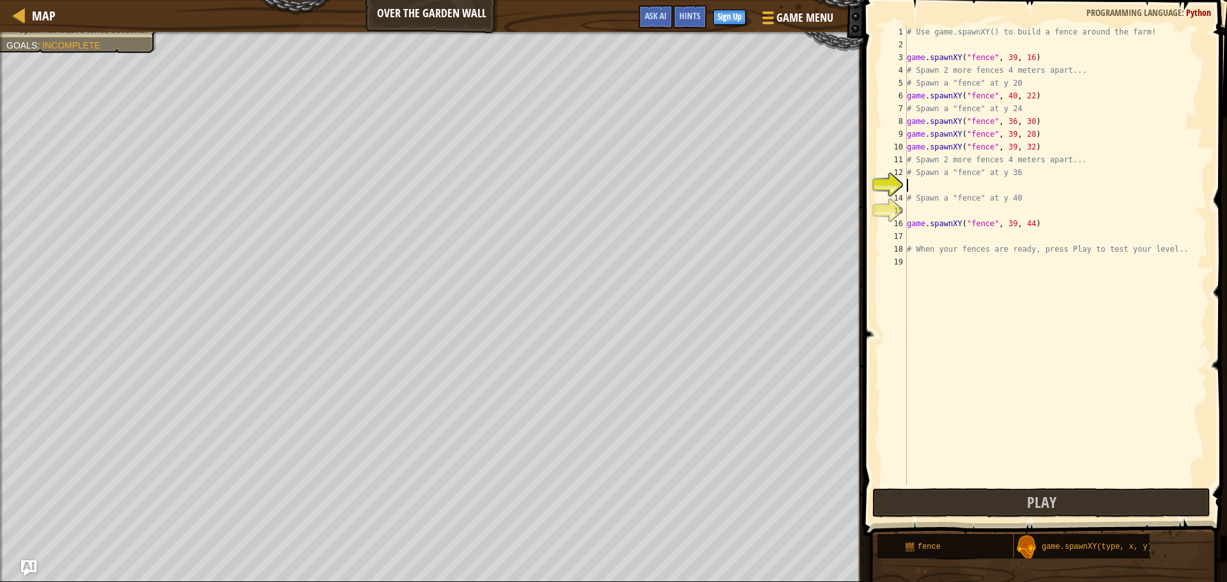
scroll to position [6, 0]
click at [1045, 198] on div "ga me.spawnXY press enter" at bounding box center [1025, 216] width 242 height 46
click at [1008, 183] on div "# Use game.spawnXY() to build a fence around the farm! game . spawnXY ( "fence"…" at bounding box center [1056, 269] width 304 height 486
type textarea "game.spawnXY("fence", 39, 42)"
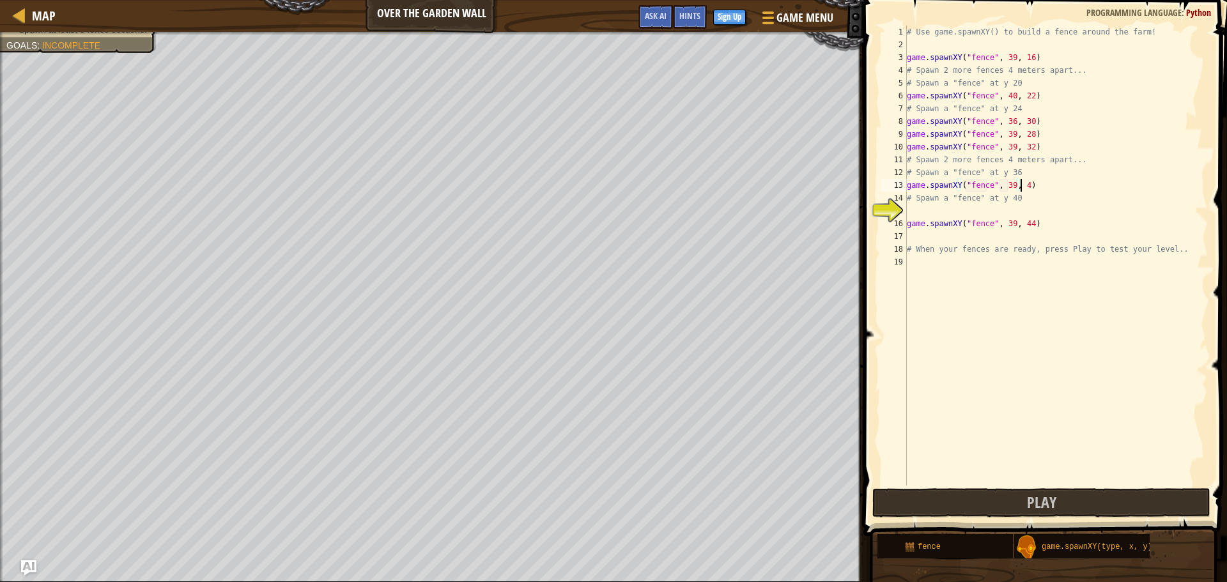
scroll to position [6, 9]
click at [916, 213] on div "# Use game.spawnXY() to build a fence around the farm! game . spawnXY ( "fence"…" at bounding box center [1056, 269] width 304 height 486
click at [1009, 224] on div "ga me.spawnXY press enter" at bounding box center [1025, 242] width 242 height 46
click at [1008, 207] on div "# Use game.spawnXY() to build a fence around the farm! game . spawnXY ( "fence"…" at bounding box center [1056, 269] width 304 height 486
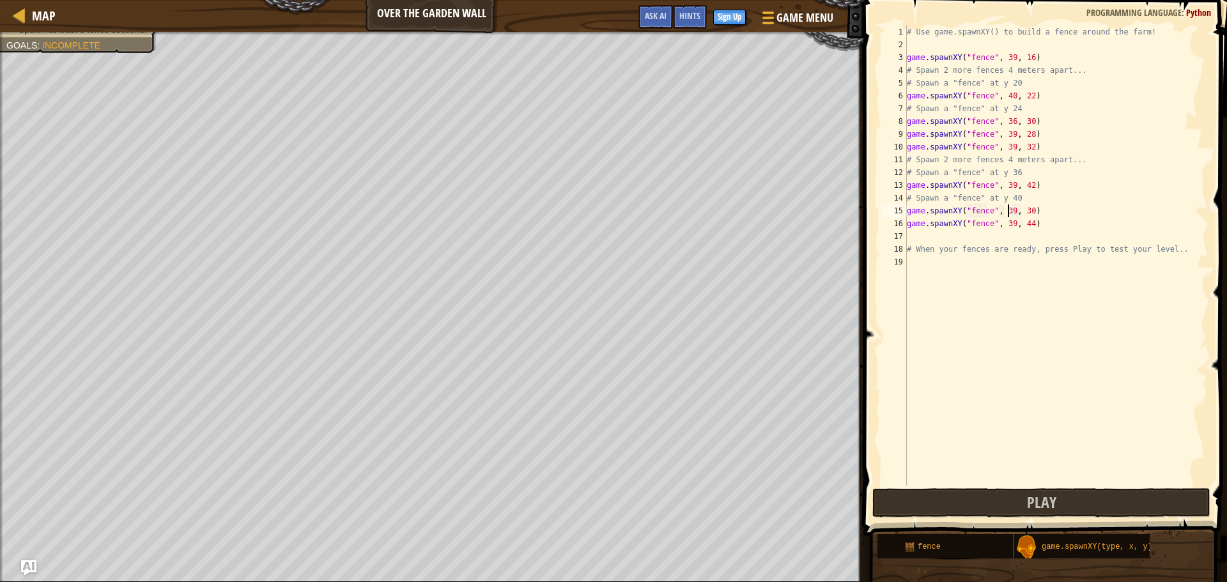
scroll to position [6, 8]
type textarea "game.spawnXY("fence", 39, 40)"
click at [916, 242] on div "# Use game.spawnXY() to build a fence around the farm! game . spawnXY ( "fence"…" at bounding box center [1056, 269] width 304 height 486
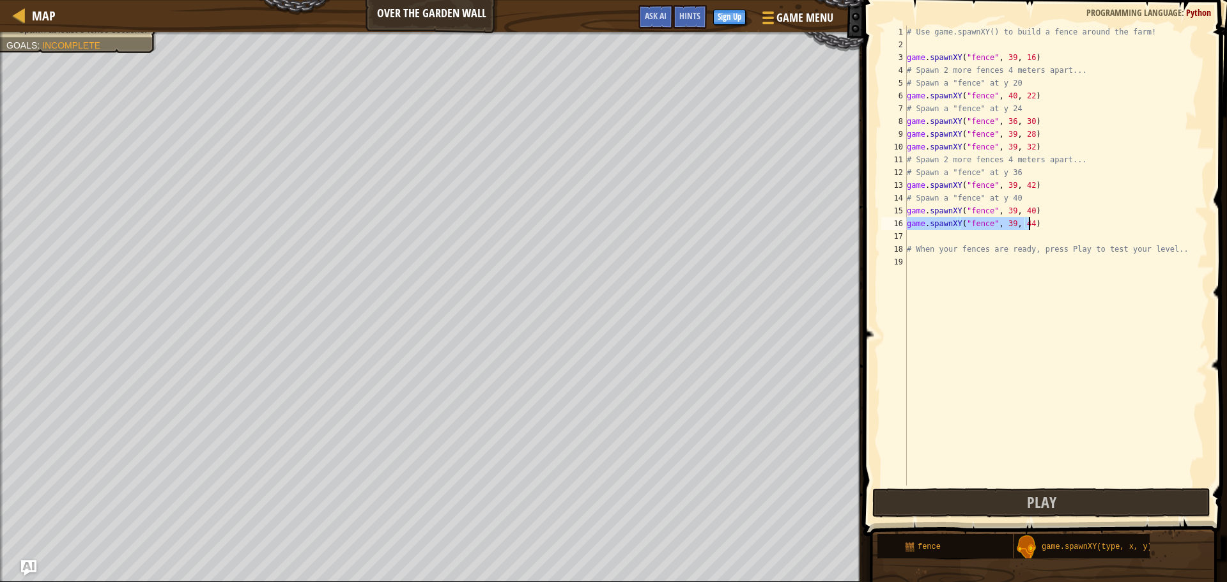
drag, startPoint x: 909, startPoint y: 222, endPoint x: 1031, endPoint y: 226, distance: 122.1
click at [1031, 226] on div "# Use game.spawnXY() to build a fence around the farm! game . spawnXY ( "fence"…" at bounding box center [1056, 269] width 304 height 486
click at [1008, 252] on div "game .spawnXY press enter" at bounding box center [1025, 267] width 242 height 46
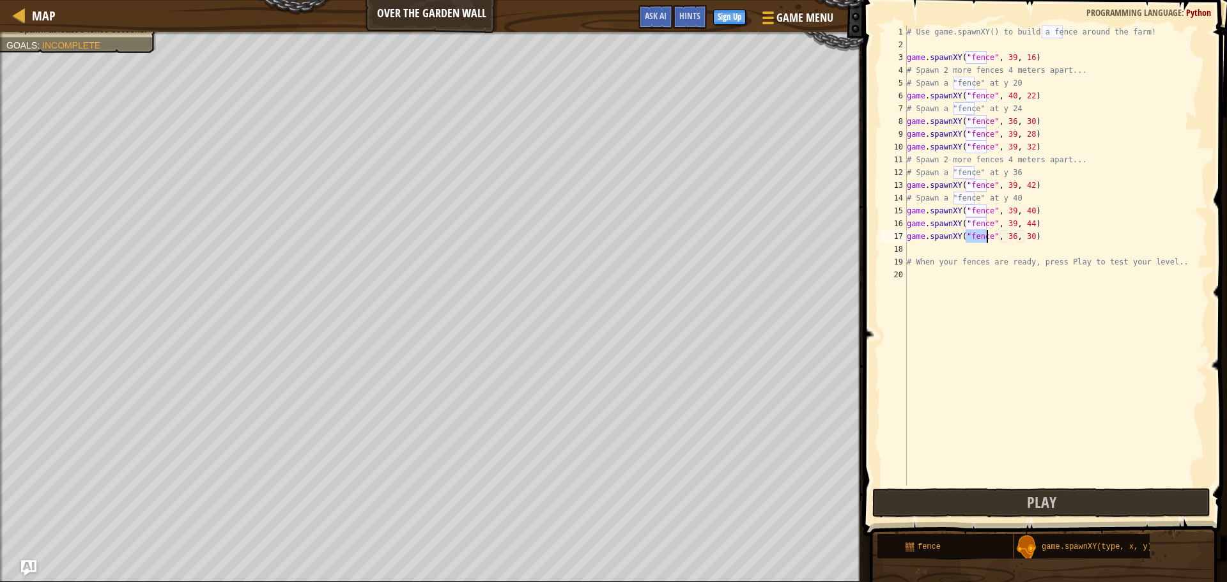
scroll to position [6, 10]
click at [1006, 239] on div "# Use game.spawnXY() to build a fence around the farm! game . spawnXY ( "fence"…" at bounding box center [1056, 269] width 304 height 486
type textarea "game.spawnXY("fence", 39, 38)"
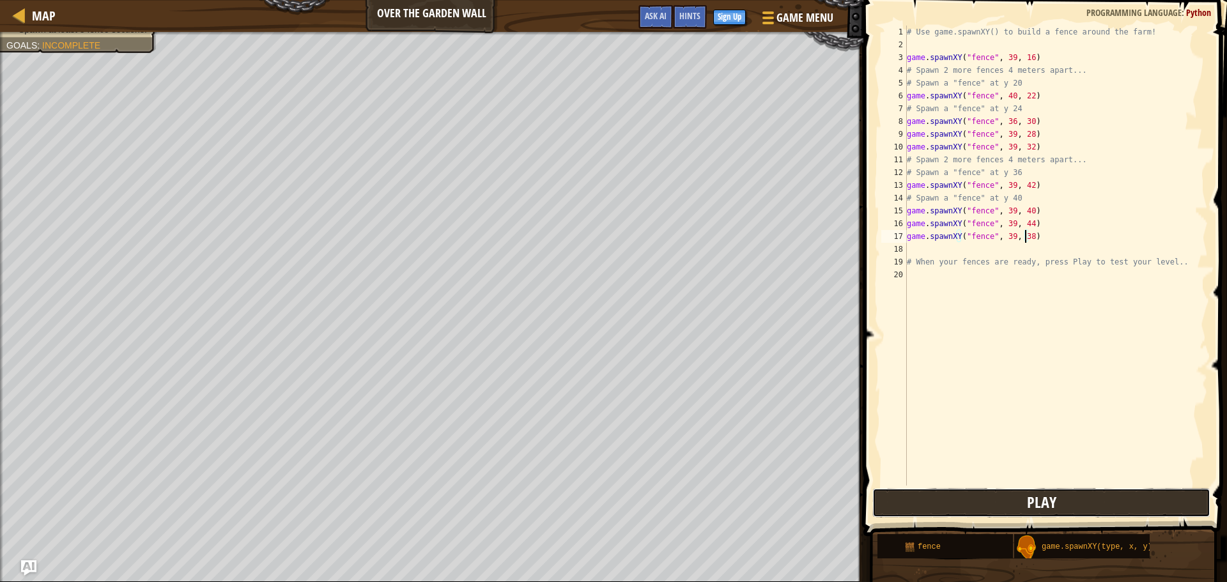
click at [958, 504] on button "Play" at bounding box center [1041, 502] width 338 height 29
click at [919, 252] on div "# Use game.spawnXY() to build a fence around the farm! game . spawnXY ( "fence"…" at bounding box center [1056, 269] width 304 height 486
click at [920, 265] on div "gam e.spawnXY press enter" at bounding box center [1025, 280] width 242 height 46
click at [1008, 253] on div "# Use game.spawnXY() to build a fence around the farm! game . spawnXY ( "fence"…" at bounding box center [1056, 269] width 304 height 486
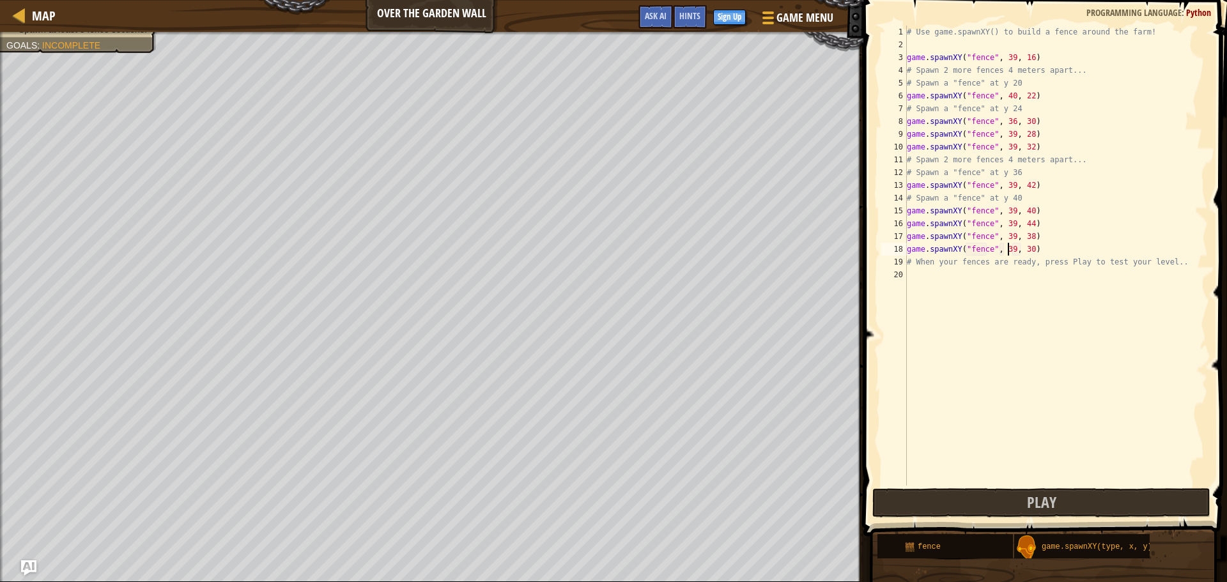
scroll to position [6, 8]
type textarea "game.spawnXY("fence", 39, 38)"
click at [958, 499] on button "Play" at bounding box center [1041, 502] width 338 height 29
click at [1005, 253] on div "# Use game.spawnXY() to build a fence around the farm! game . spawnXY ( "fence"…" at bounding box center [1056, 269] width 304 height 486
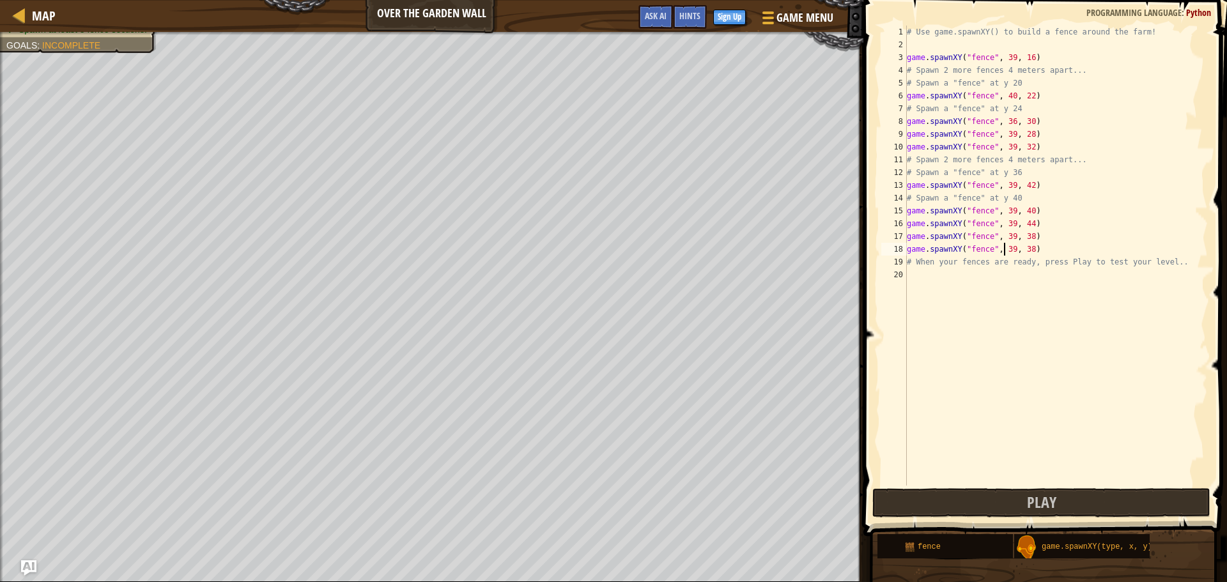
click at [1037, 249] on div "# Use game.spawnXY() to build a fence around the farm! game . spawnXY ( "fence"…" at bounding box center [1056, 269] width 304 height 486
click at [1008, 280] on div "game. spa wnXY press enter" at bounding box center [1025, 293] width 242 height 46
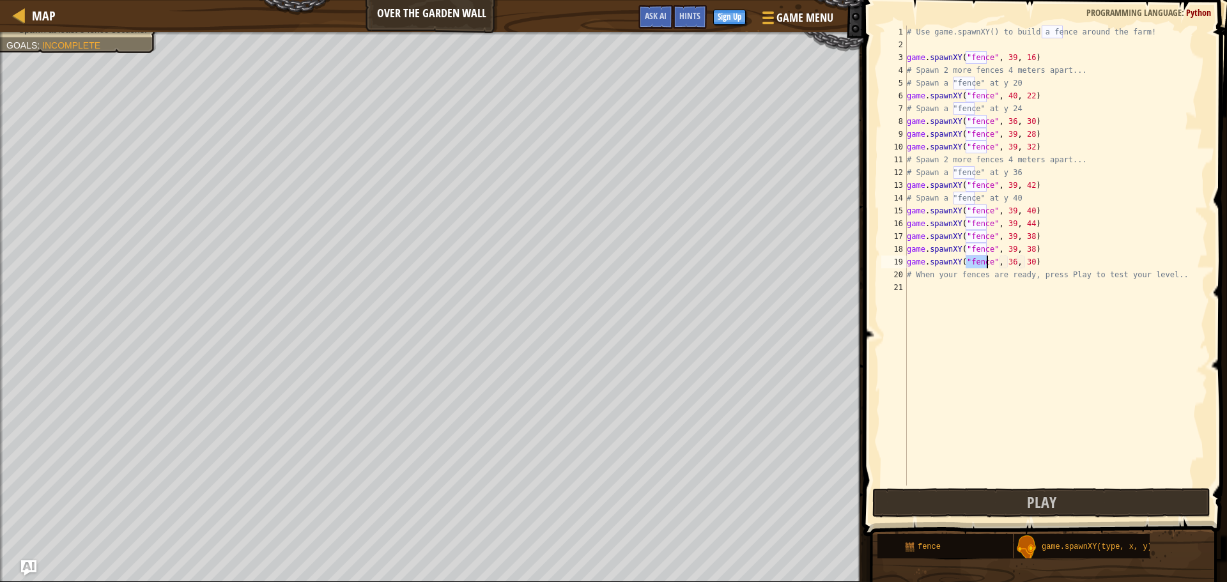
click at [1006, 260] on div "# Use game.spawnXY() to build a fence around the farm! game . spawnXY ( "fence"…" at bounding box center [1056, 269] width 304 height 486
click at [1008, 501] on button "Play" at bounding box center [1041, 502] width 338 height 29
click at [1022, 248] on div "# Use game.spawnXY() to build a fence around the farm! game . spawnXY ( "fence"…" at bounding box center [1056, 269] width 304 height 486
click at [1021, 249] on div "# Use game.spawnXY() to build a fence around the farm! game . spawnXY ( "fence"…" at bounding box center [1056, 269] width 304 height 486
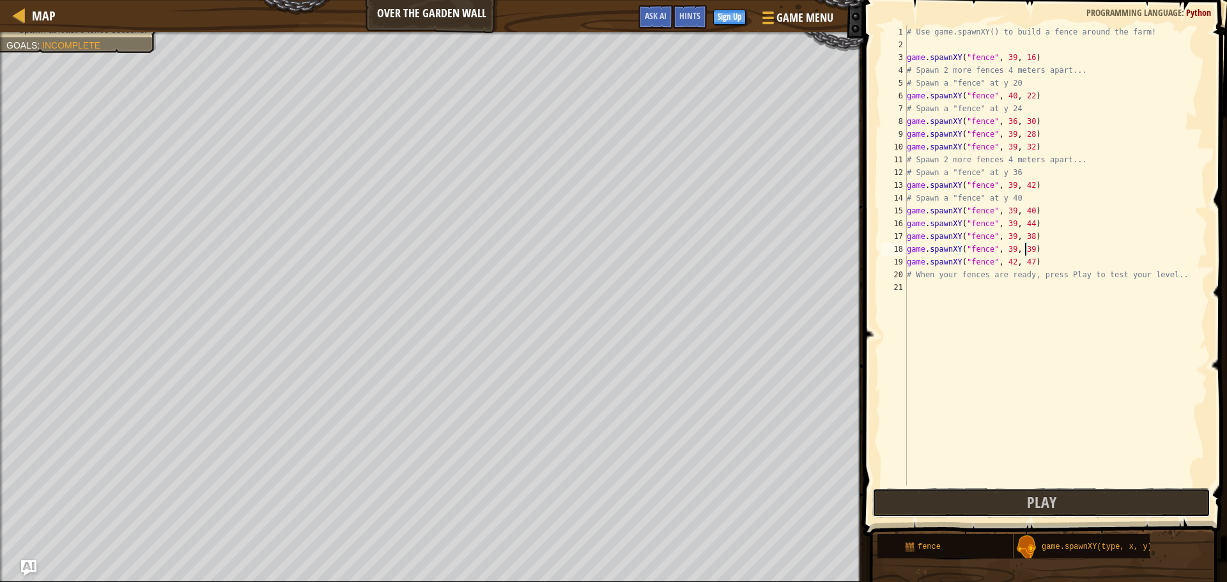
click at [981, 504] on button "Play" at bounding box center [1041, 502] width 338 height 29
click at [1007, 259] on div "# Use game.spawnXY() to build a fence around the farm! game . spawnXY ( "fence"…" at bounding box center [1056, 269] width 304 height 486
type textarea "game.spawnXY("fence", 42, 37)"
click at [939, 509] on button "Play" at bounding box center [1041, 502] width 338 height 29
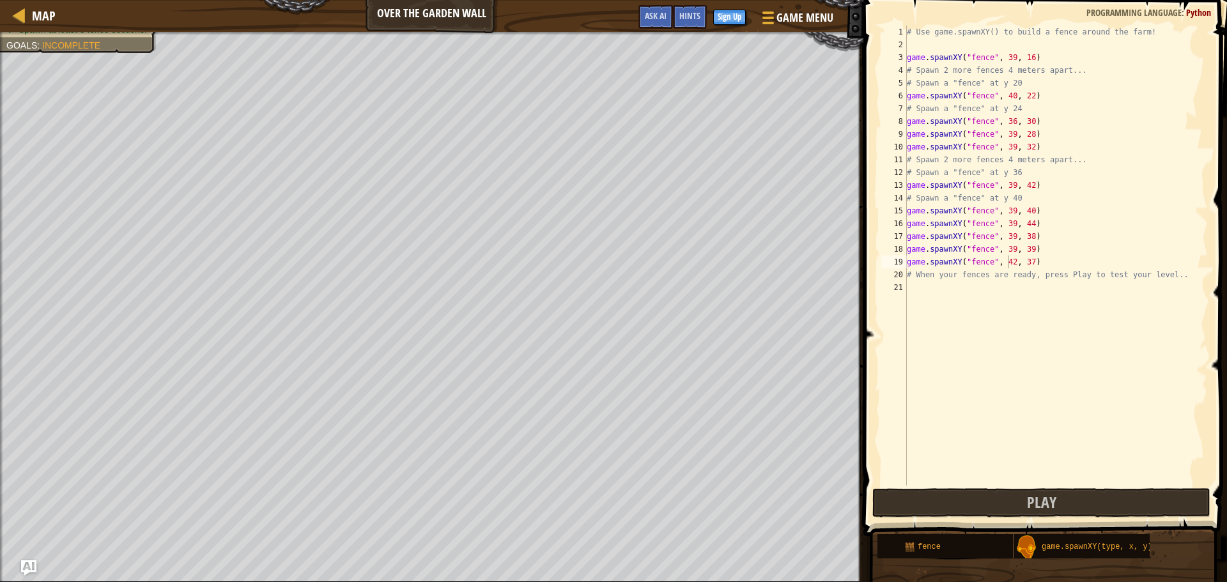
click at [1038, 265] on div "# Use game.spawnXY() to build a fence around the farm! game . spawnXY ( "fence"…" at bounding box center [1056, 269] width 304 height 486
click at [917, 288] on div "ga me.spawnXY press enter" at bounding box center [1025, 305] width 242 height 46
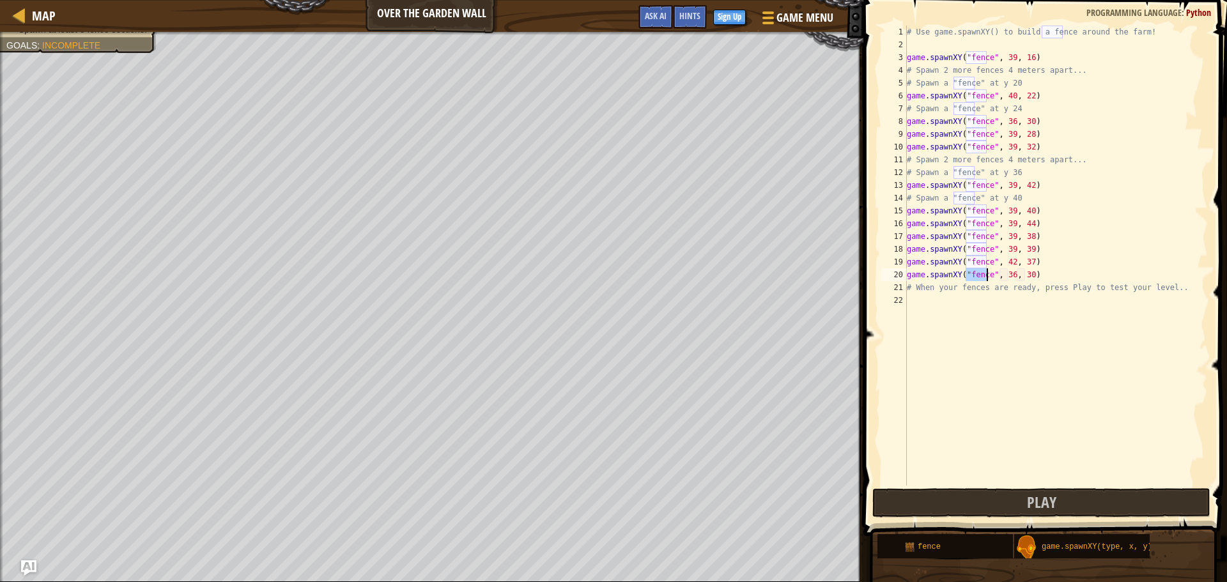
click at [1008, 277] on div "# Use game.spawnXY() to build a fence around the farm! game . spawnXY ( "fence"…" at bounding box center [1056, 269] width 304 height 486
type textarea "game.spawnXY("fence", 42, 35)"
click at [947, 496] on button "Play" at bounding box center [1041, 502] width 338 height 29
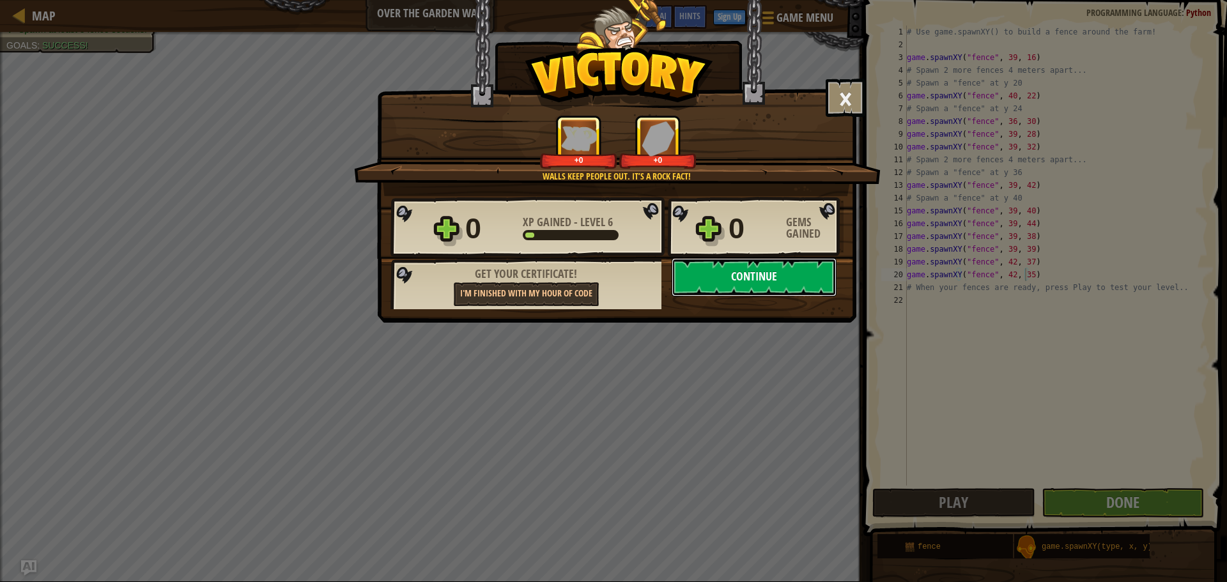
click at [815, 271] on button "Continue" at bounding box center [754, 277] width 165 height 38
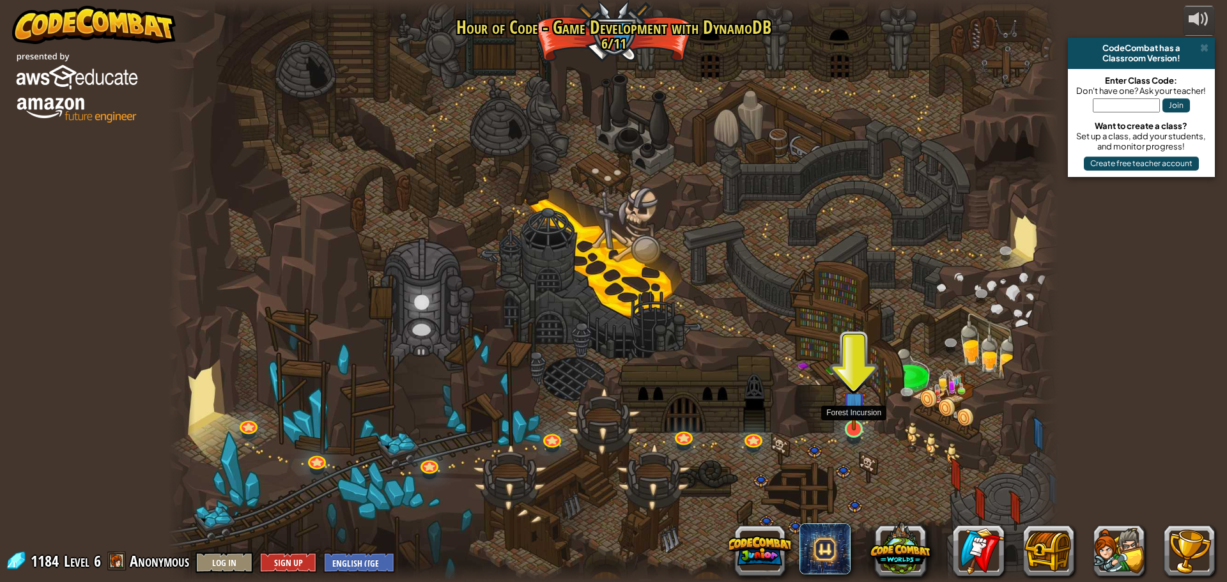
click at [845, 419] on img at bounding box center [854, 403] width 24 height 54
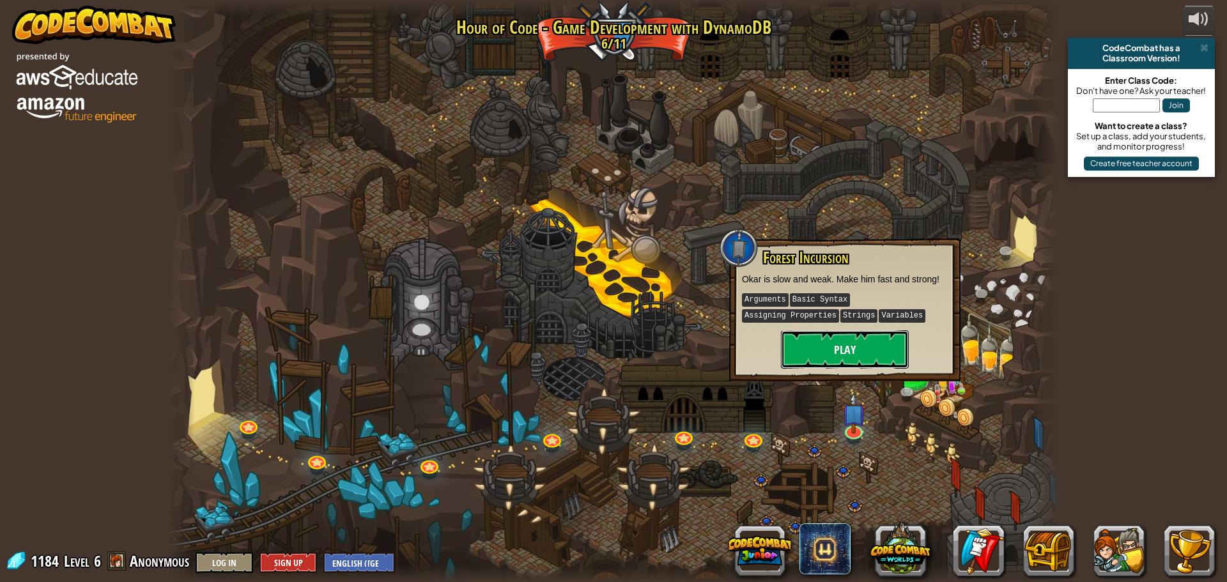
click at [836, 339] on button "Play" at bounding box center [845, 349] width 128 height 38
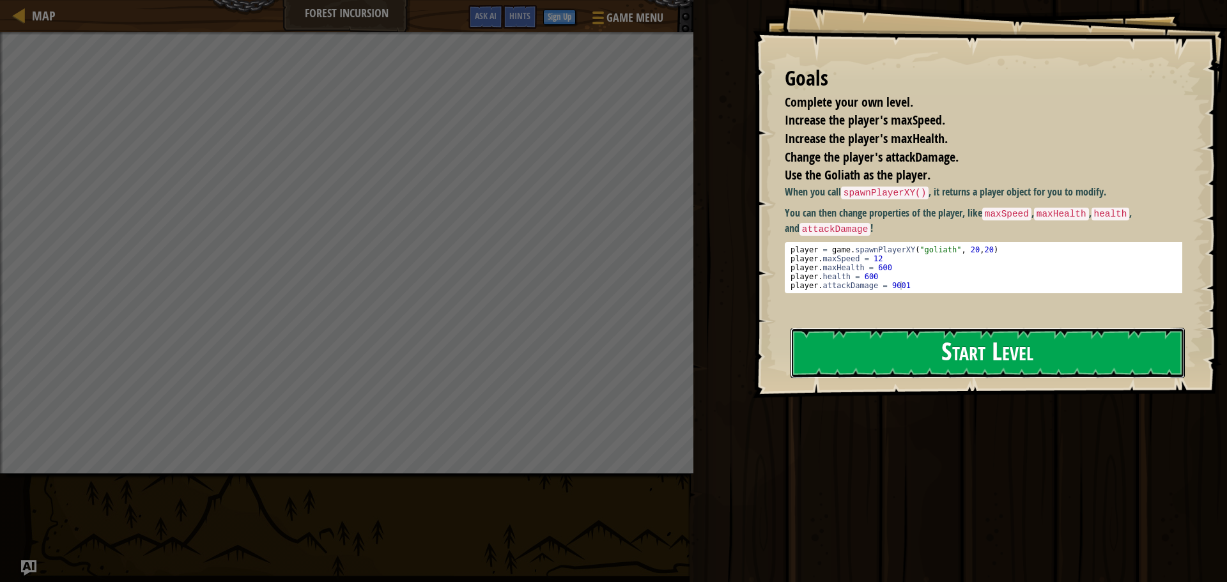
click at [869, 357] on button "Start Level" at bounding box center [987, 353] width 394 height 50
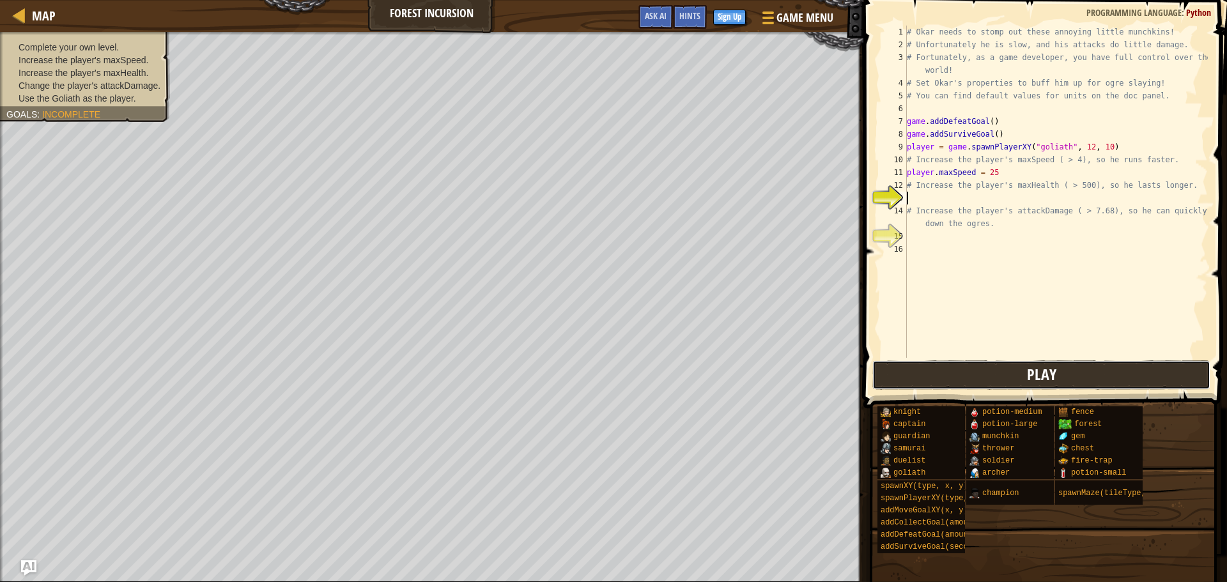
click at [1040, 378] on span "Play" at bounding box center [1041, 374] width 29 height 20
